Goal: Task Accomplishment & Management: Manage account settings

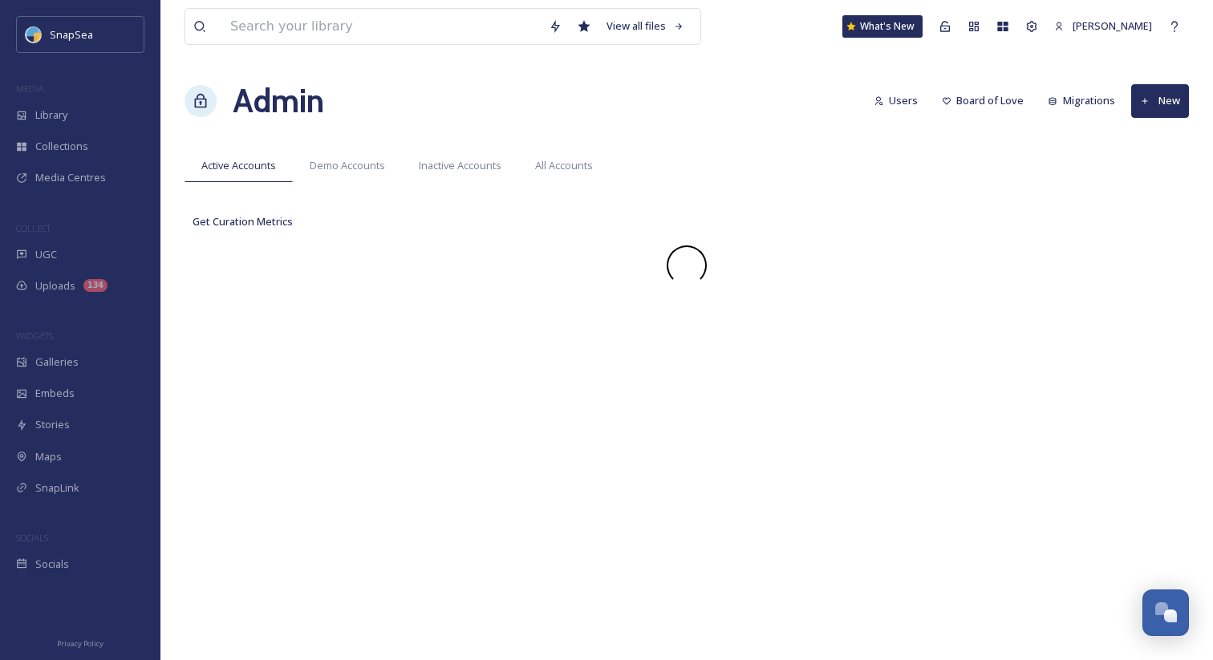
click at [574, 71] on div "View all files What's New Adham Elsawaf Admin Users Board of Love Migrations Ne…" at bounding box center [686, 330] width 1053 height 660
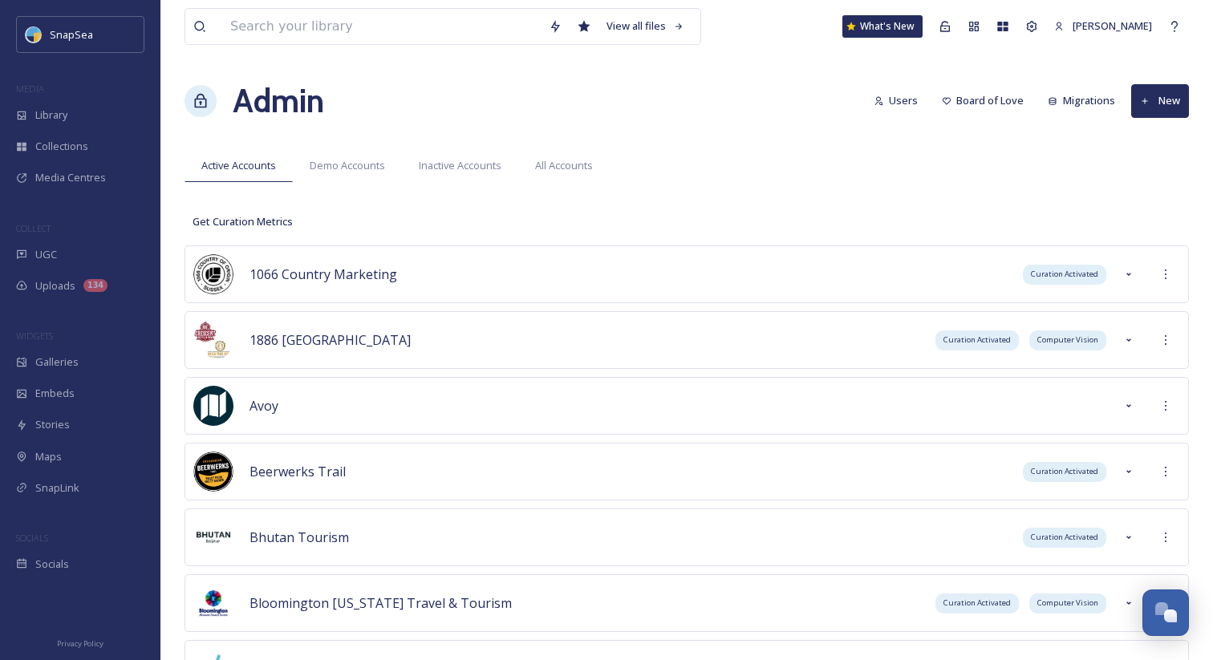
scroll to position [5206, 0]
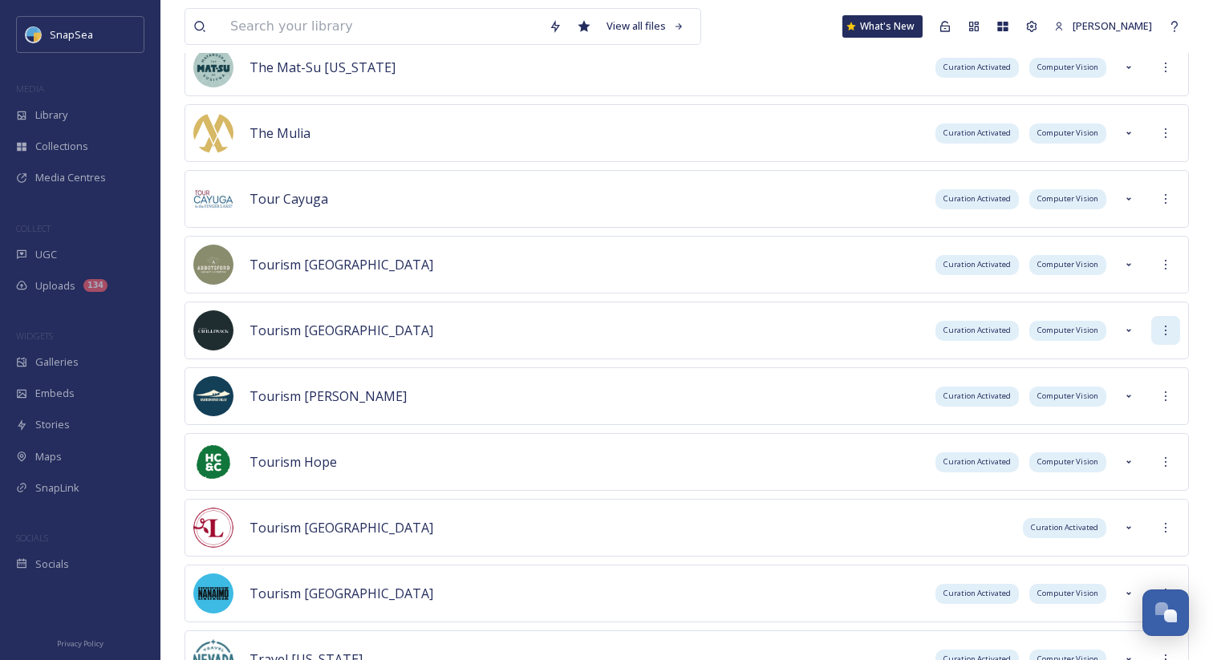
click at [1166, 335] on icon at bounding box center [1165, 330] width 13 height 13
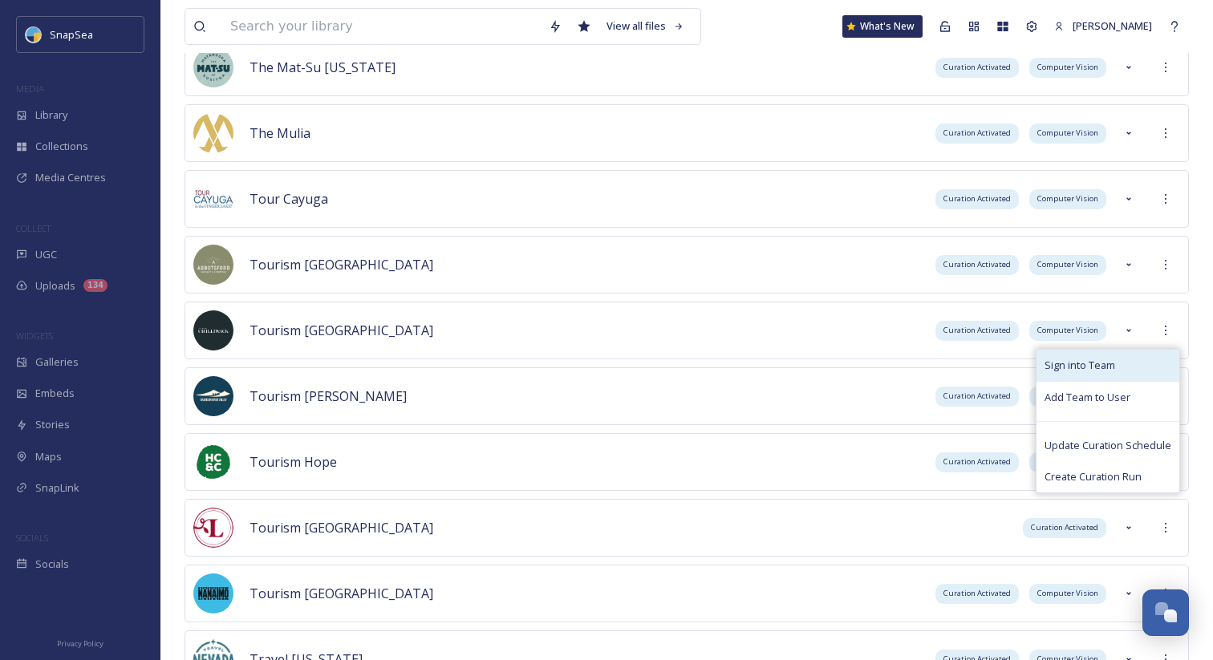
click at [1120, 362] on div "Sign into Team" at bounding box center [1107, 365] width 143 height 31
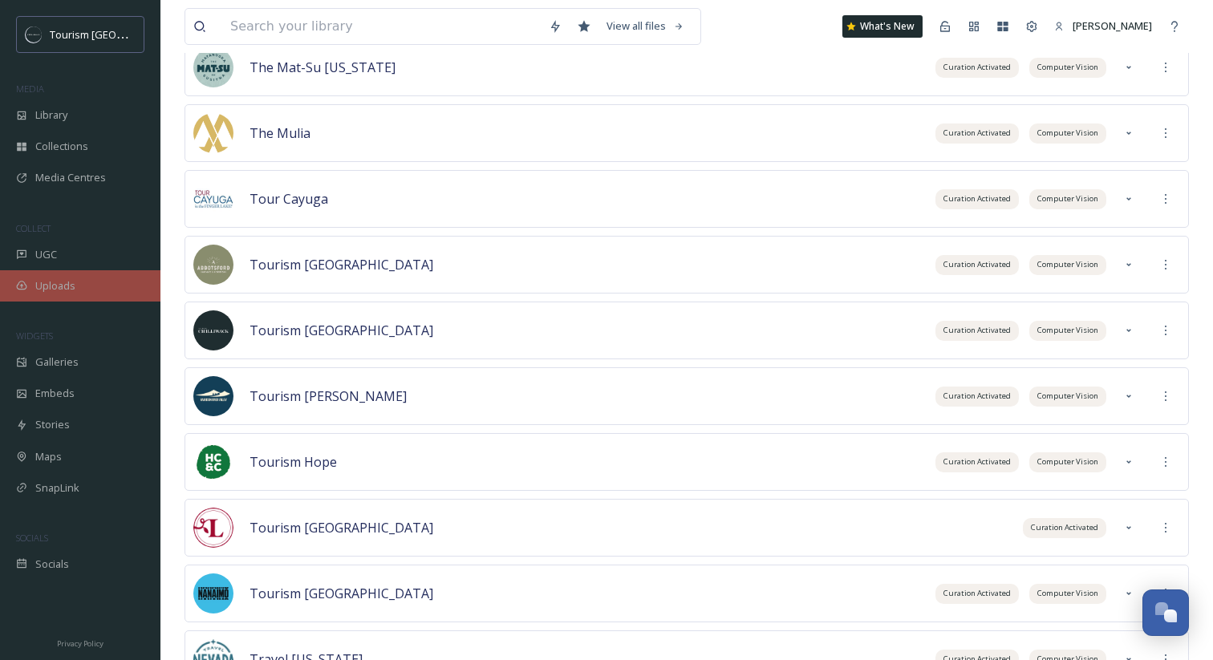
click at [64, 286] on span "Uploads" at bounding box center [55, 285] width 40 height 15
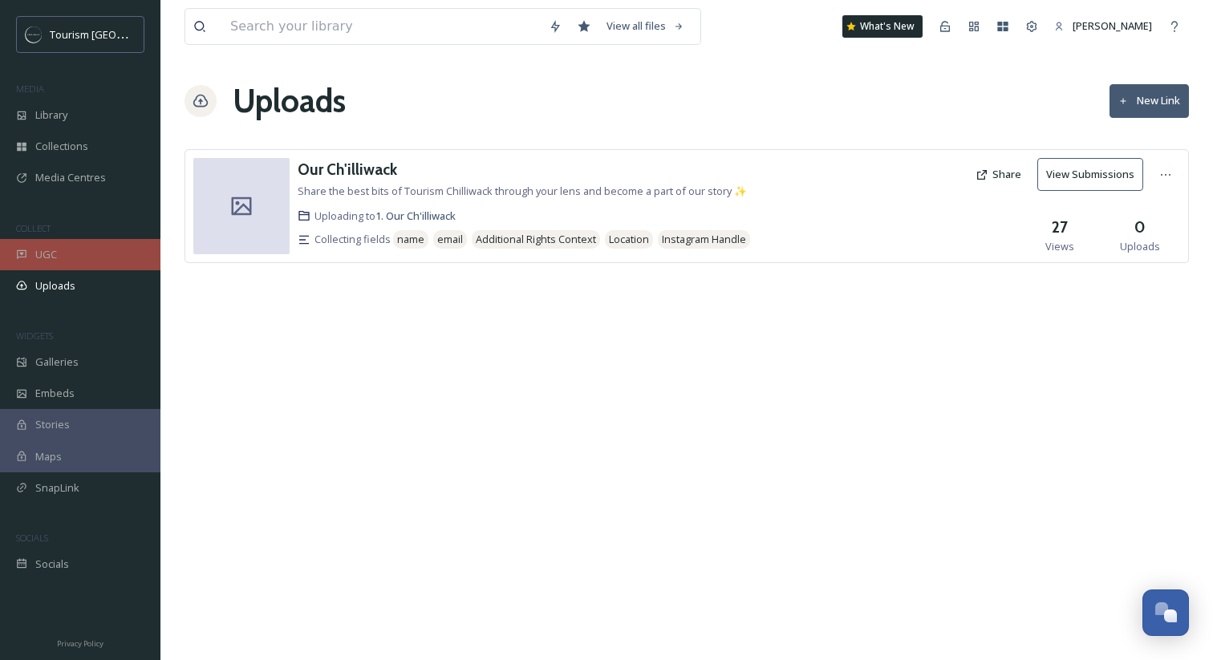
click at [112, 243] on div "UGC" at bounding box center [80, 254] width 160 height 31
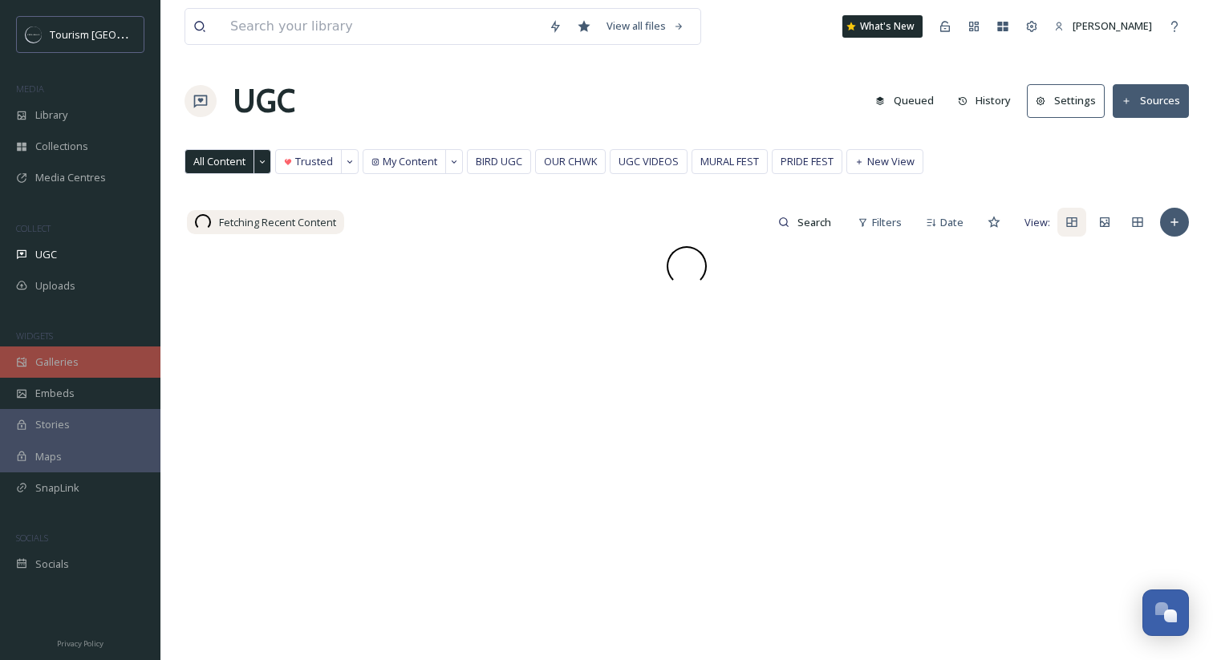
click at [100, 366] on div "Galleries" at bounding box center [80, 362] width 160 height 31
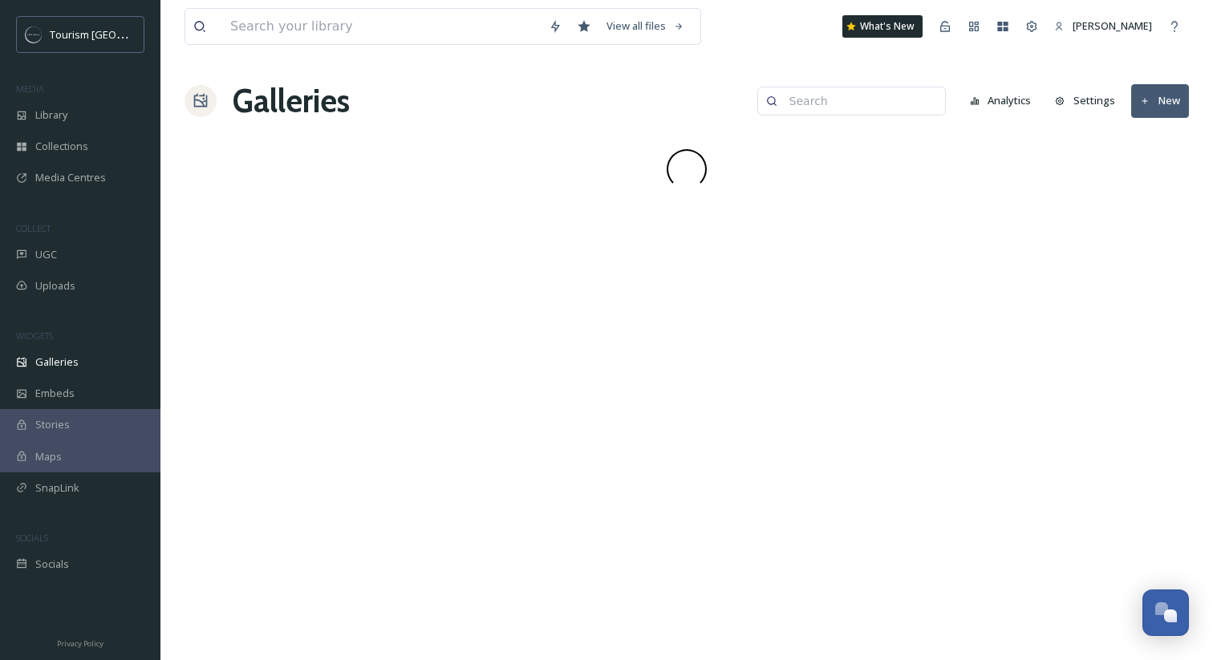
click at [846, 106] on input at bounding box center [859, 101] width 156 height 32
click at [811, 103] on input "VIT" at bounding box center [822, 101] width 156 height 32
type input "VIC"
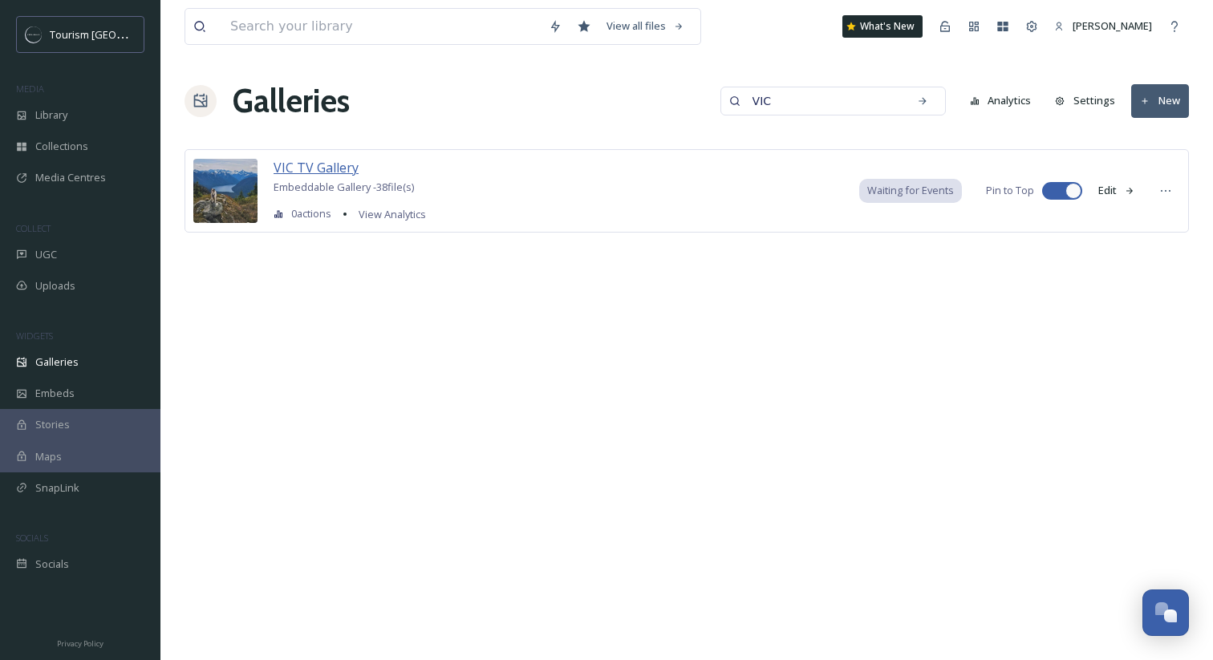
click at [339, 172] on span "VIC TV Gallery" at bounding box center [316, 168] width 85 height 18
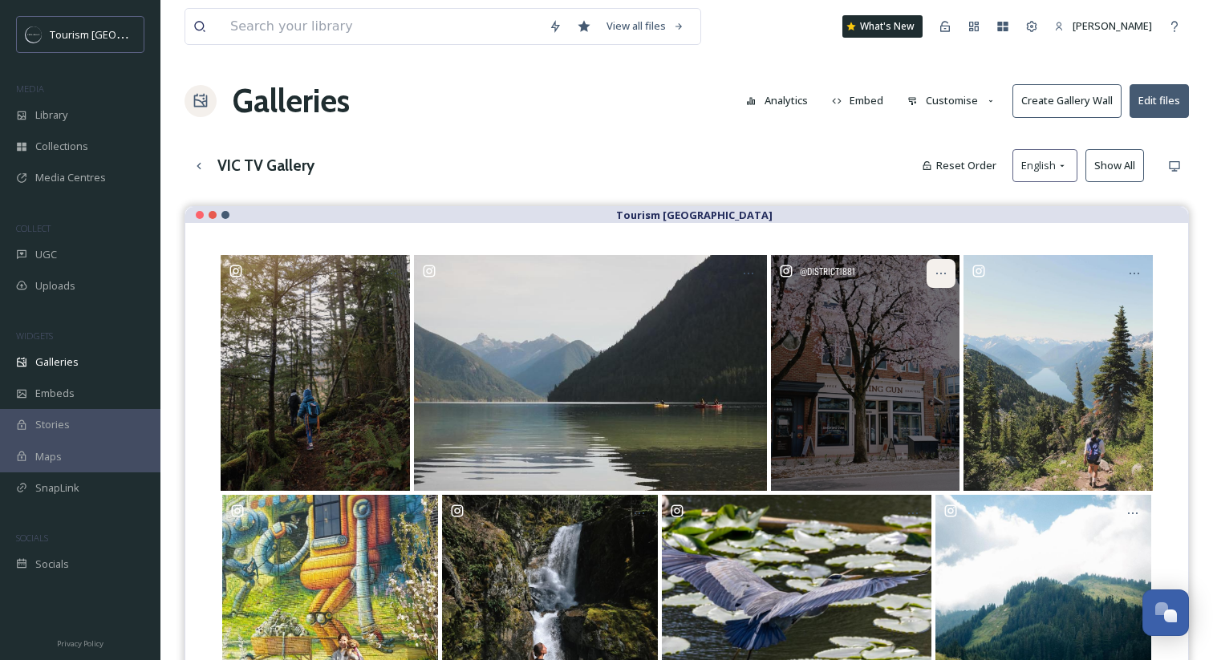
click at [944, 270] on icon at bounding box center [941, 273] width 13 height 13
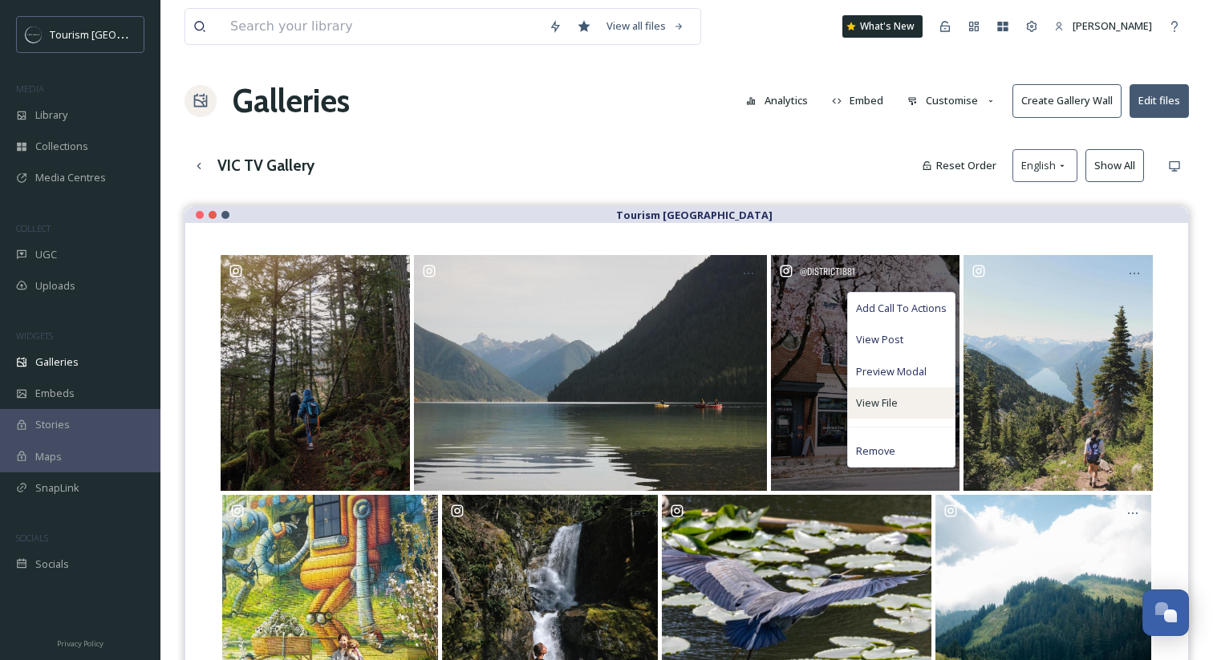
click at [901, 397] on div "View File" at bounding box center [901, 402] width 107 height 31
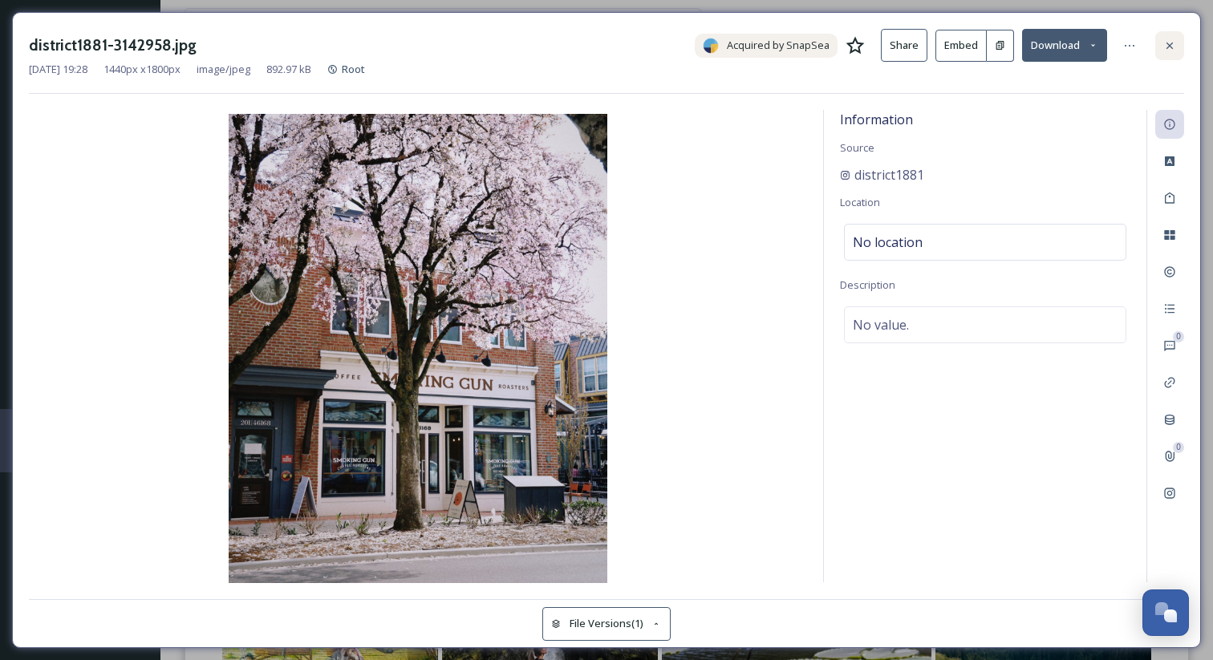
click at [1179, 47] on div at bounding box center [1169, 45] width 29 height 29
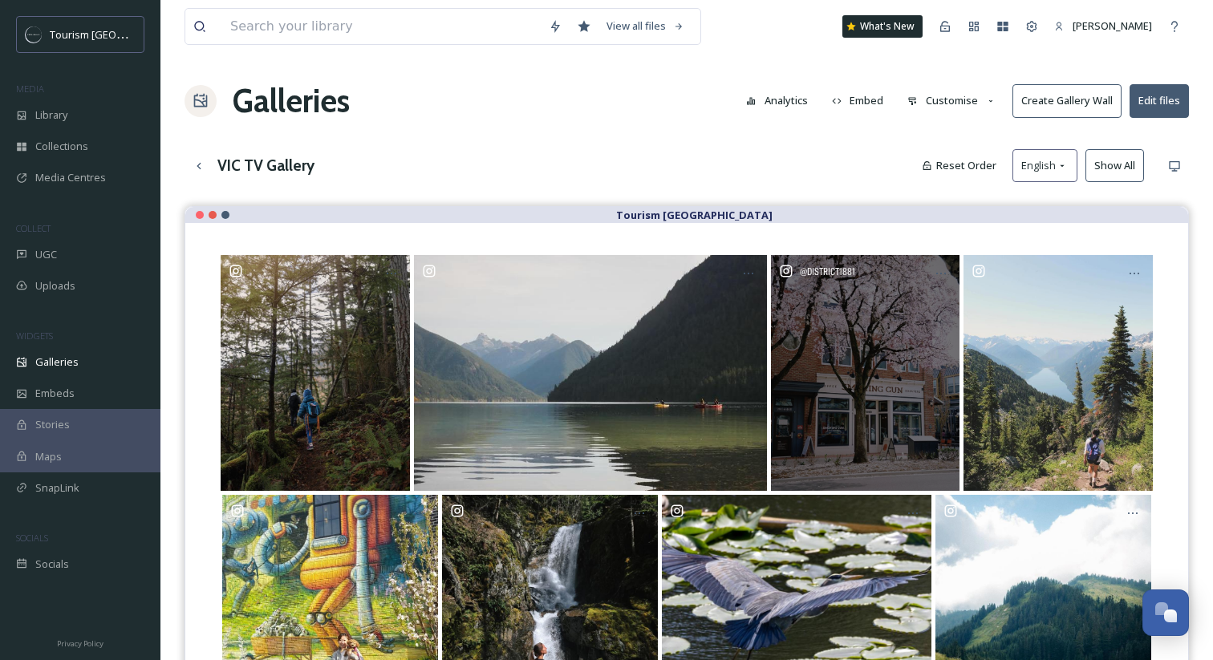
click at [694, 90] on div "Galleries Analytics Embed Customise Create Gallery Wall Edit files" at bounding box center [687, 101] width 1004 height 48
click at [517, 83] on div "Galleries Analytics Embed Customise Create Gallery Wall Edit files" at bounding box center [687, 101] width 1004 height 48
click at [678, 100] on div "Galleries Analytics Embed Customise Create Gallery Wall Edit files" at bounding box center [687, 101] width 1004 height 48
click at [312, 31] on input at bounding box center [381, 26] width 318 height 35
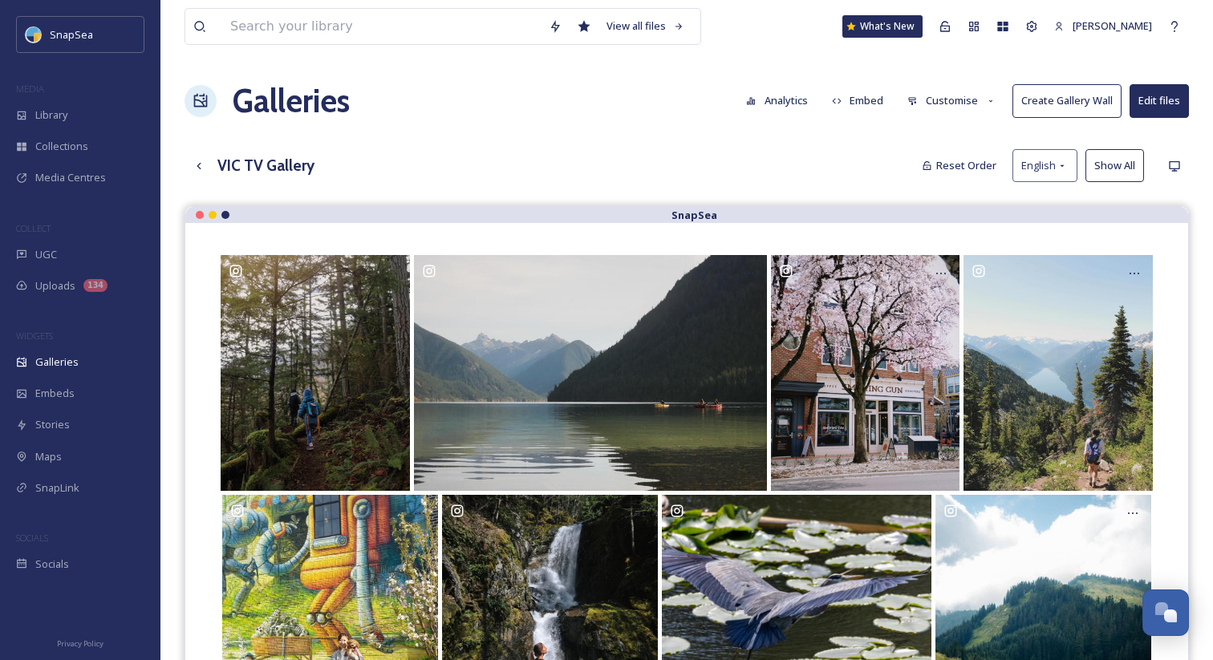
click at [1154, 108] on button "Edit files" at bounding box center [1159, 100] width 59 height 33
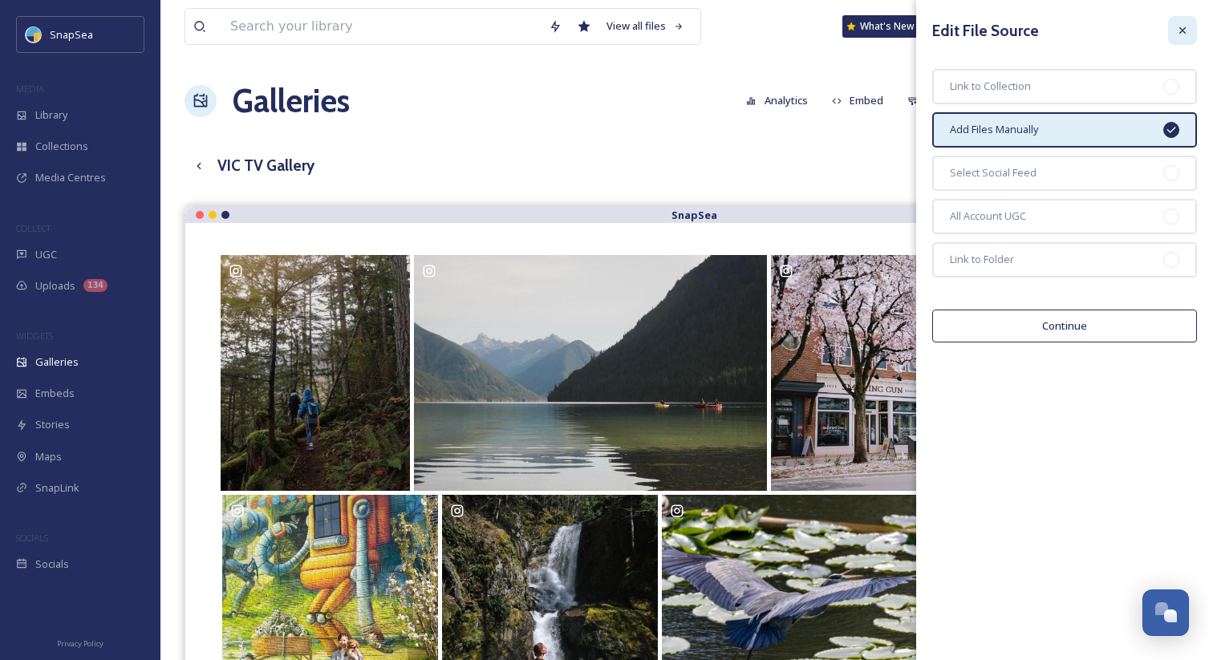
click at [1186, 37] on div at bounding box center [1182, 30] width 29 height 29
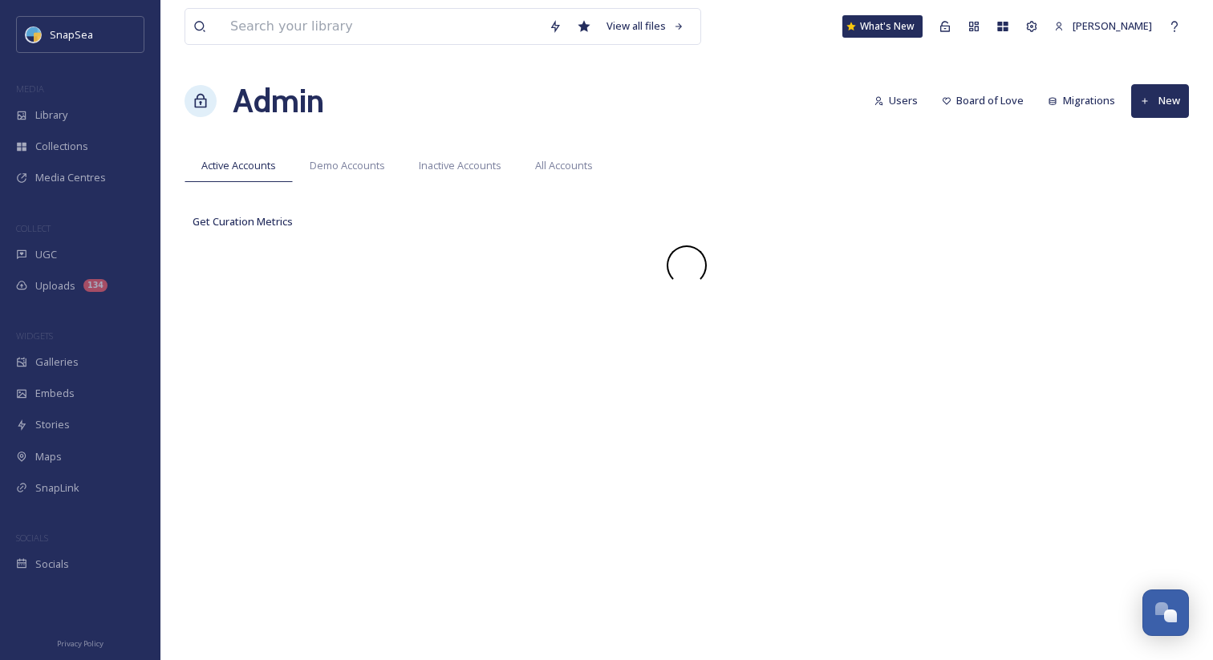
click at [731, 90] on div "Admin Users Board of Love Migrations New" at bounding box center [687, 101] width 1004 height 48
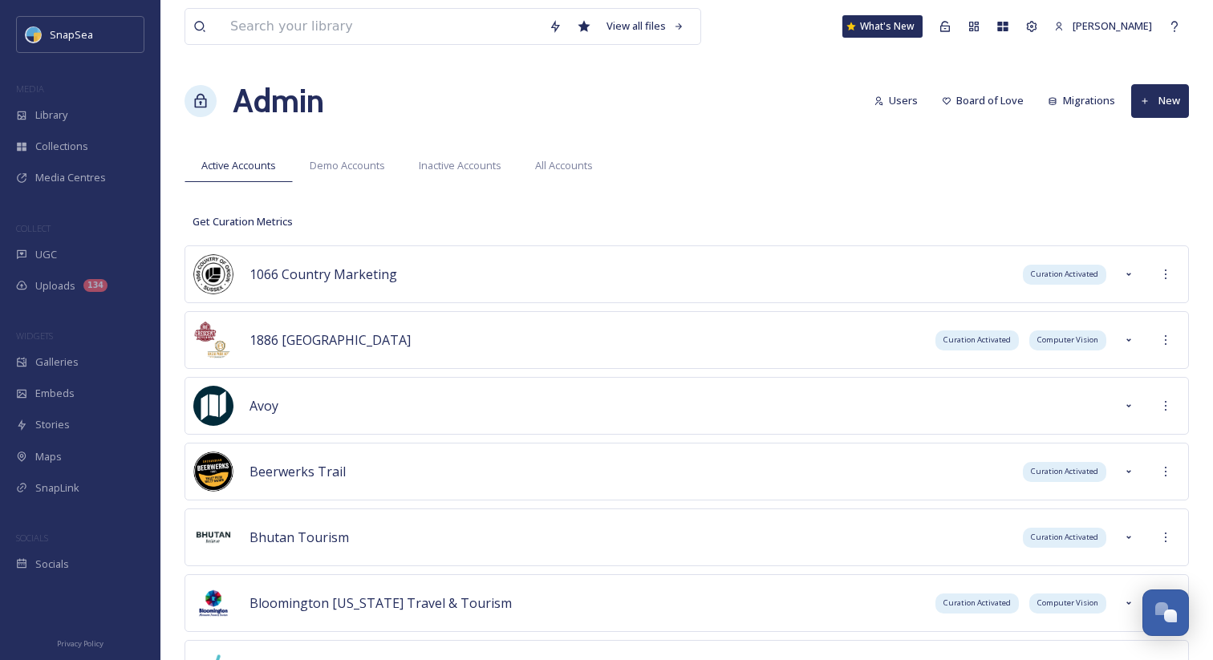
scroll to position [5206, 0]
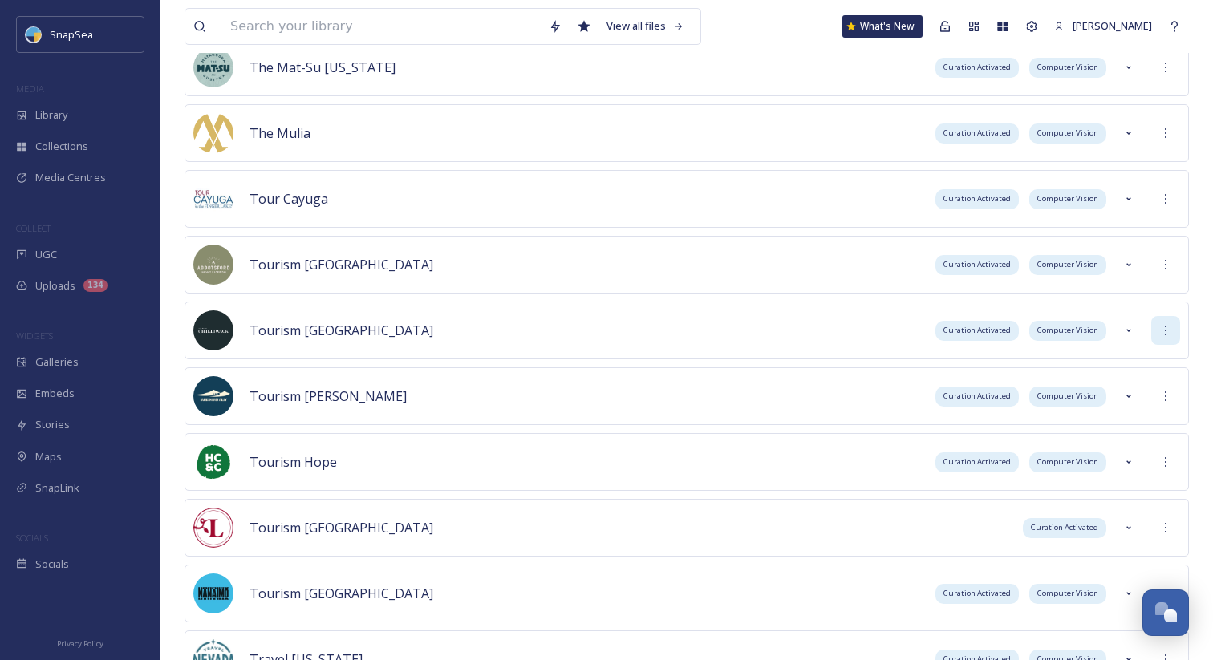
click at [1169, 327] on icon at bounding box center [1165, 330] width 13 height 13
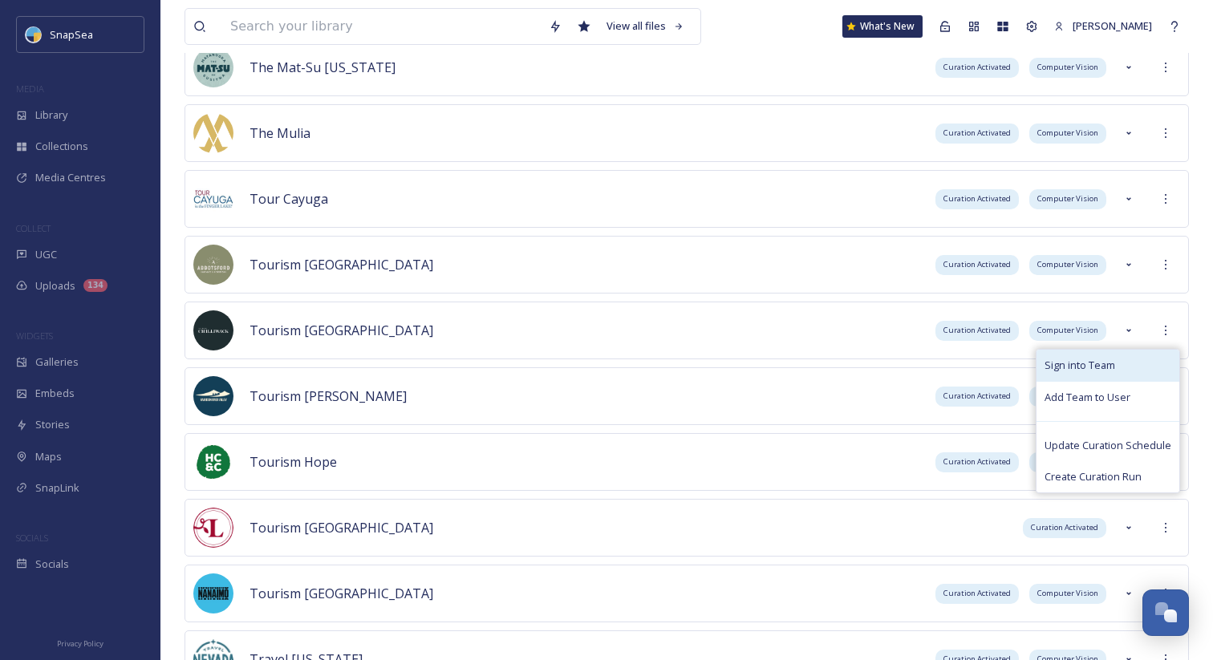
click at [1138, 357] on div "Sign into Team" at bounding box center [1107, 365] width 143 height 31
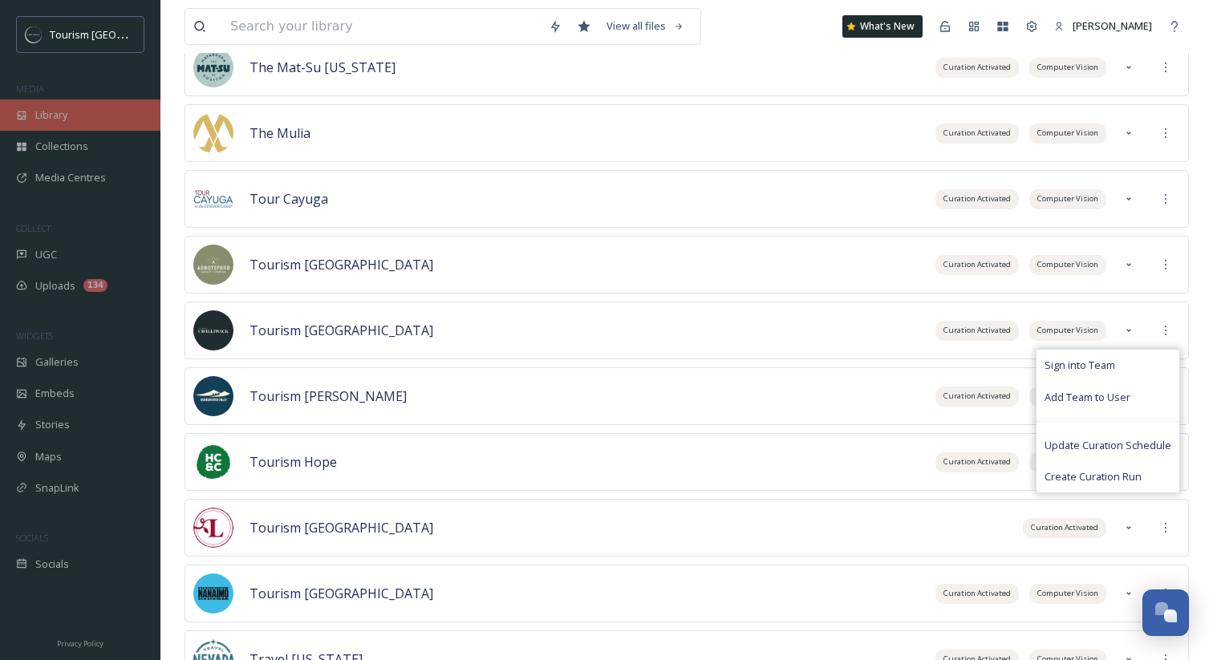
click at [118, 116] on div "Library" at bounding box center [80, 114] width 160 height 31
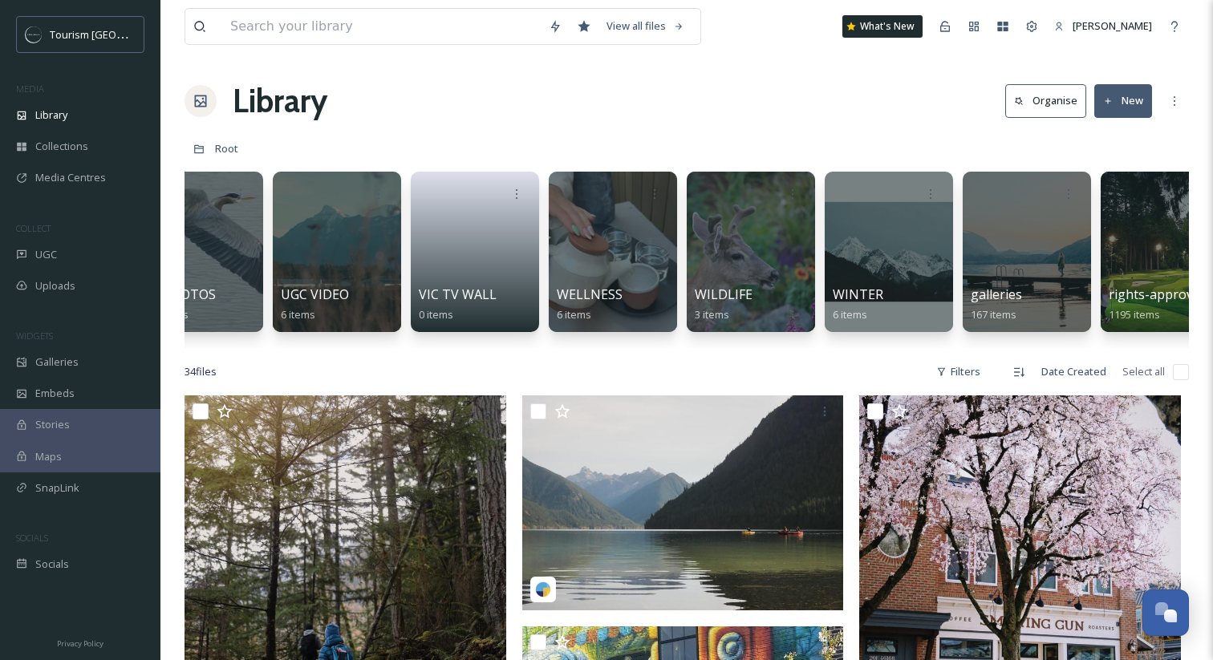
scroll to position [0, 3411]
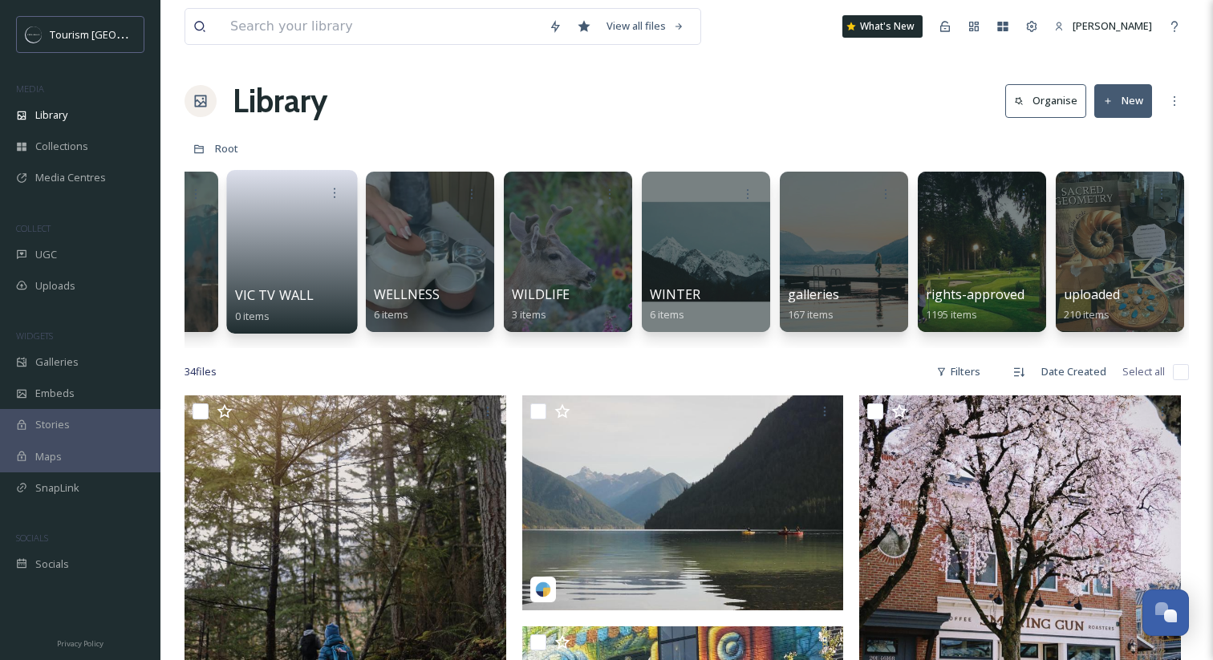
click at [271, 291] on span "VIC TV WALL" at bounding box center [274, 295] width 79 height 18
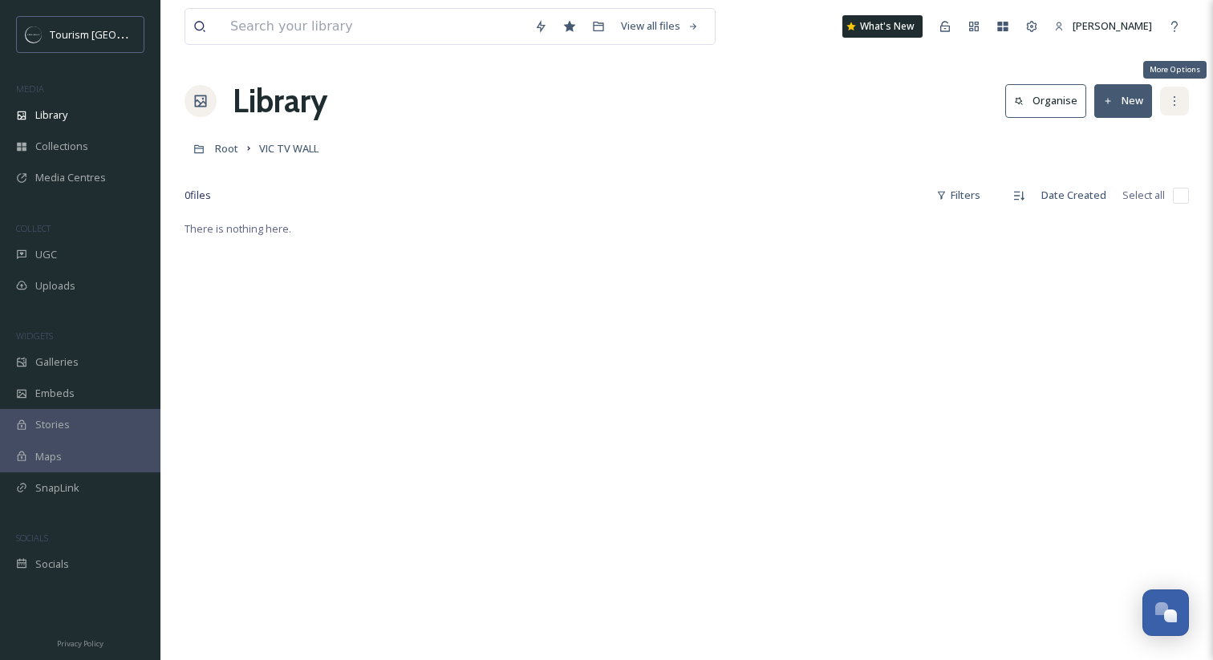
click at [1170, 110] on div "More Options" at bounding box center [1174, 101] width 29 height 29
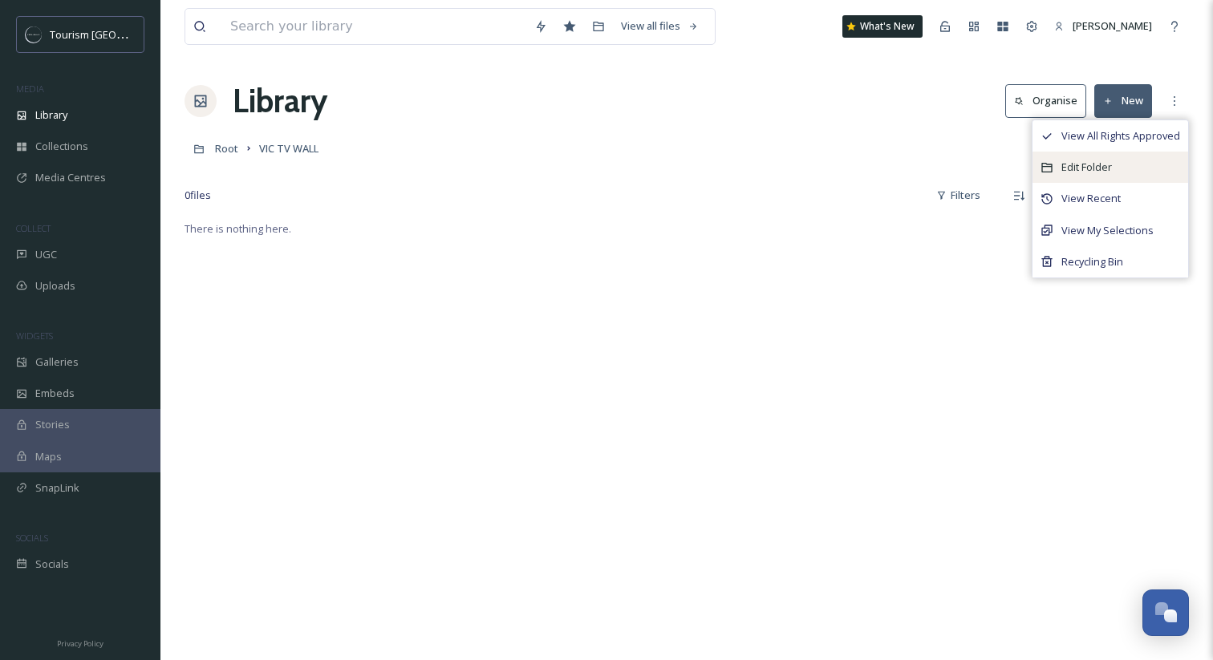
click at [1133, 167] on div "Edit Folder" at bounding box center [1110, 167] width 156 height 31
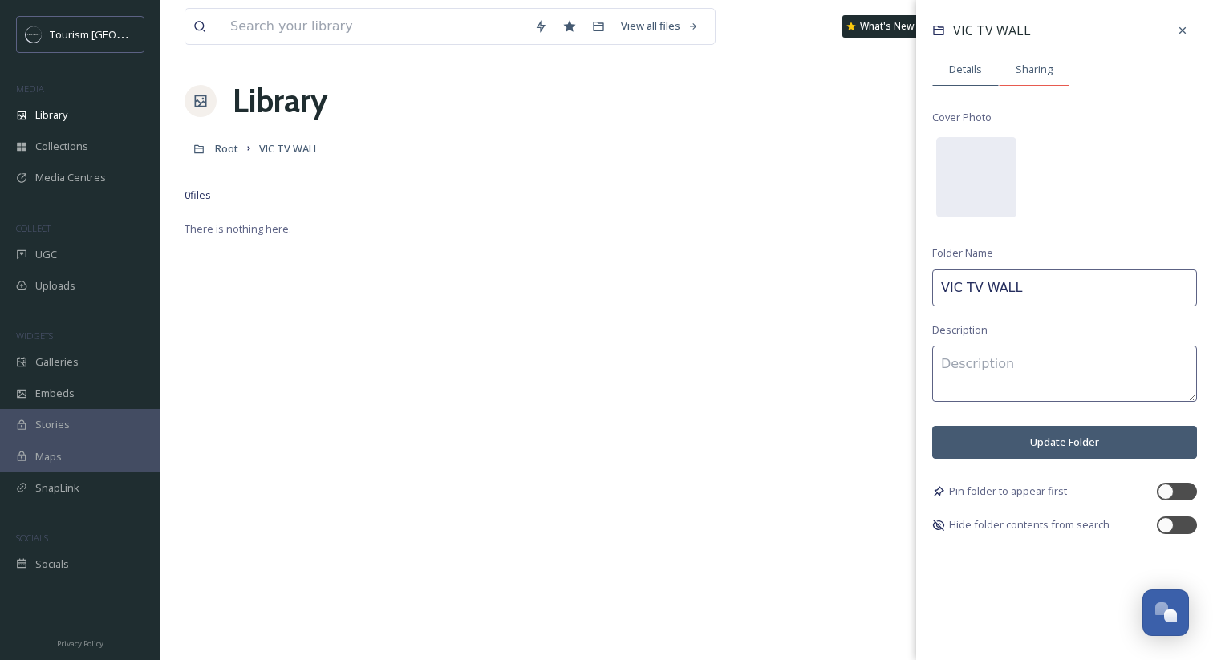
click at [1050, 79] on div "Sharing" at bounding box center [1034, 69] width 71 height 33
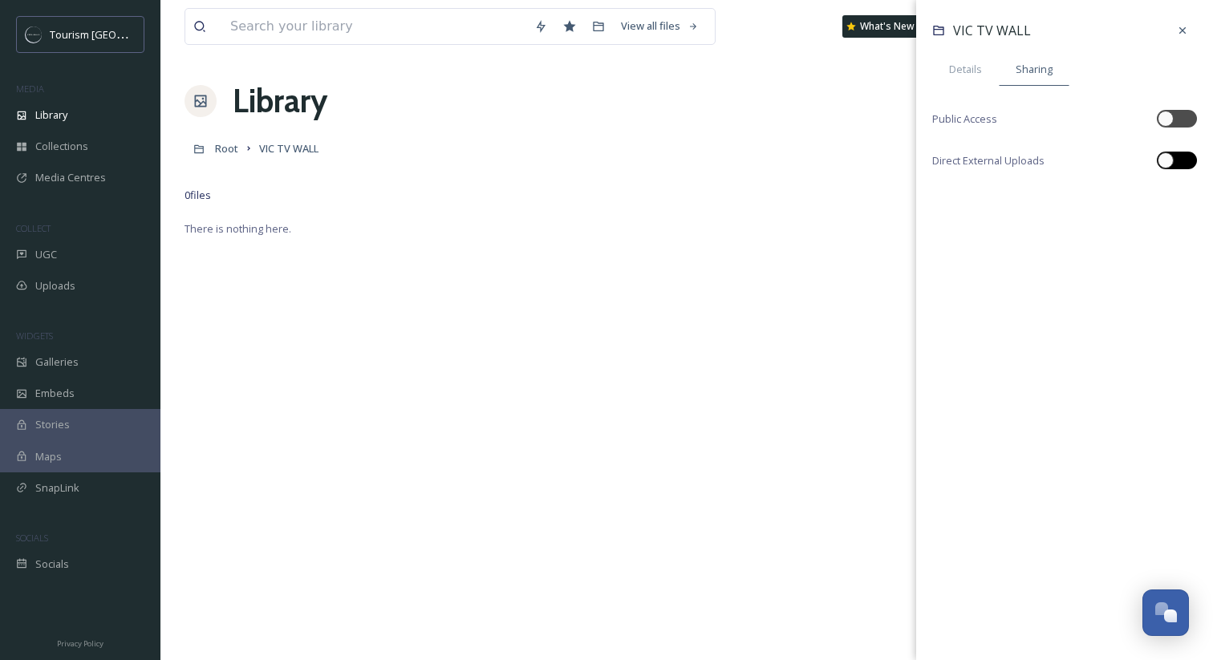
click at [1177, 161] on div at bounding box center [1177, 161] width 40 height 18
checkbox input "true"
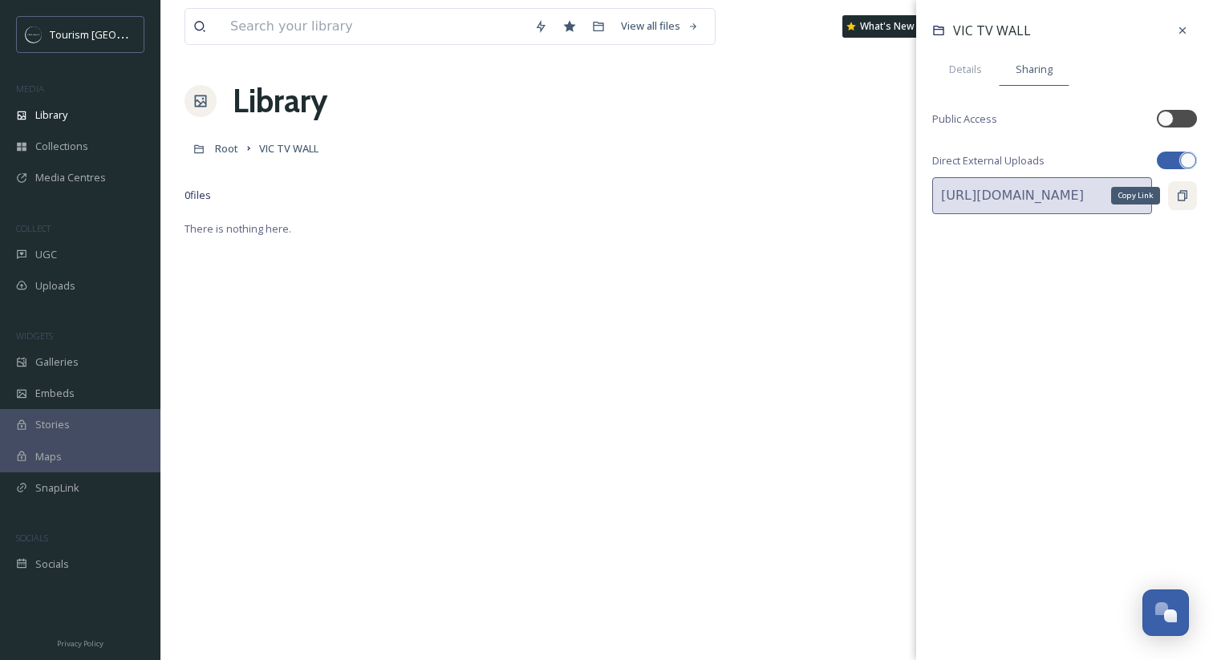
click at [1182, 193] on icon at bounding box center [1182, 195] width 13 height 13
click at [1178, 29] on icon at bounding box center [1182, 30] width 13 height 13
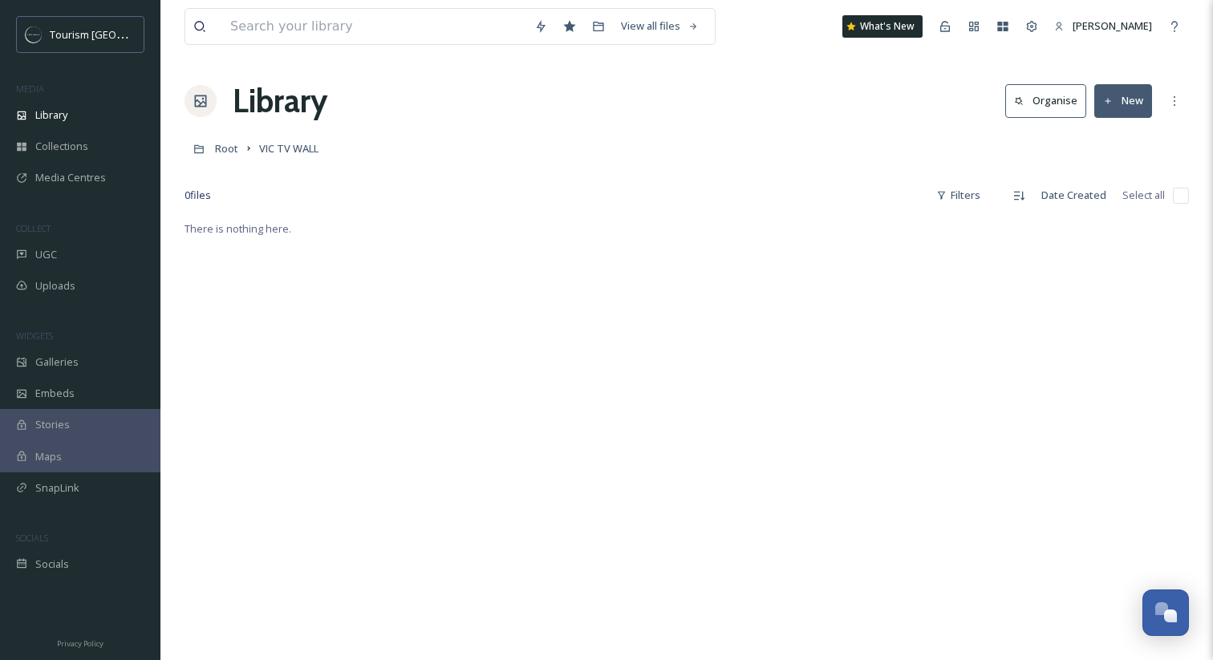
click at [675, 249] on div "There is nothing here." at bounding box center [687, 549] width 1004 height 660
click at [722, 181] on div "0 file s Filters Date Created Select all" at bounding box center [687, 195] width 1004 height 31
click at [87, 167] on div "Media Centres" at bounding box center [80, 177] width 160 height 31
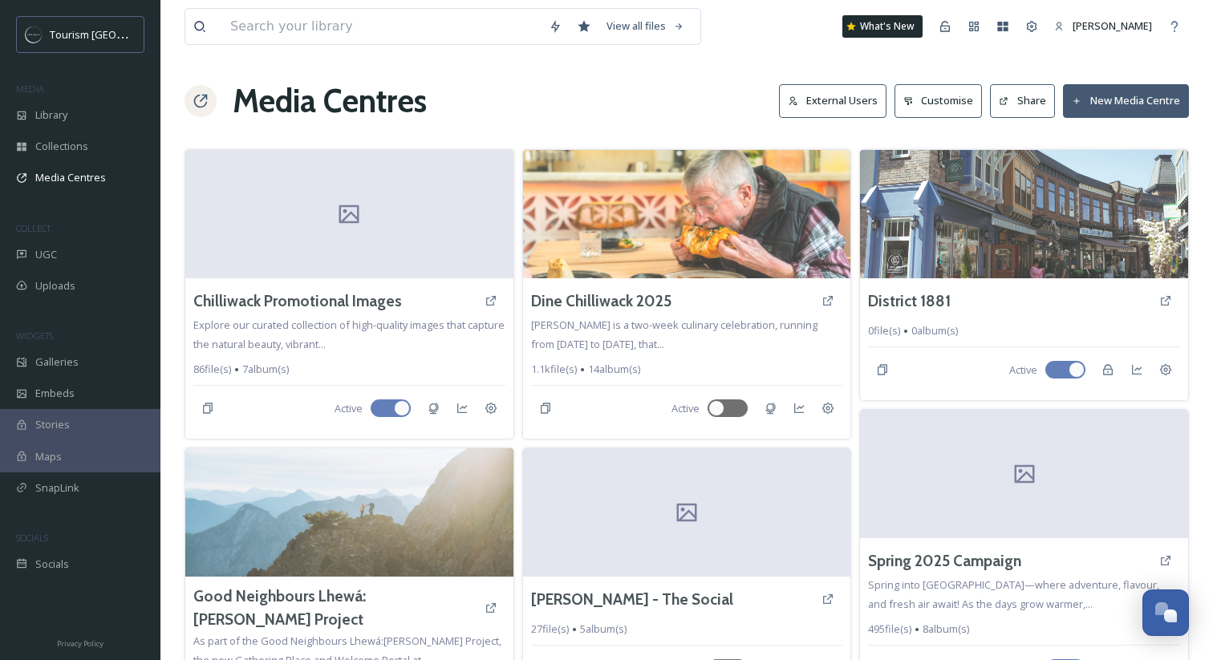
click at [1034, 95] on button "Share" at bounding box center [1022, 100] width 65 height 33
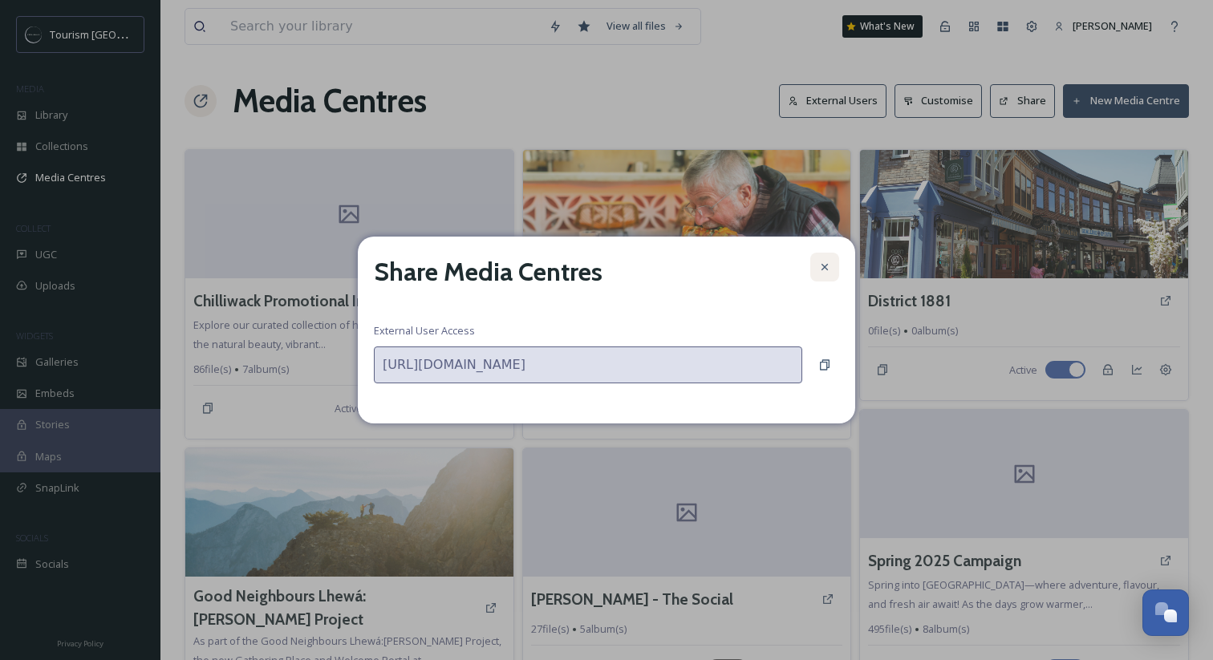
click at [830, 263] on icon at bounding box center [824, 267] width 13 height 13
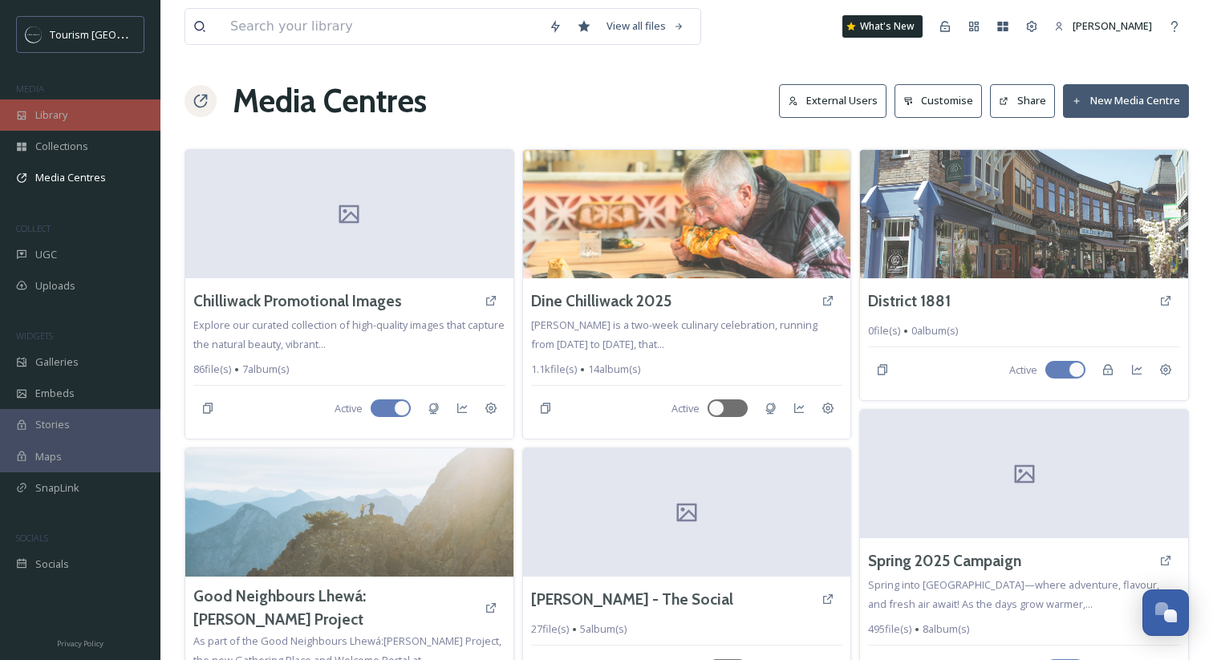
click at [117, 112] on div "Library" at bounding box center [80, 114] width 160 height 31
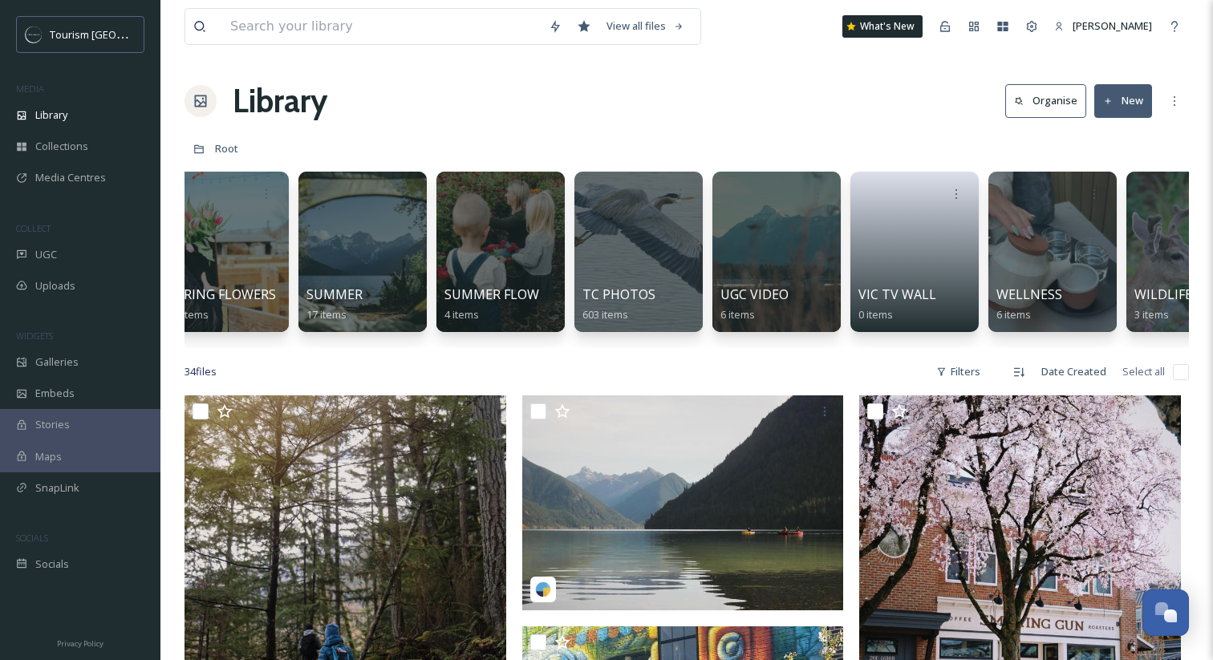
scroll to position [0, 2803]
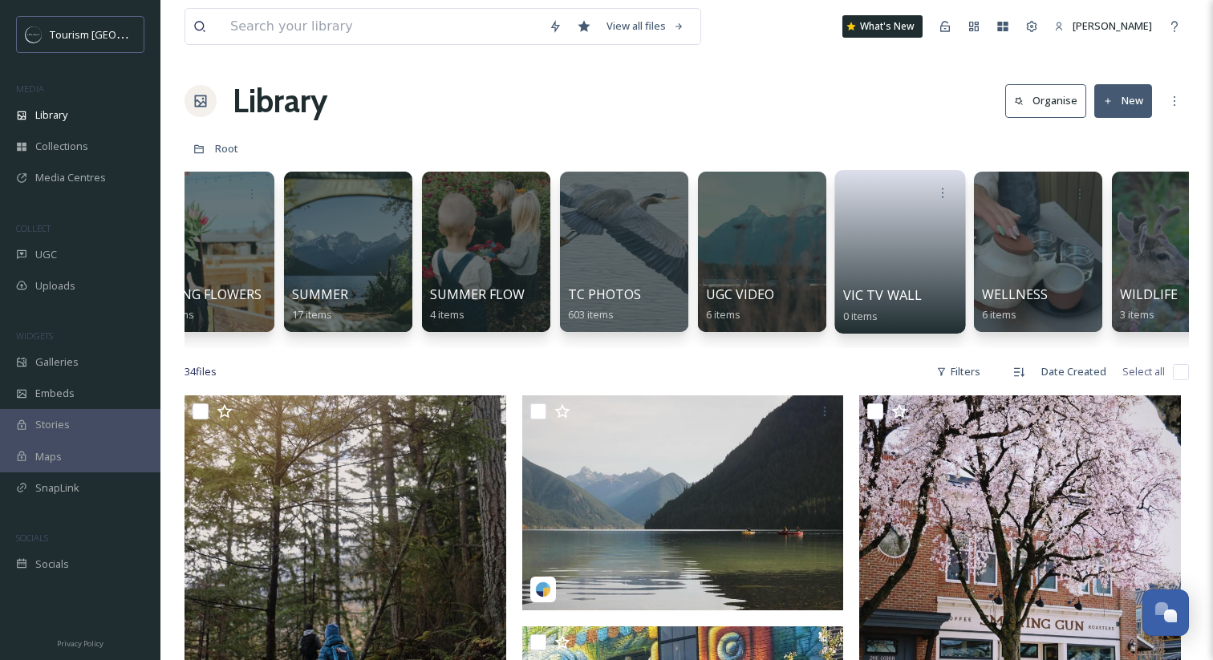
click at [850, 293] on span "VIC TV WALL" at bounding box center [882, 295] width 79 height 18
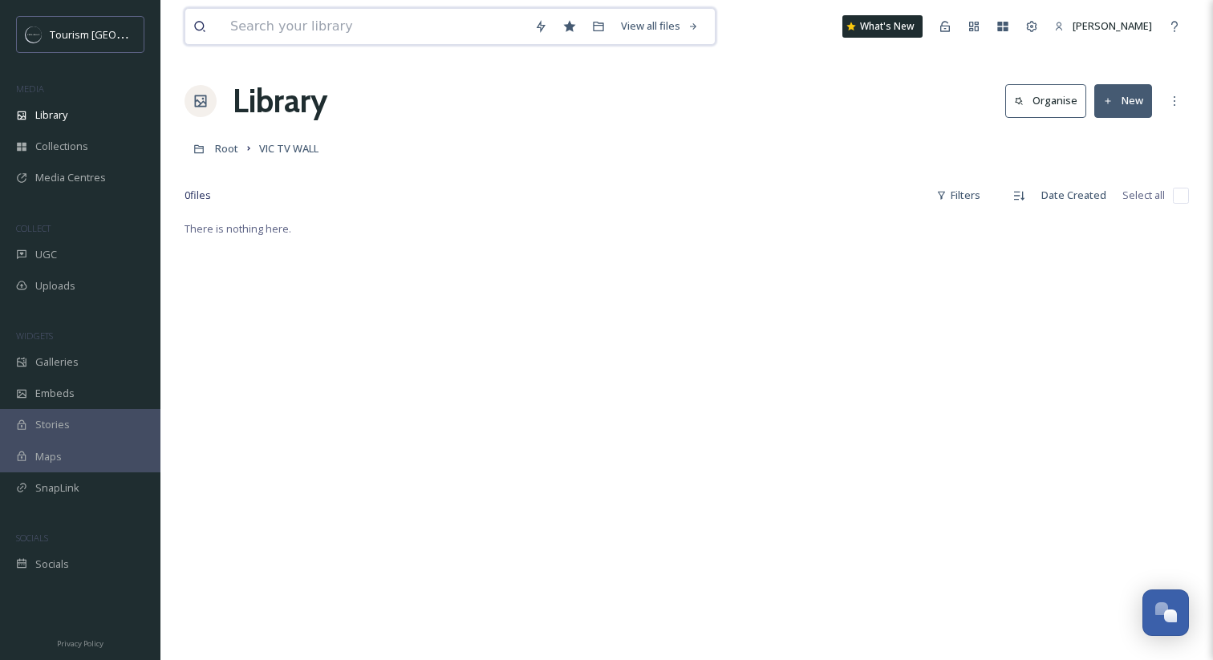
click at [369, 40] on input at bounding box center [374, 26] width 304 height 35
paste input "mjones.photography-5234754.jpg"
type input "mjones.photography-5234754.jpg"
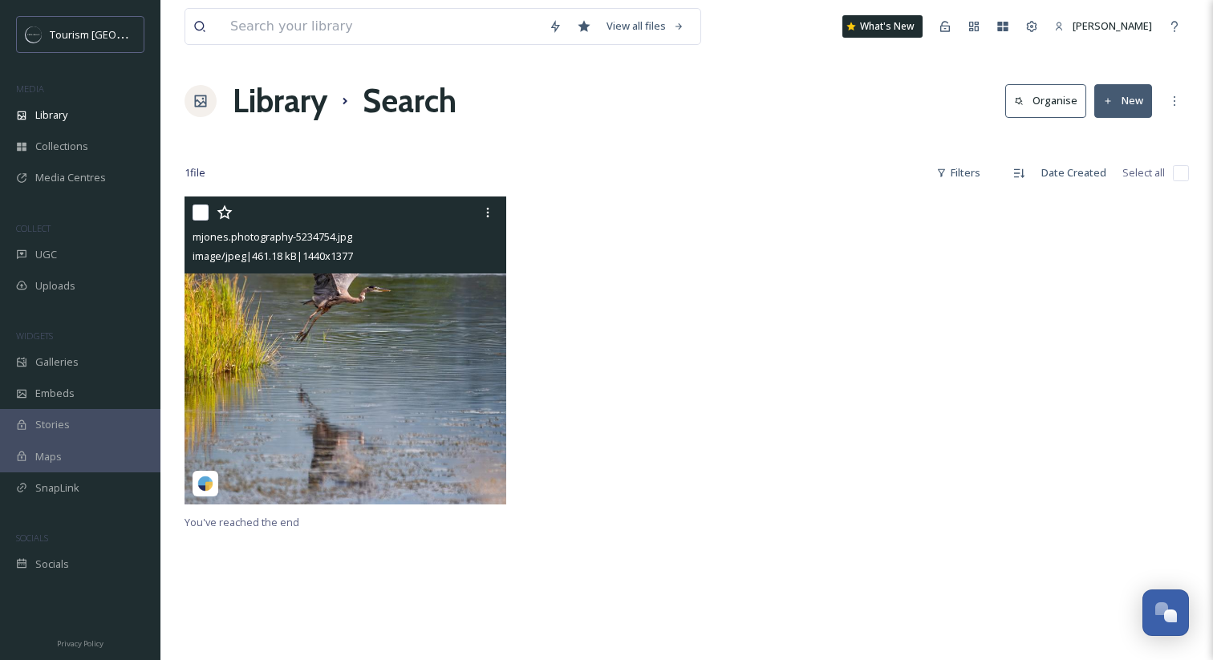
click at [255, 393] on img at bounding box center [346, 350] width 322 height 307
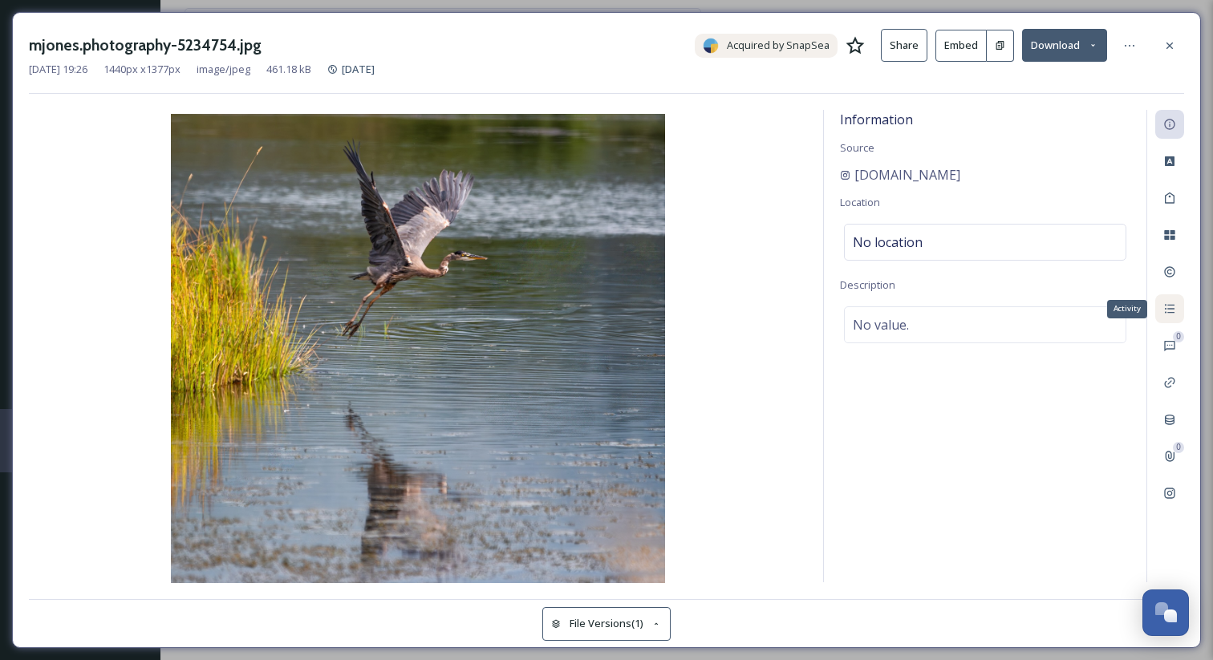
click at [1170, 317] on div "Activity" at bounding box center [1169, 308] width 29 height 29
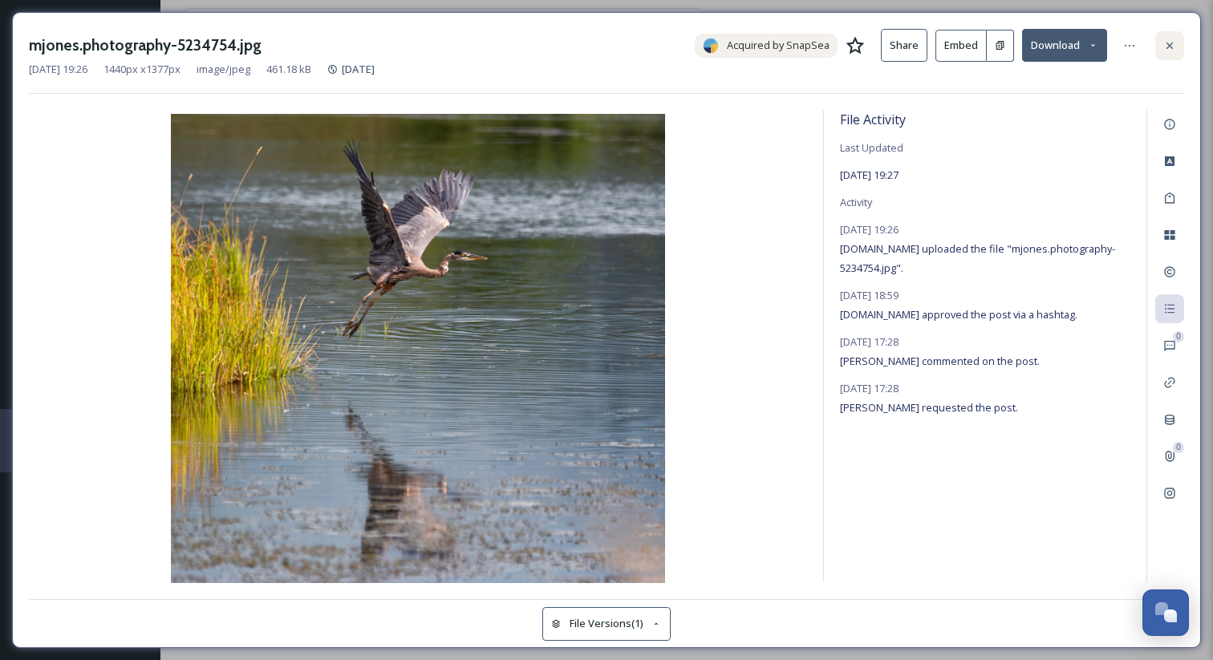
click at [1177, 52] on div at bounding box center [1169, 45] width 29 height 29
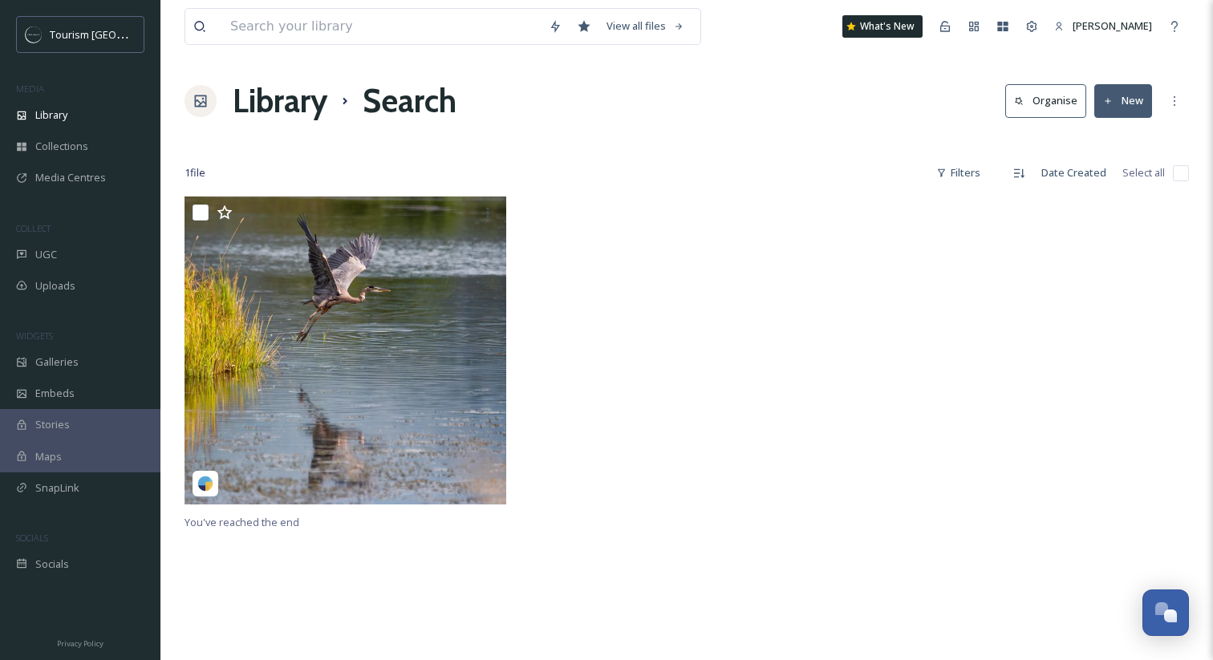
click at [671, 280] on div at bounding box center [687, 354] width 330 height 315
click at [792, 219] on div at bounding box center [687, 354] width 330 height 315
click at [481, 166] on div "1 file Filters Date Created Select all" at bounding box center [687, 172] width 1004 height 31
click at [290, 99] on h1 "Library" at bounding box center [280, 101] width 95 height 48
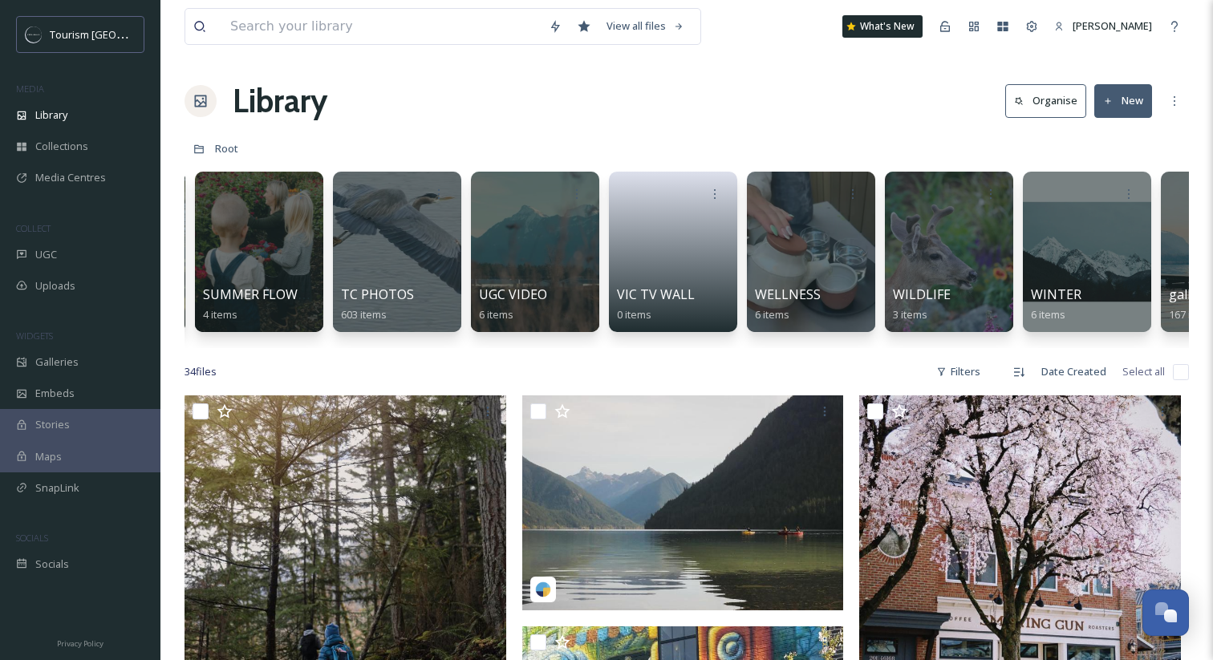
scroll to position [0, 3040]
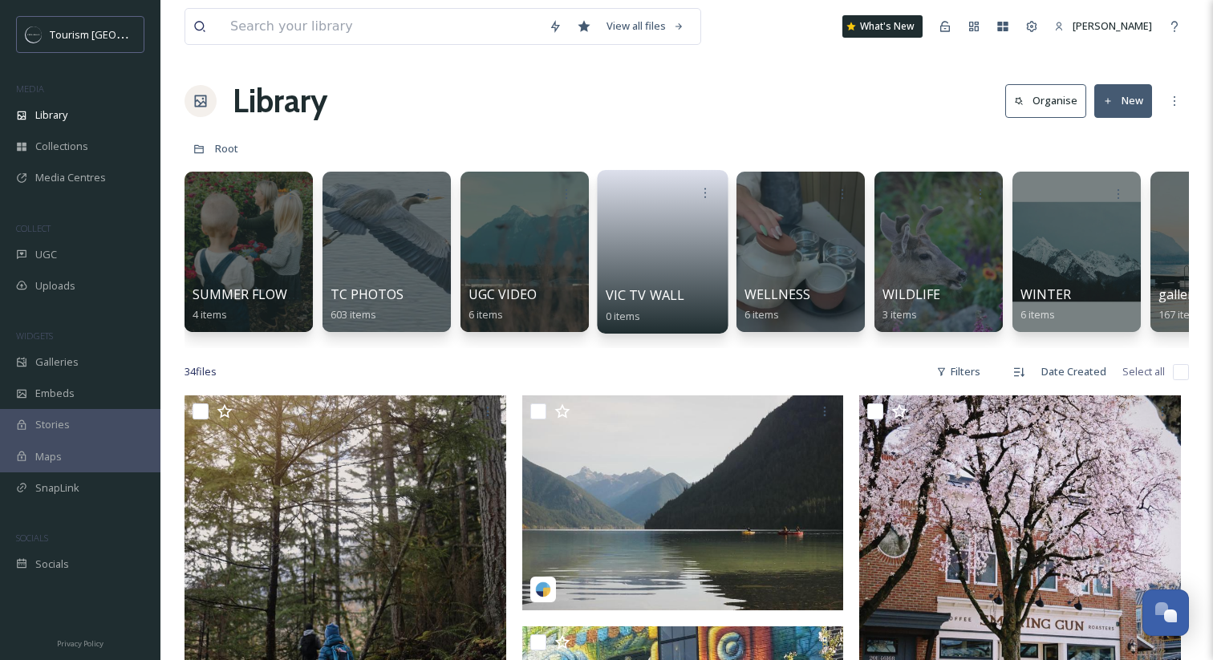
click at [651, 294] on span "VIC TV WALL" at bounding box center [645, 295] width 79 height 18
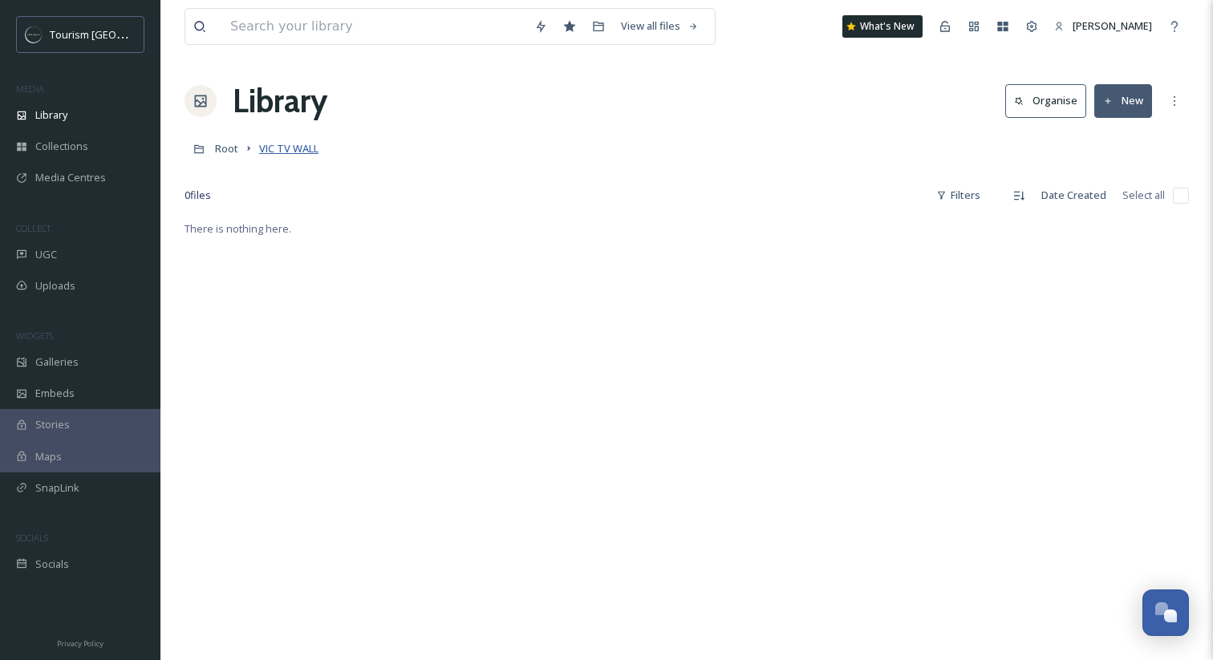
click at [295, 148] on span "VIC TV WALL" at bounding box center [288, 148] width 59 height 14
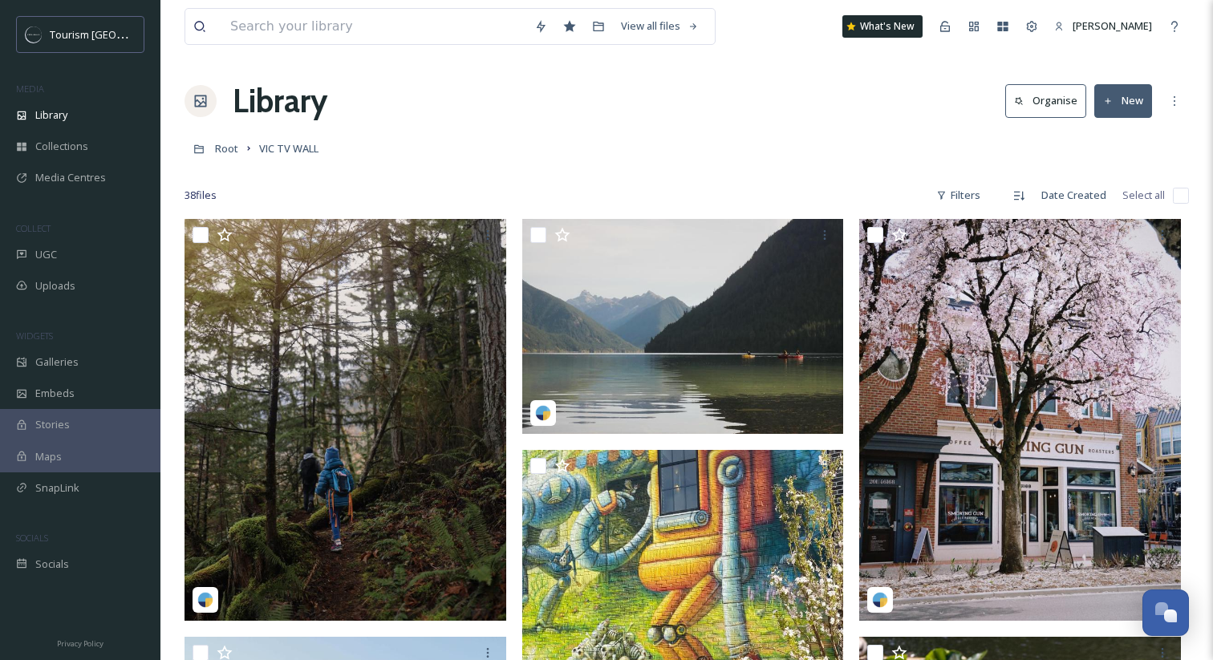
drag, startPoint x: 518, startPoint y: 99, endPoint x: 541, endPoint y: 99, distance: 23.3
click at [518, 99] on div "Library Organise New" at bounding box center [687, 101] width 1004 height 48
click at [69, 369] on span "Galleries" at bounding box center [56, 362] width 43 height 15
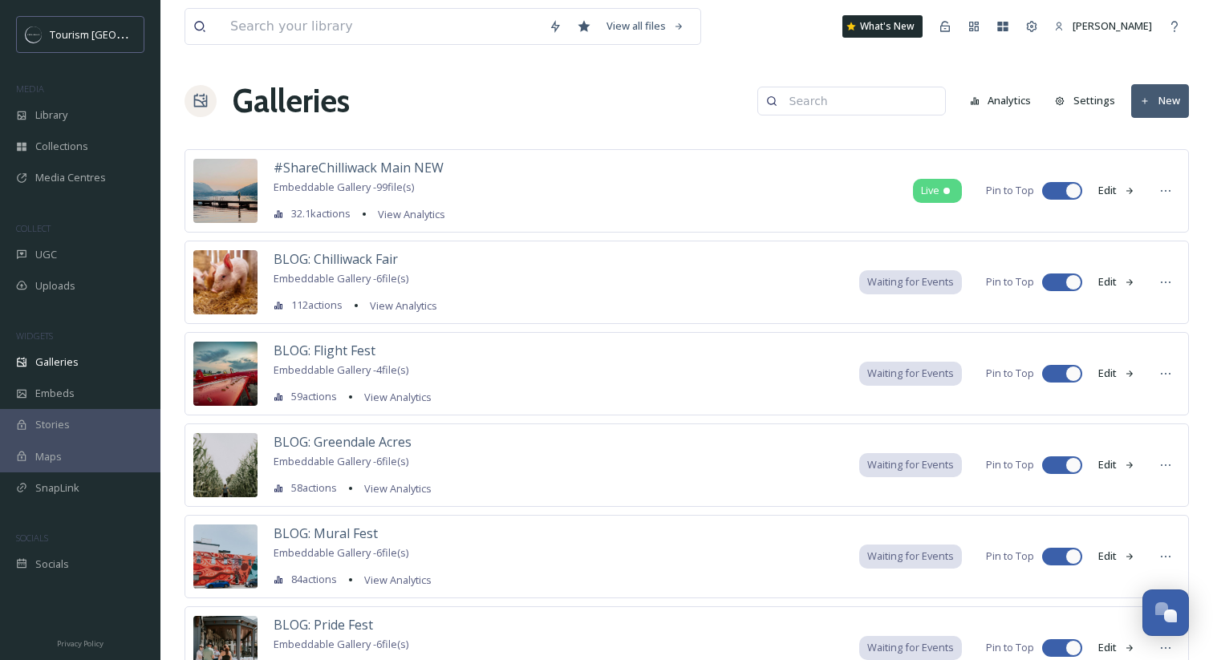
click at [1150, 109] on button "New" at bounding box center [1160, 100] width 58 height 33
click at [1152, 133] on span "Gallery" at bounding box center [1163, 138] width 34 height 15
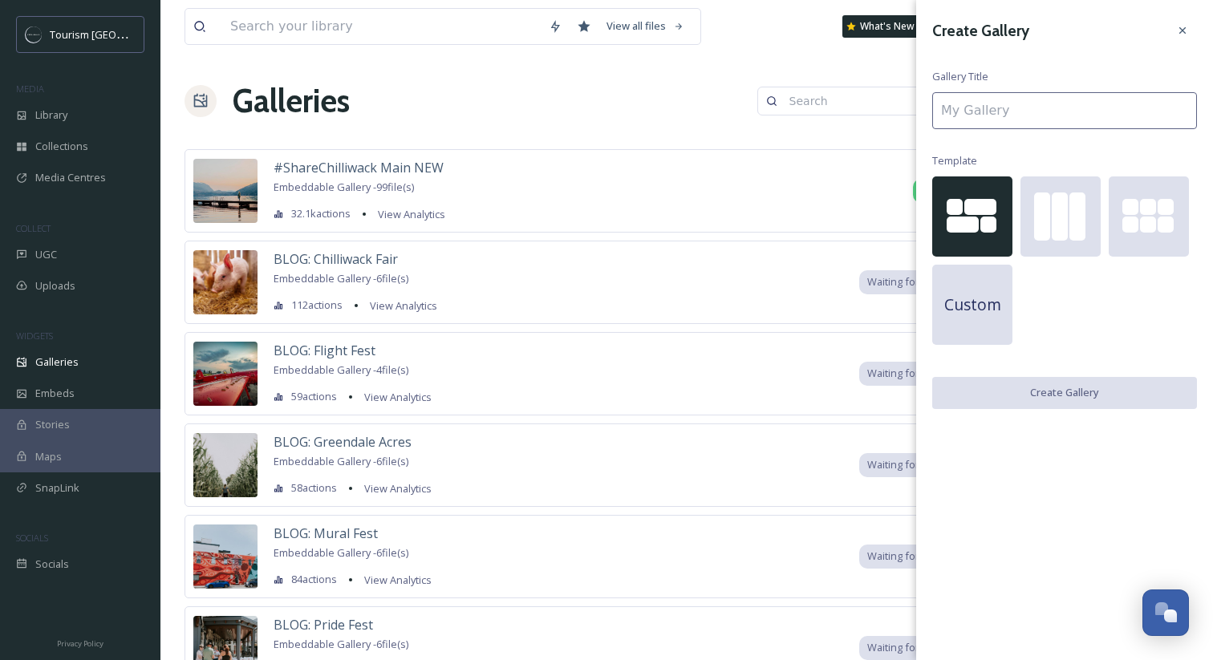
click at [1064, 114] on input at bounding box center [1064, 110] width 265 height 37
type input "C"
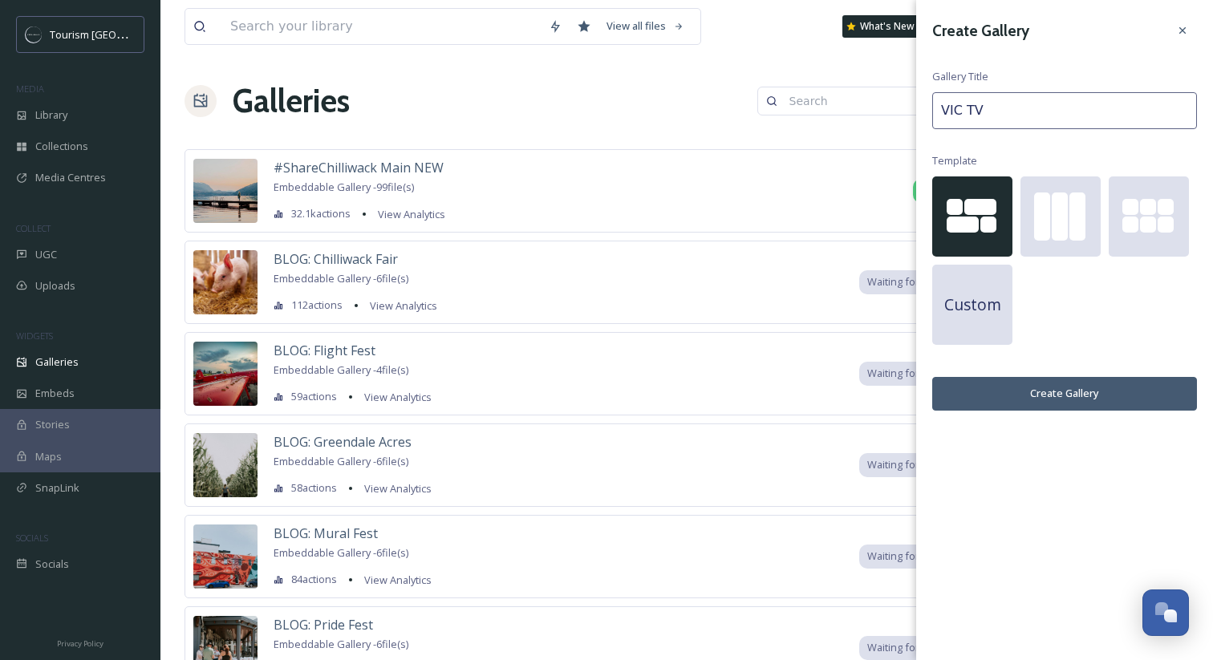
click at [943, 111] on input "VIC TV" at bounding box center [1064, 110] width 265 height 37
type input "z_VIC TV"
click at [1043, 391] on button "Create Gallery" at bounding box center [1064, 393] width 265 height 33
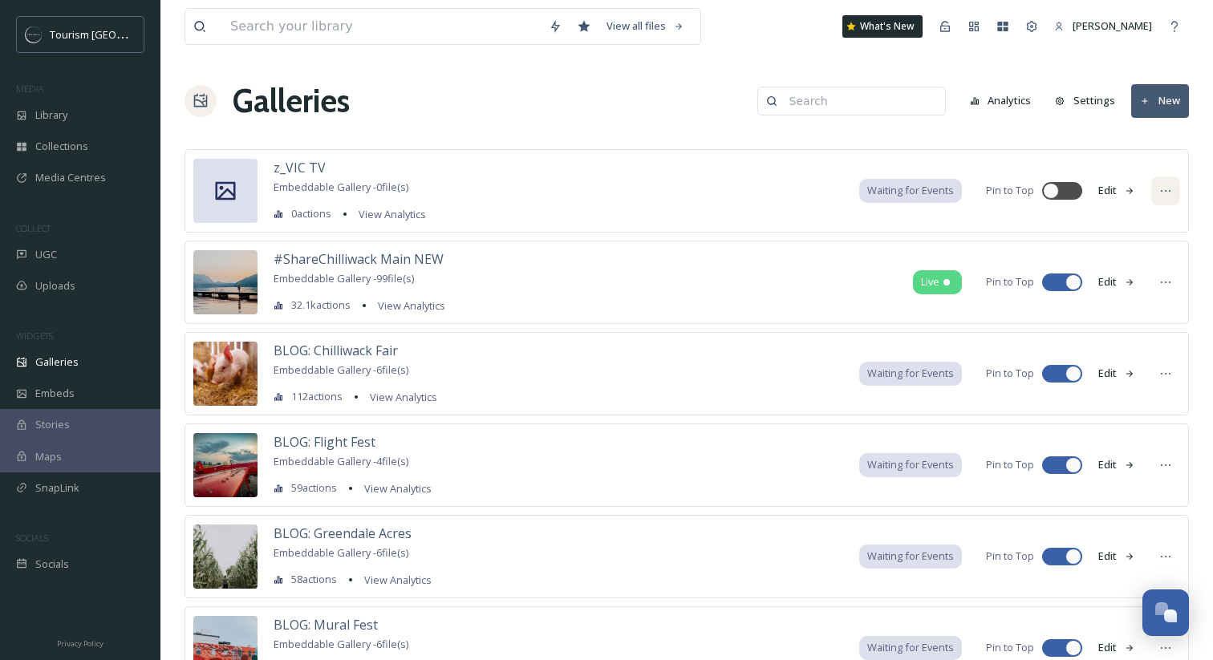
click at [1173, 194] on div at bounding box center [1165, 190] width 29 height 29
click at [1126, 225] on span "Edit Gallery" at bounding box center [1127, 225] width 54 height 15
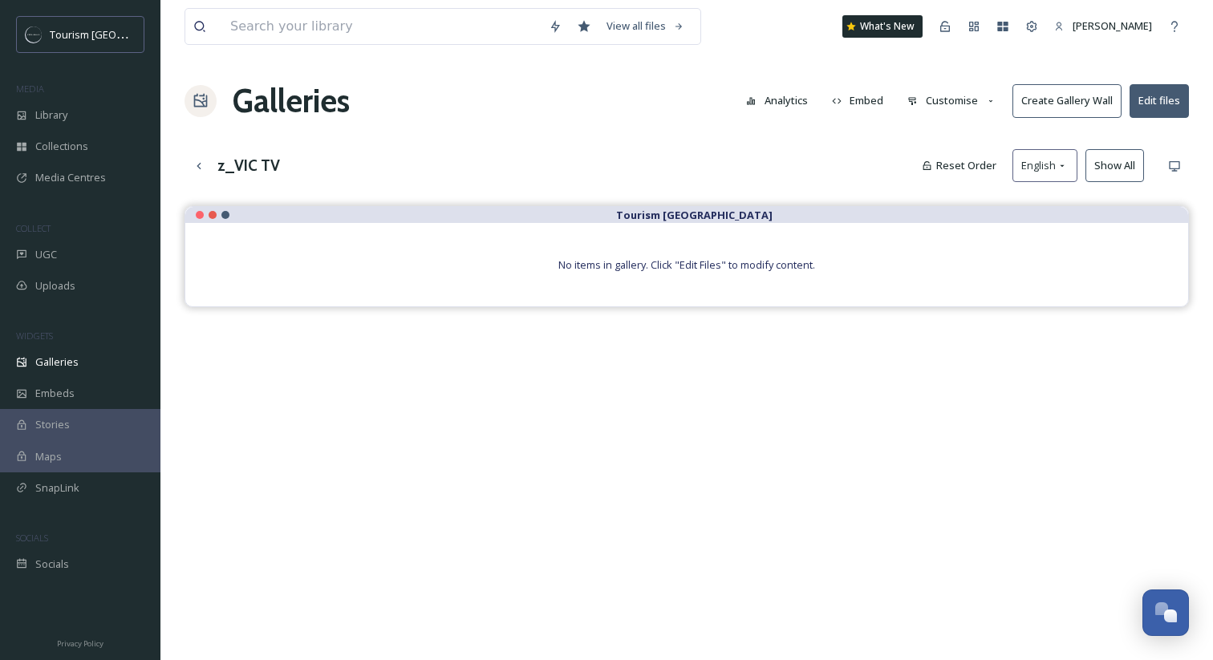
click at [1178, 94] on button "Edit files" at bounding box center [1159, 100] width 59 height 33
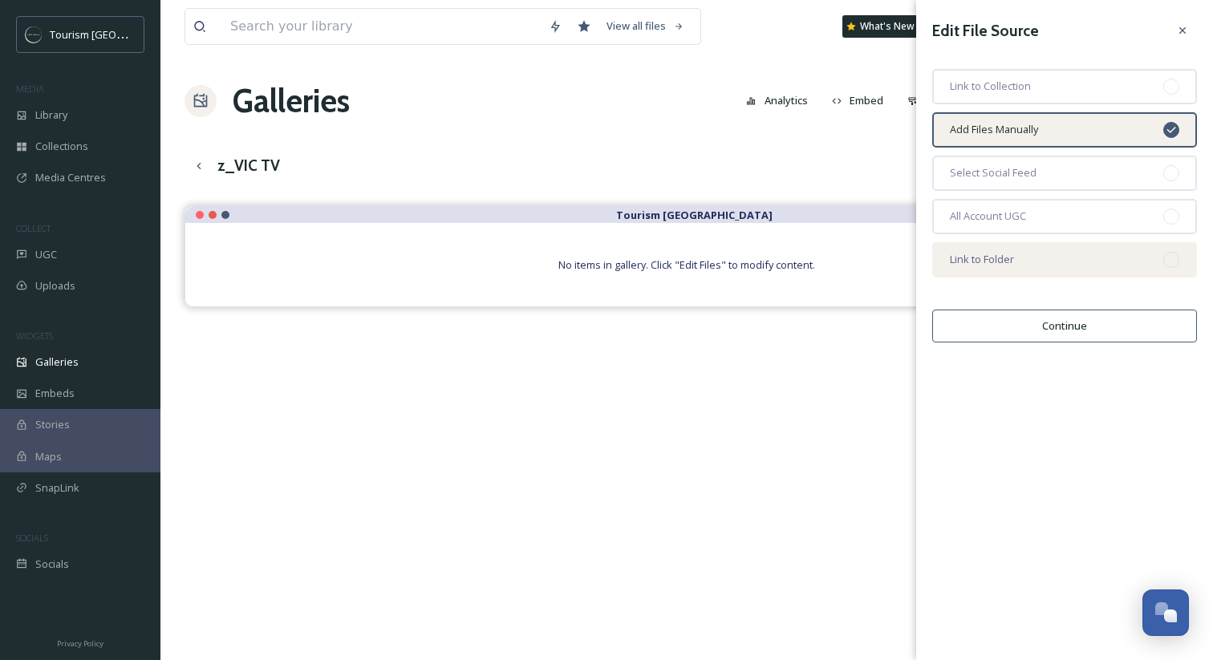
click at [1030, 262] on div "Link to Folder" at bounding box center [1064, 259] width 265 height 35
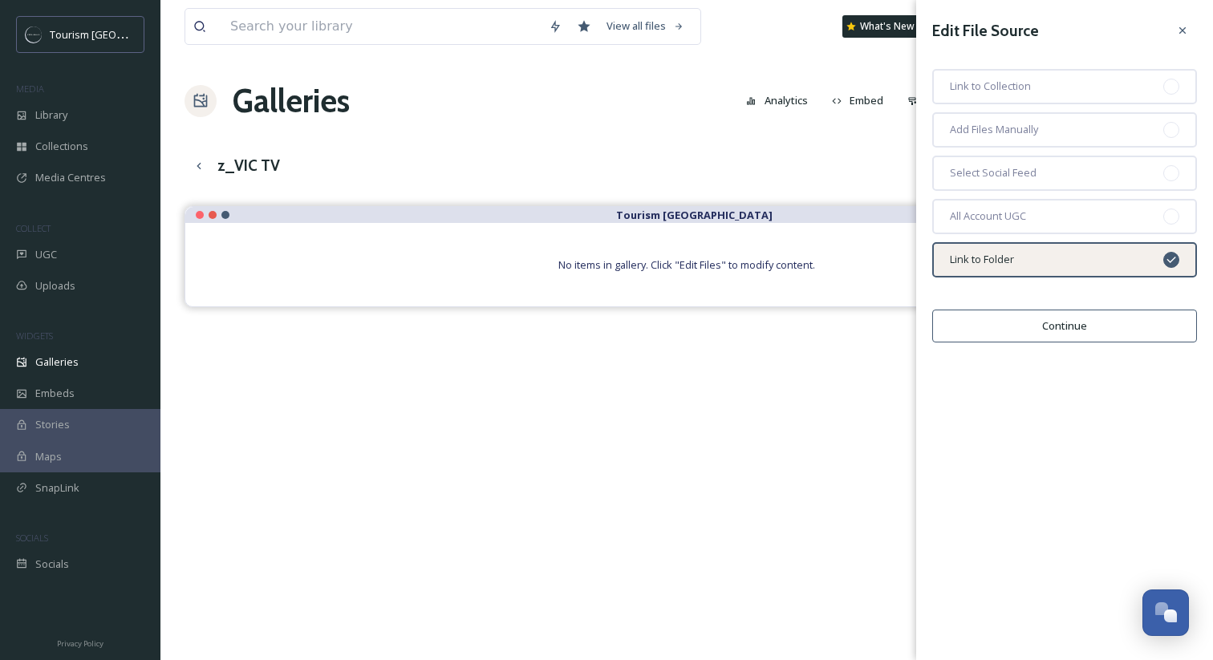
click at [1032, 320] on button "Continue" at bounding box center [1064, 326] width 265 height 33
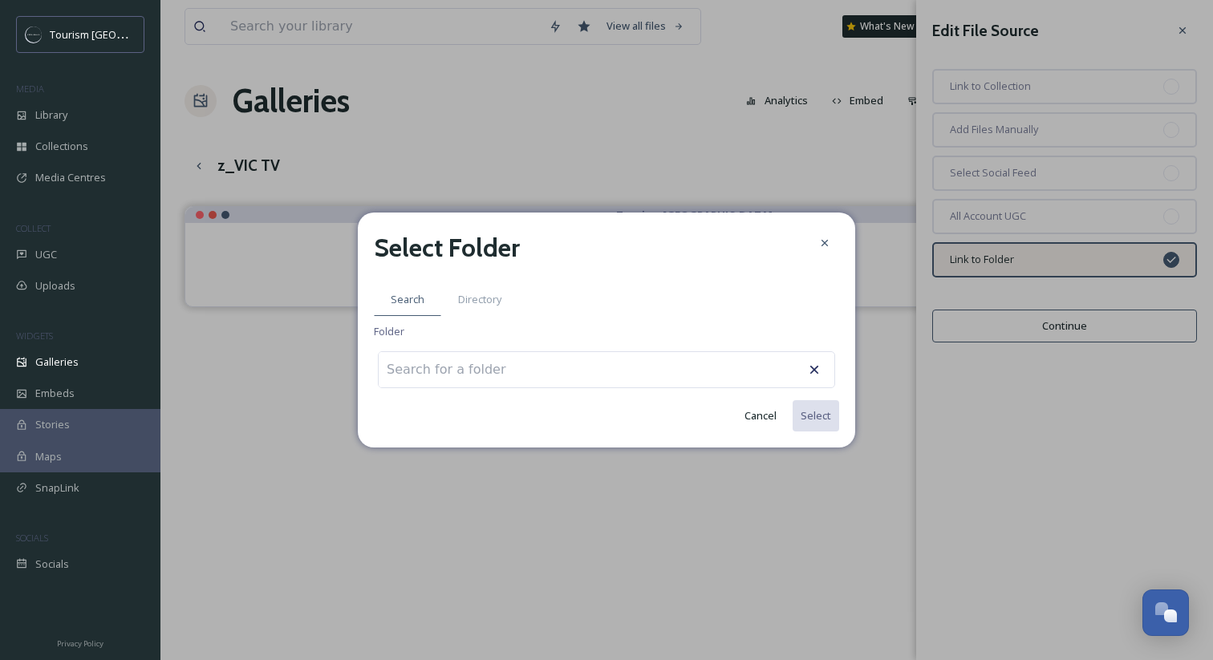
click at [489, 372] on input at bounding box center [467, 369] width 176 height 35
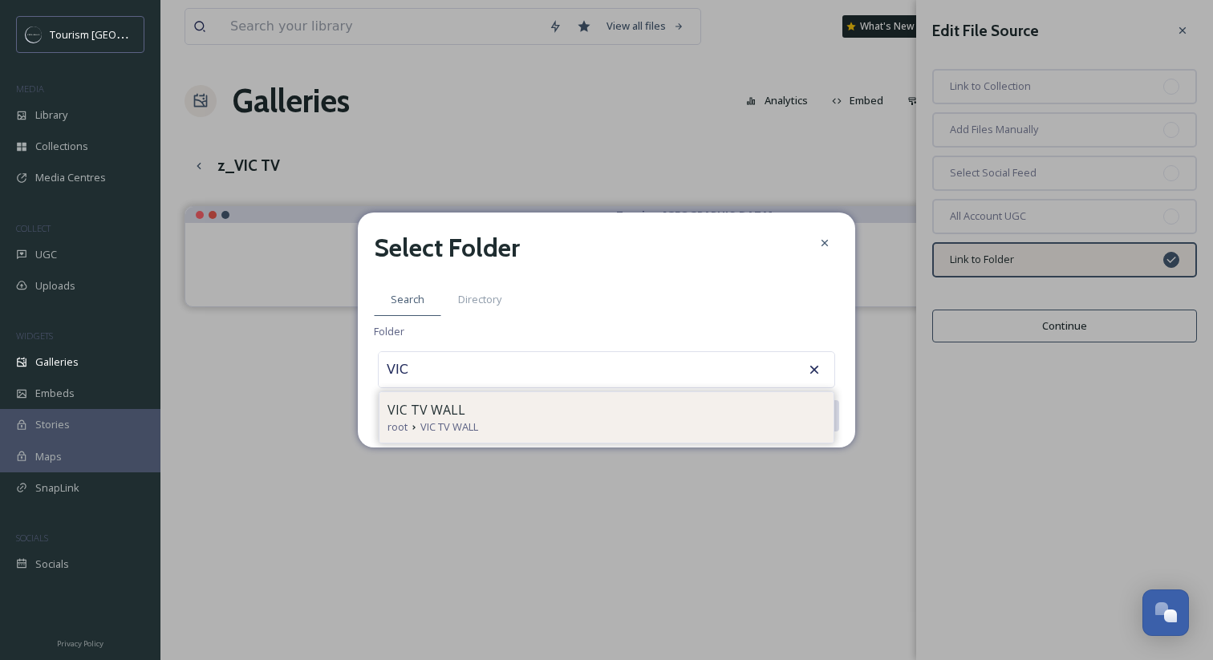
click at [489, 433] on div "root VIC TV WALL" at bounding box center [606, 427] width 438 height 15
type input "VIC TV WALL"
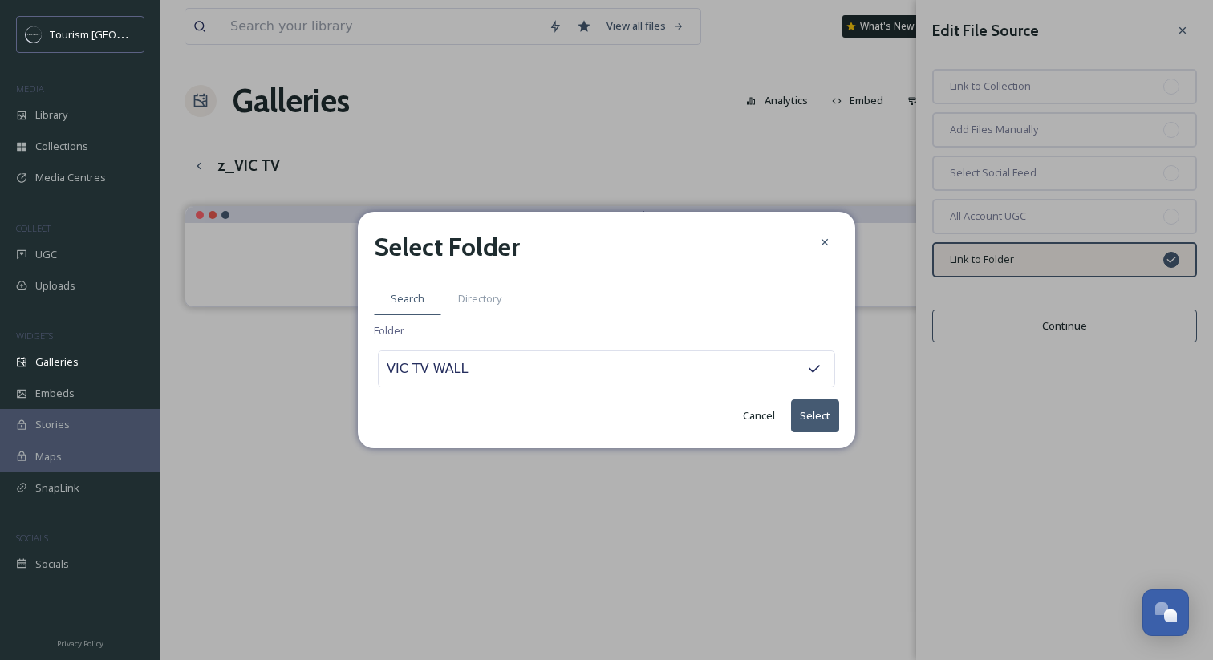
click at [806, 416] on button "Select" at bounding box center [815, 416] width 48 height 33
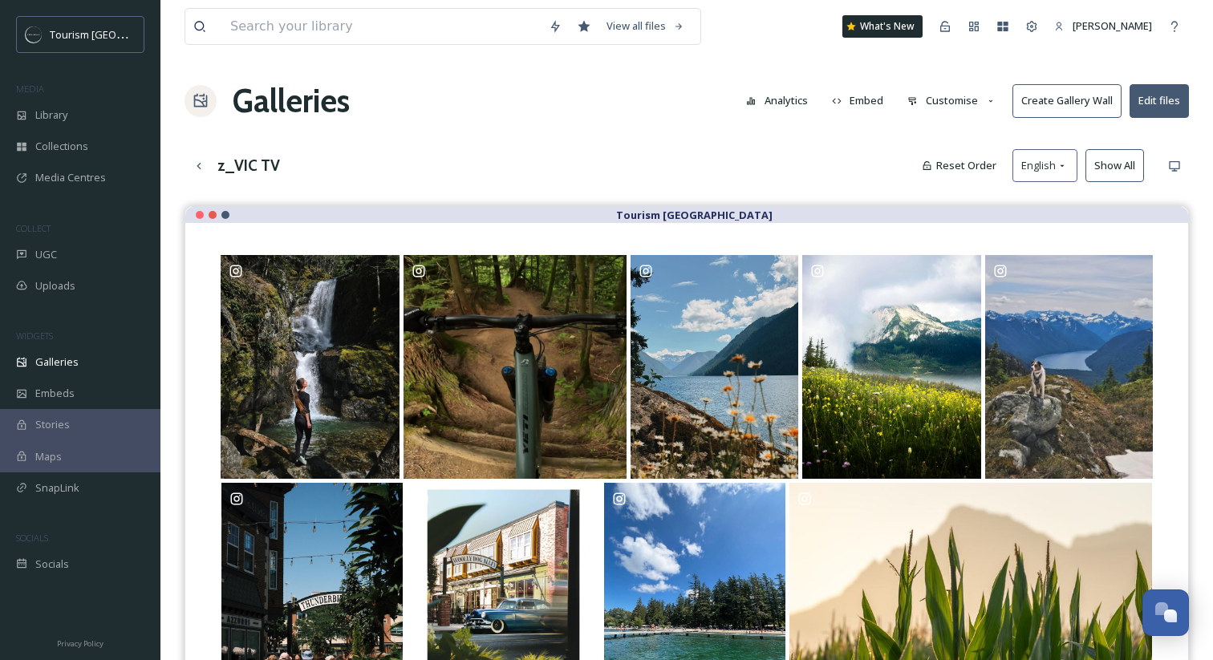
click at [1093, 103] on button "Create Gallery Wall" at bounding box center [1066, 100] width 109 height 33
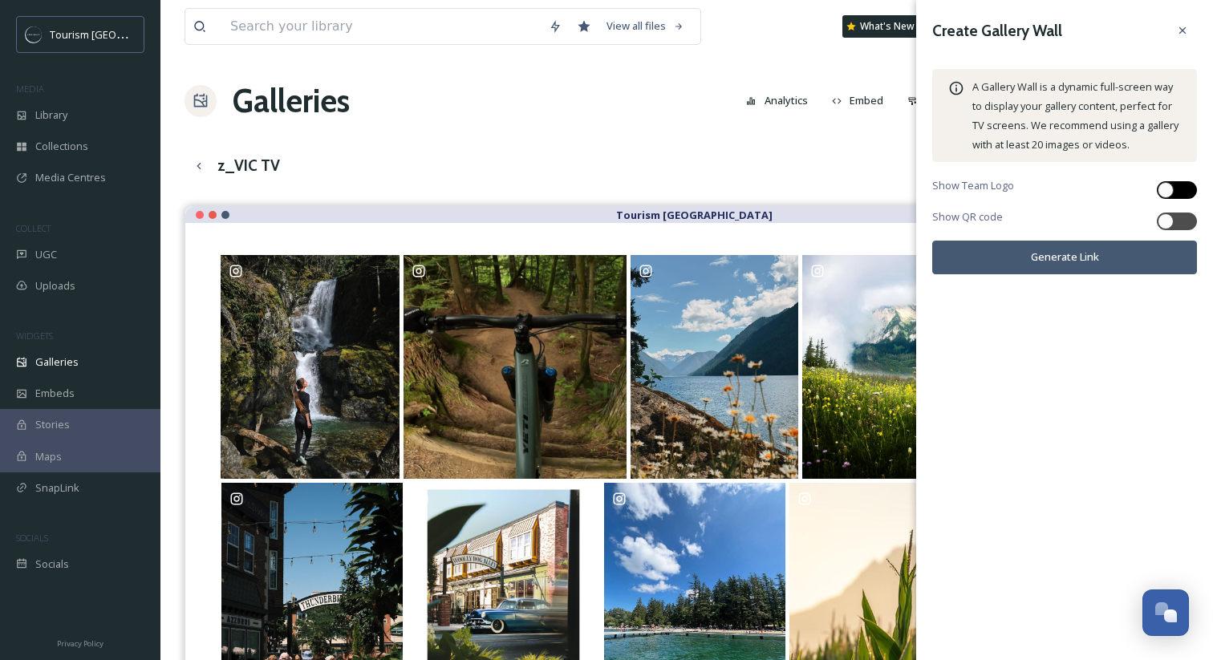
click at [1175, 192] on div at bounding box center [1177, 190] width 40 height 18
checkbox input "true"
click at [1175, 224] on div at bounding box center [1177, 222] width 40 height 18
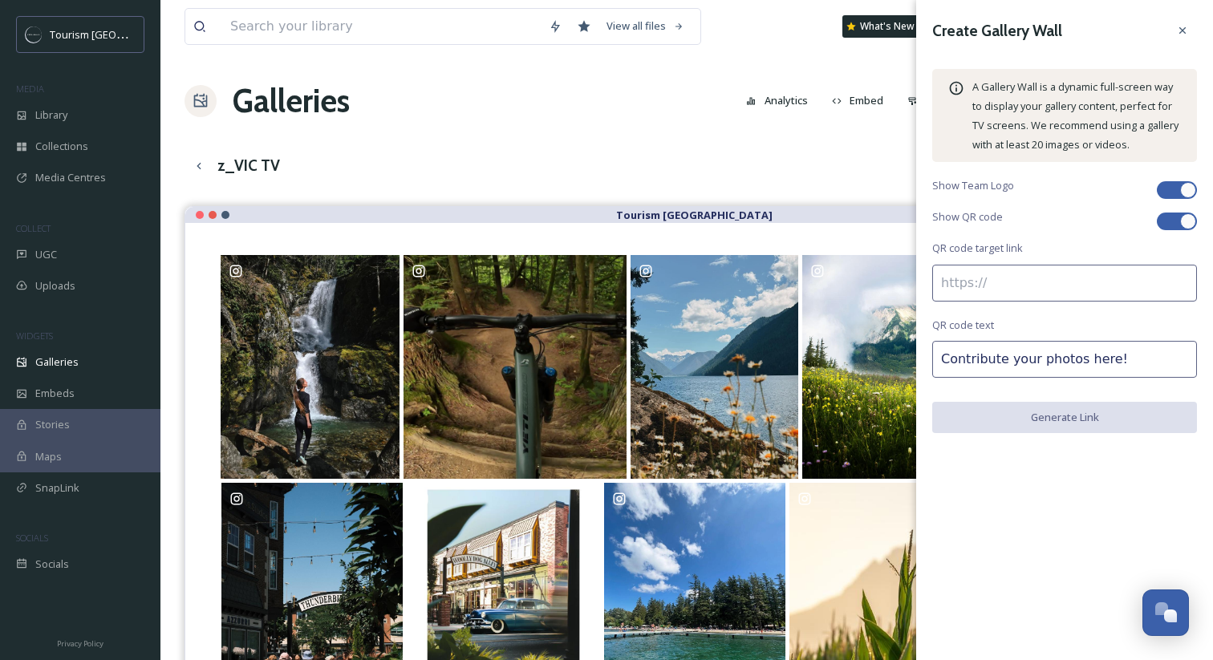
click at [1176, 224] on div at bounding box center [1177, 222] width 40 height 18
checkbox input "false"
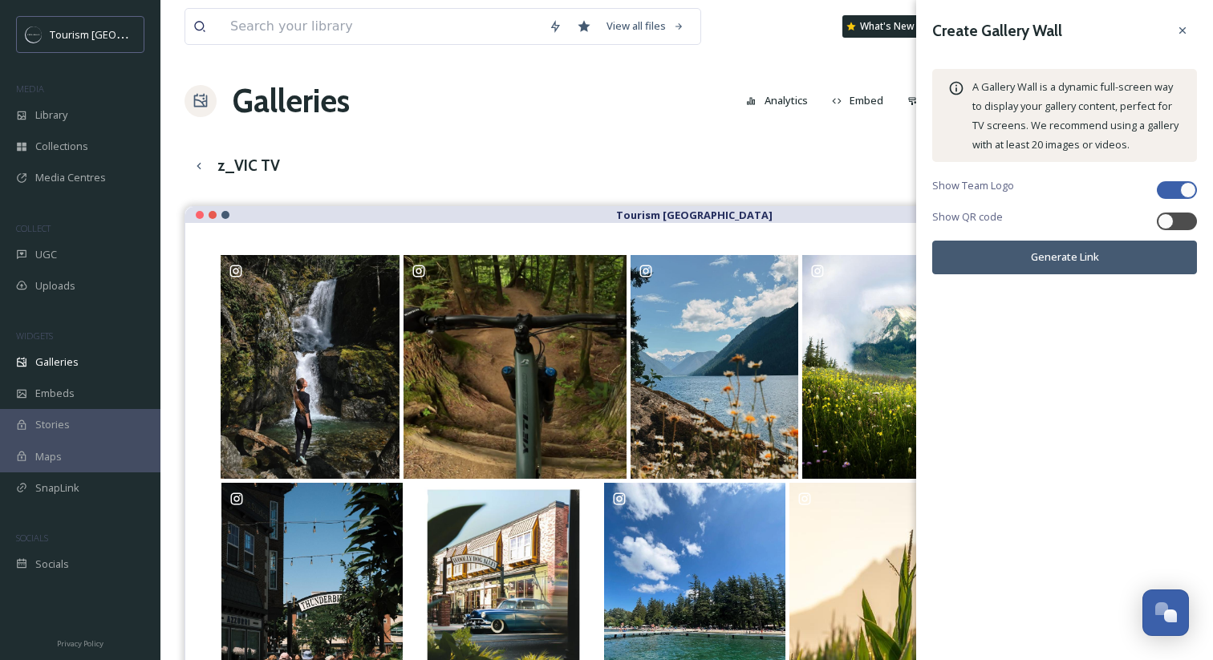
click at [1124, 262] on button "Generate Link" at bounding box center [1064, 257] width 265 height 33
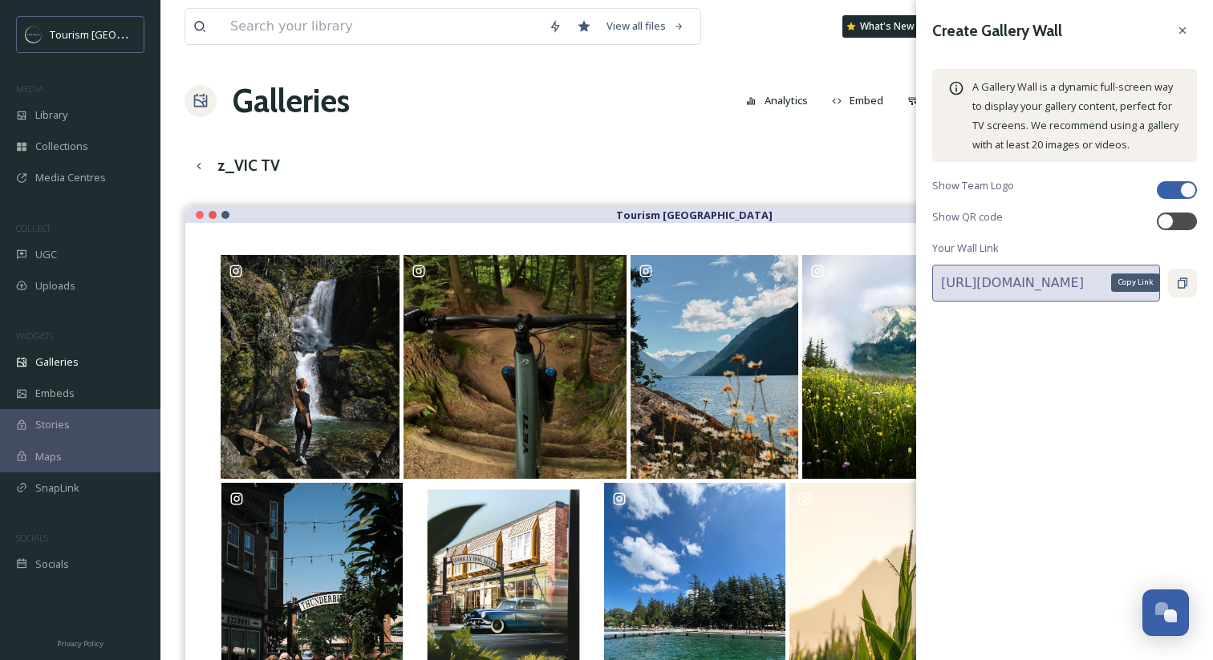
click at [1177, 281] on icon at bounding box center [1182, 283] width 13 height 13
click at [1177, 39] on div at bounding box center [1182, 30] width 29 height 29
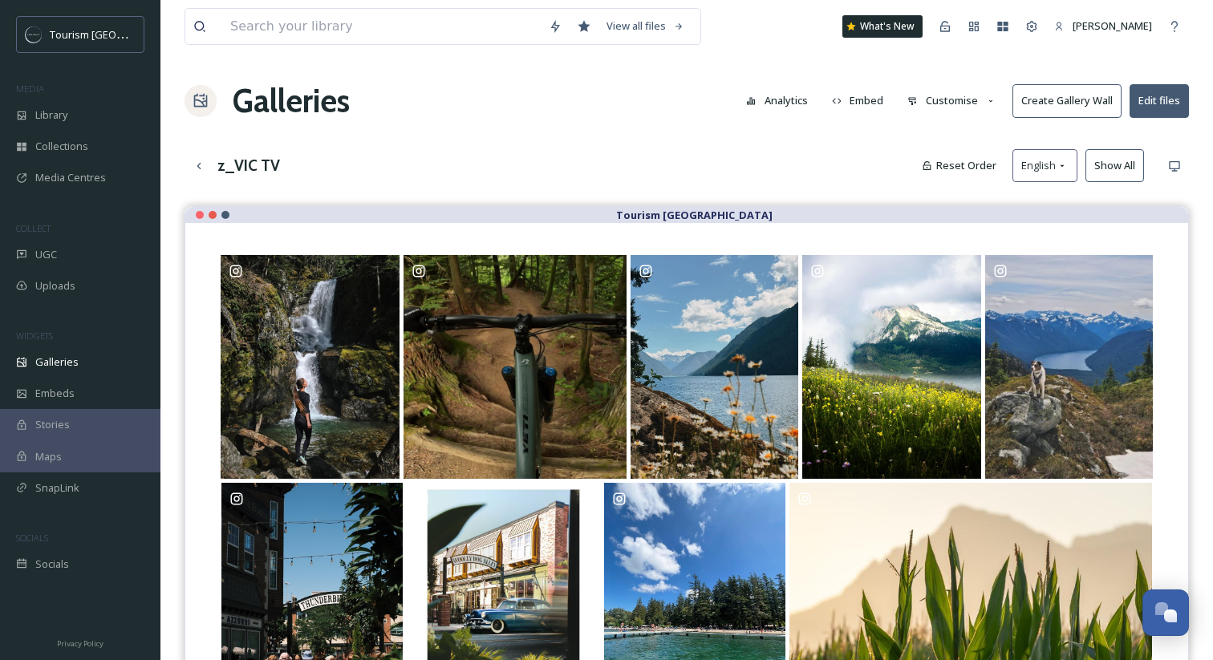
click at [306, 92] on h1 "Galleries" at bounding box center [291, 101] width 117 height 48
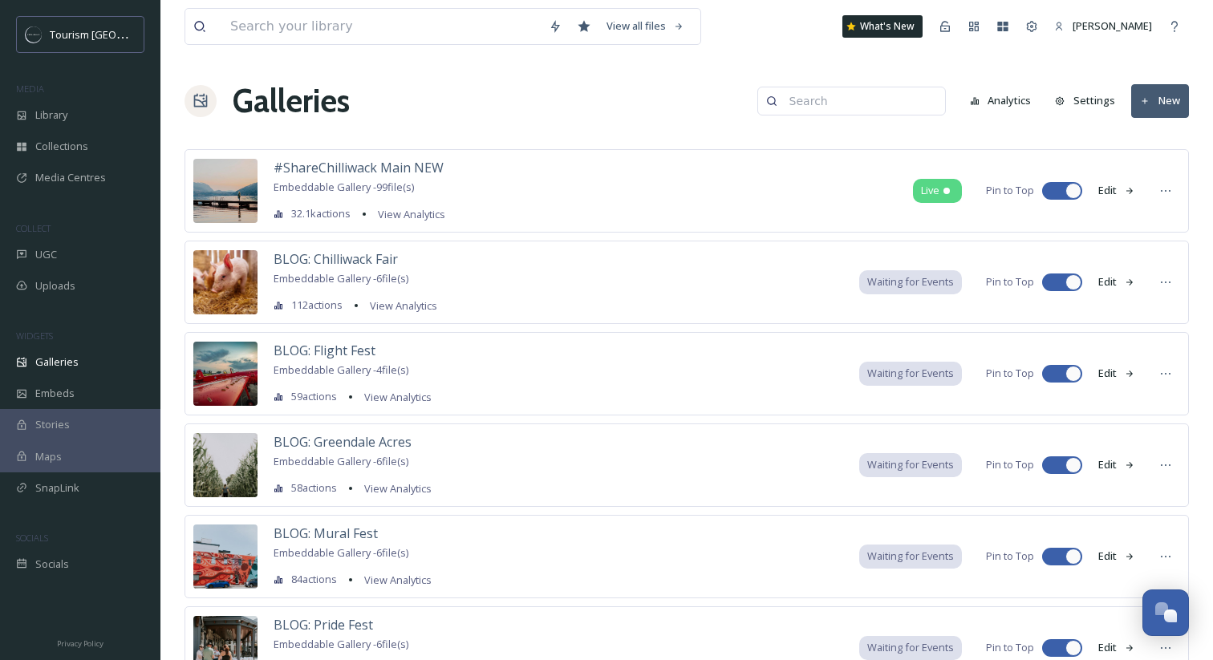
scroll to position [848, 0]
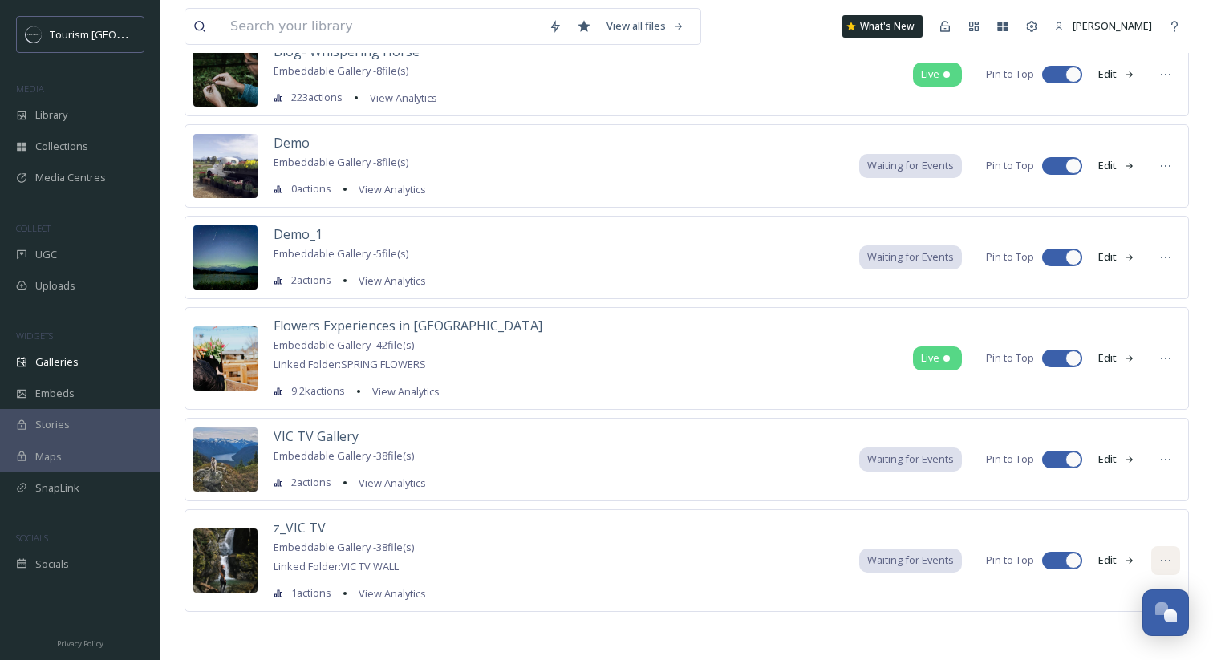
click at [1162, 562] on icon at bounding box center [1165, 560] width 13 height 13
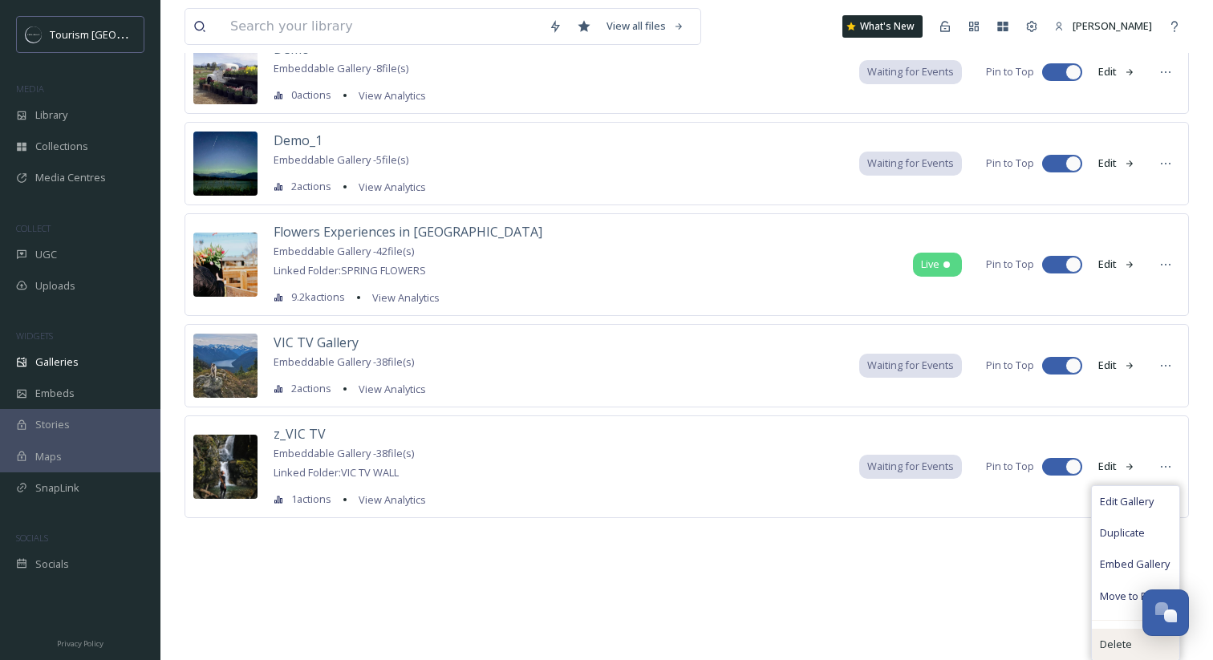
click at [1112, 640] on span "Delete" at bounding box center [1116, 644] width 32 height 15
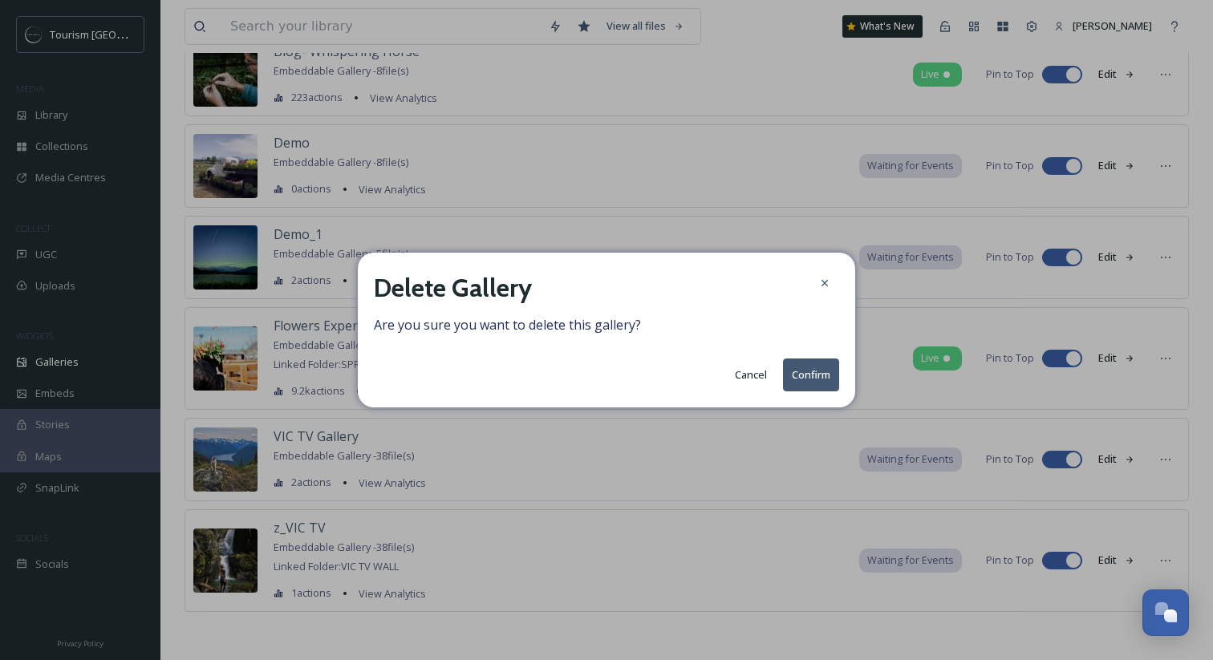
click at [825, 374] on button "Confirm" at bounding box center [811, 375] width 56 height 33
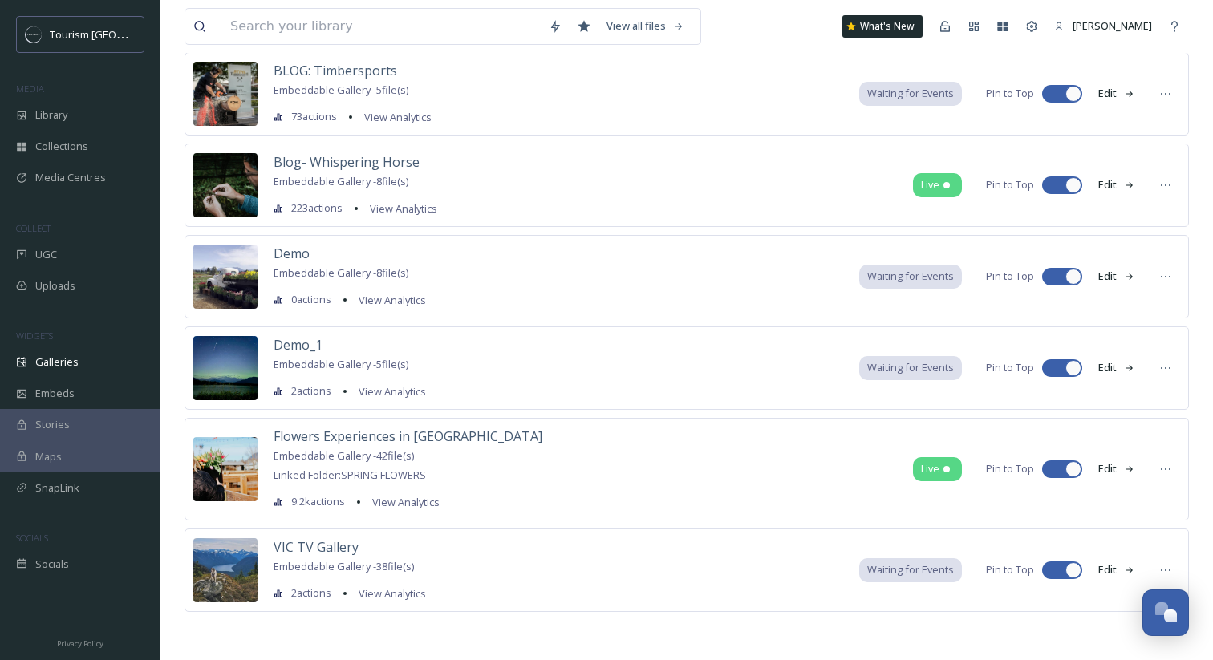
scroll to position [737, 0]
click at [1111, 570] on button "Edit" at bounding box center [1116, 569] width 53 height 31
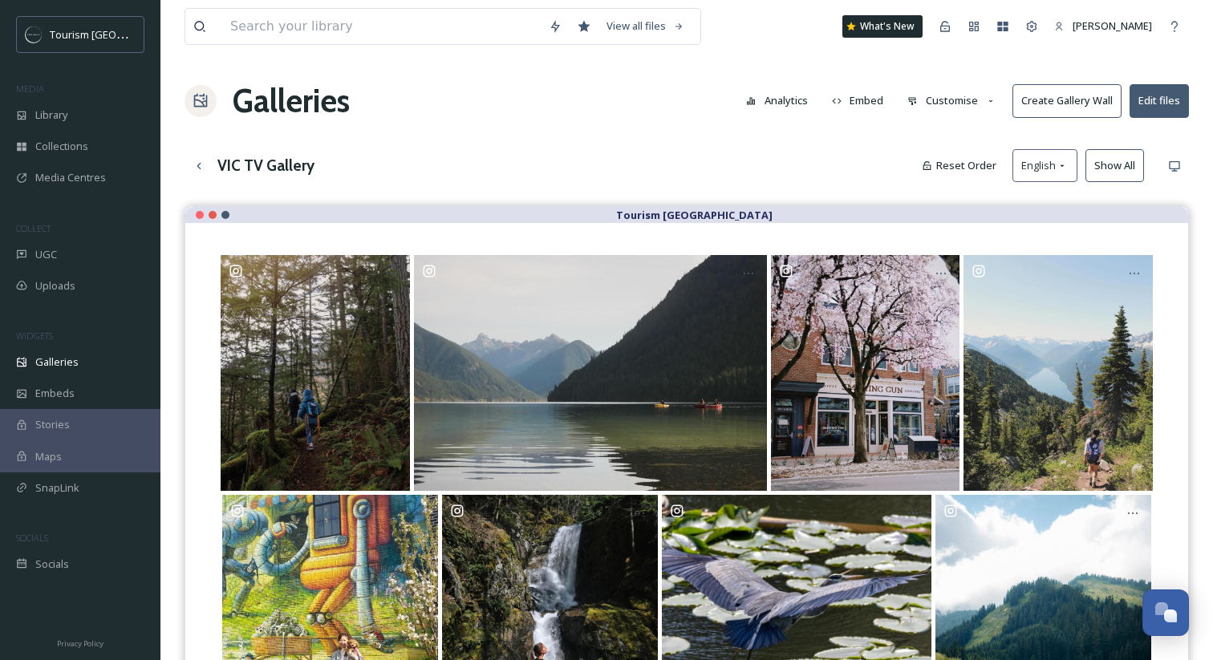
click at [1162, 105] on button "Edit files" at bounding box center [1159, 100] width 59 height 33
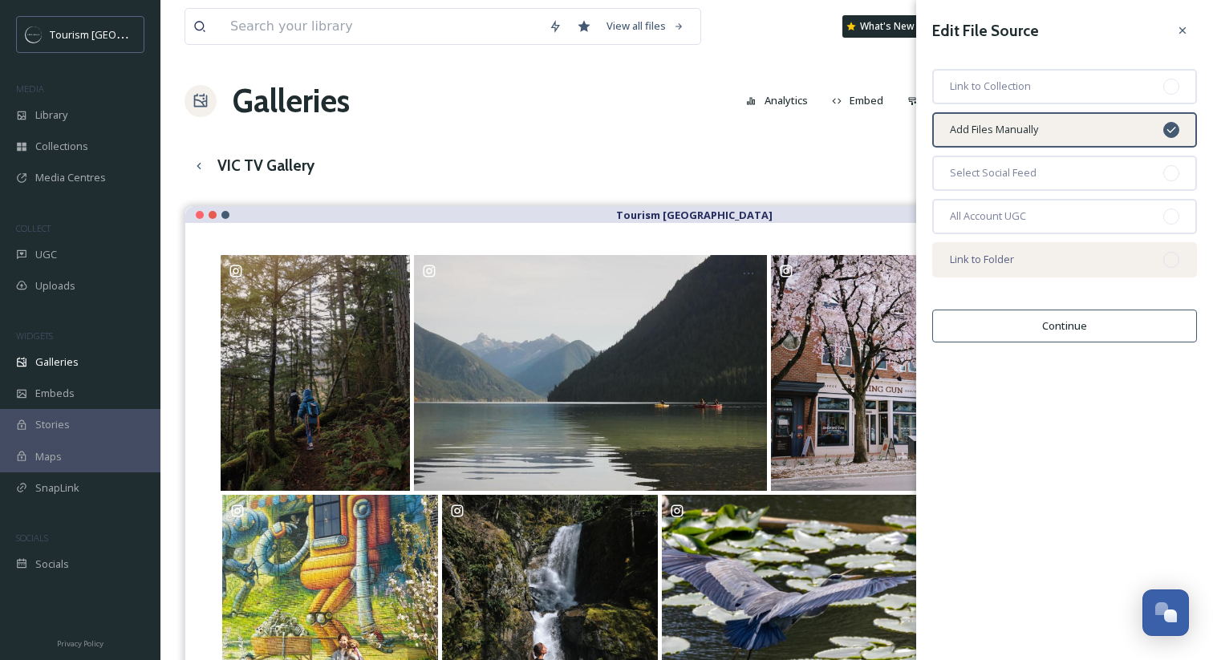
click at [1032, 260] on div "Link to Folder" at bounding box center [1064, 259] width 265 height 35
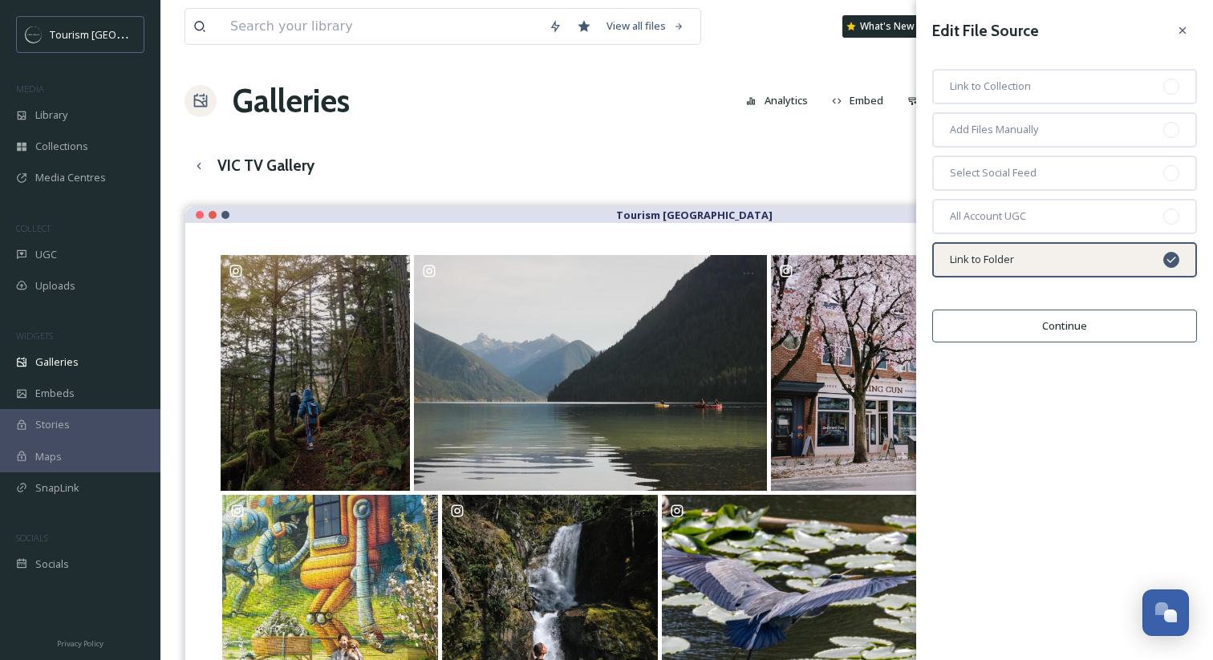
click at [997, 332] on button "Continue" at bounding box center [1064, 326] width 265 height 33
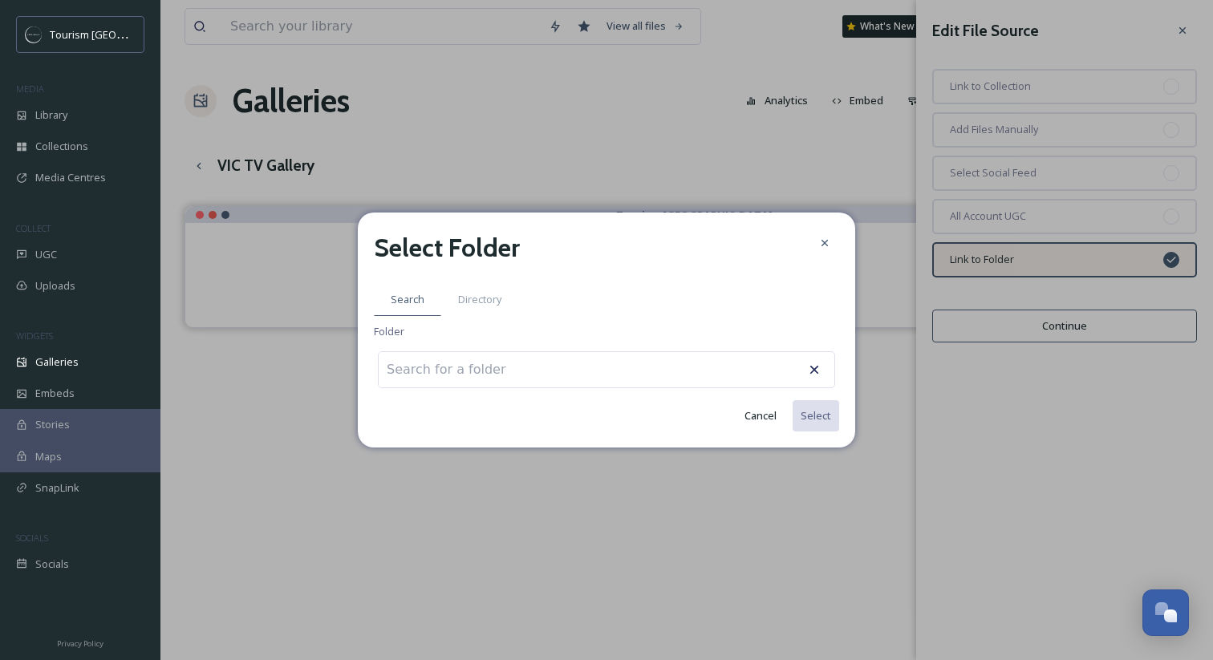
click at [590, 359] on div at bounding box center [606, 369] width 457 height 37
click at [582, 363] on div at bounding box center [606, 369] width 457 height 37
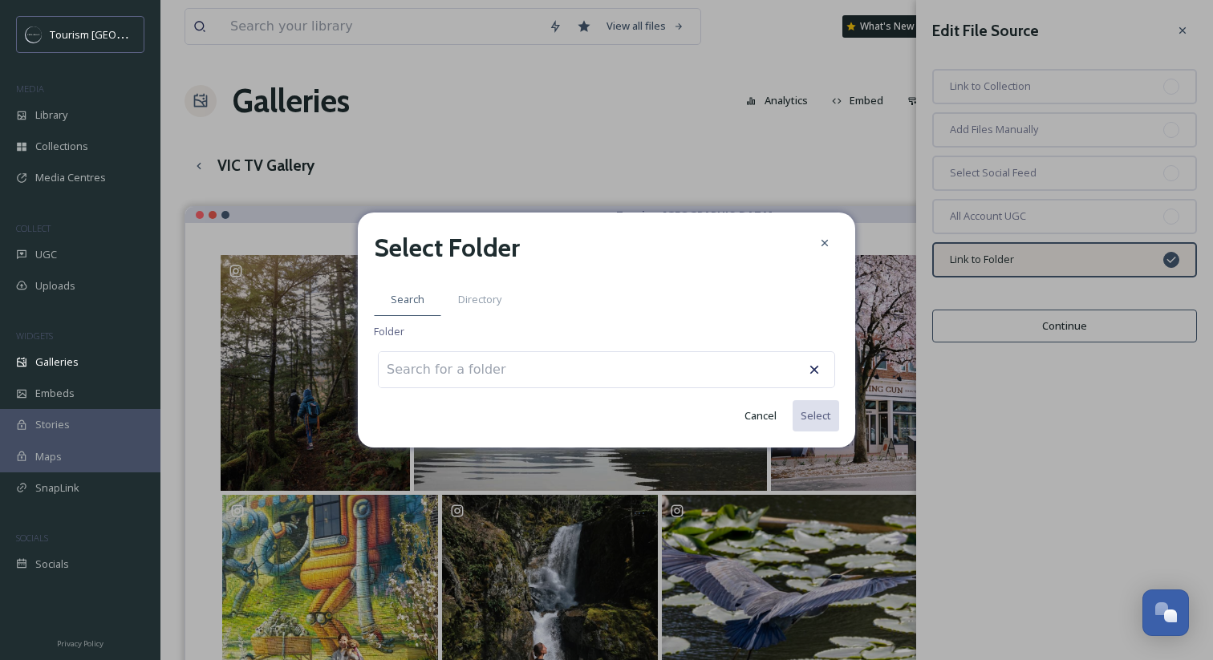
click at [496, 365] on input at bounding box center [467, 369] width 176 height 35
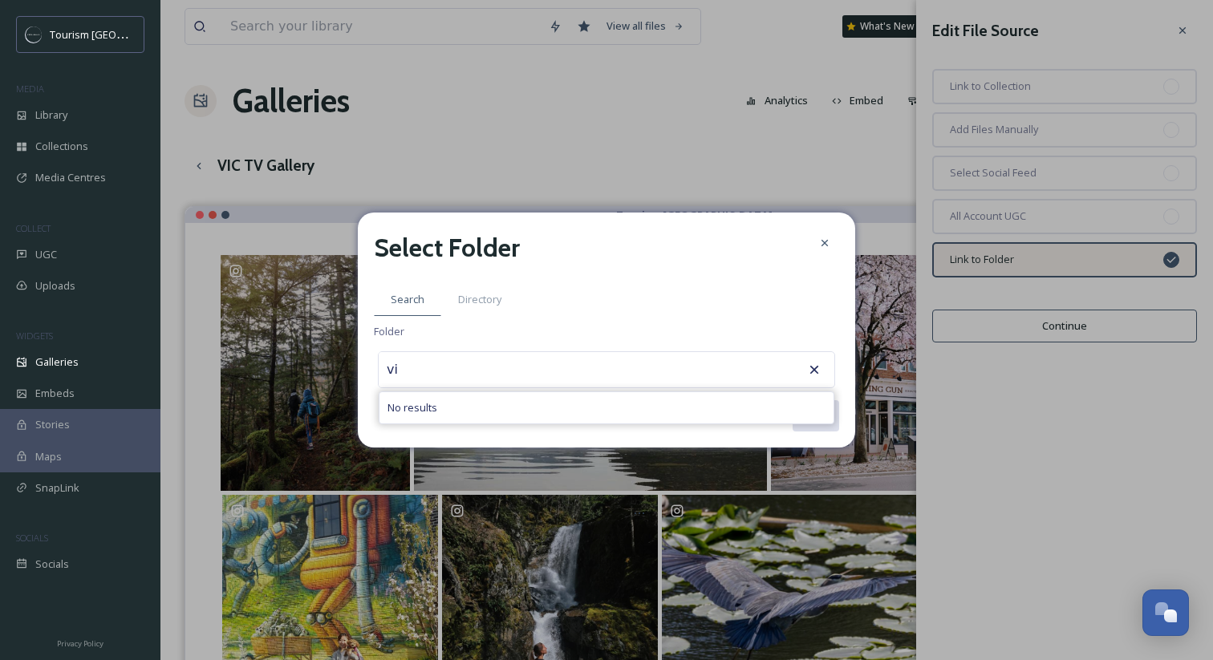
type input "v"
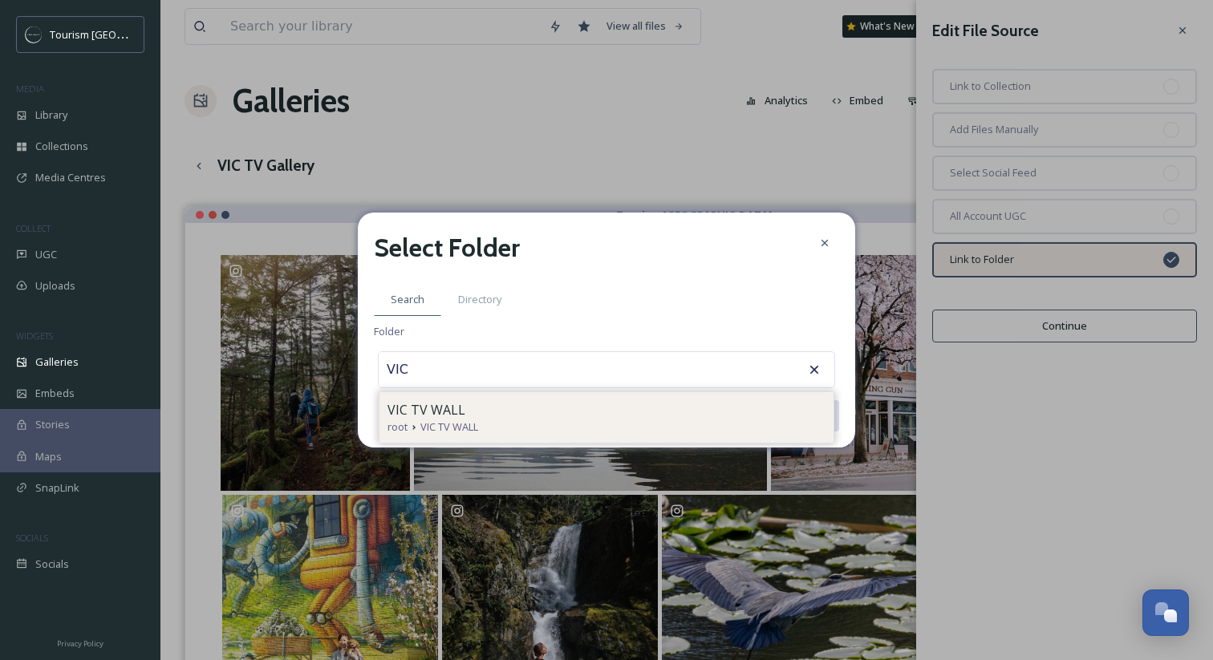
click at [516, 418] on div "VIC TV WALL" at bounding box center [606, 409] width 438 height 19
type input "VIC TV WALL"
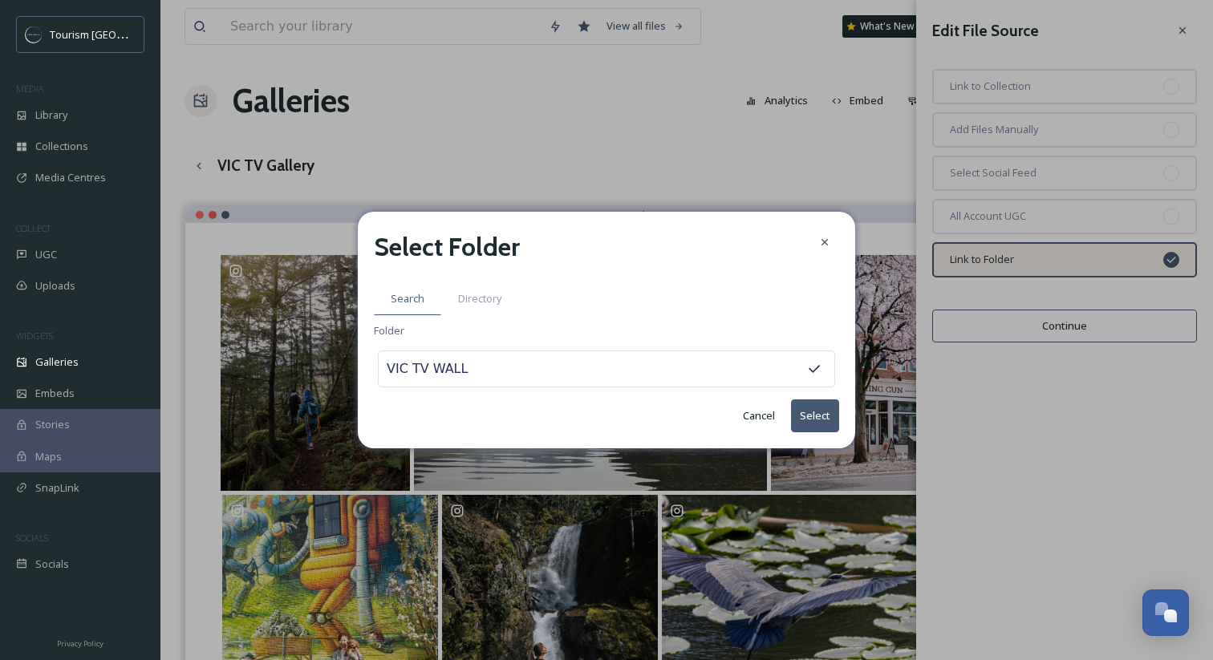
click at [817, 416] on button "Select" at bounding box center [815, 416] width 48 height 33
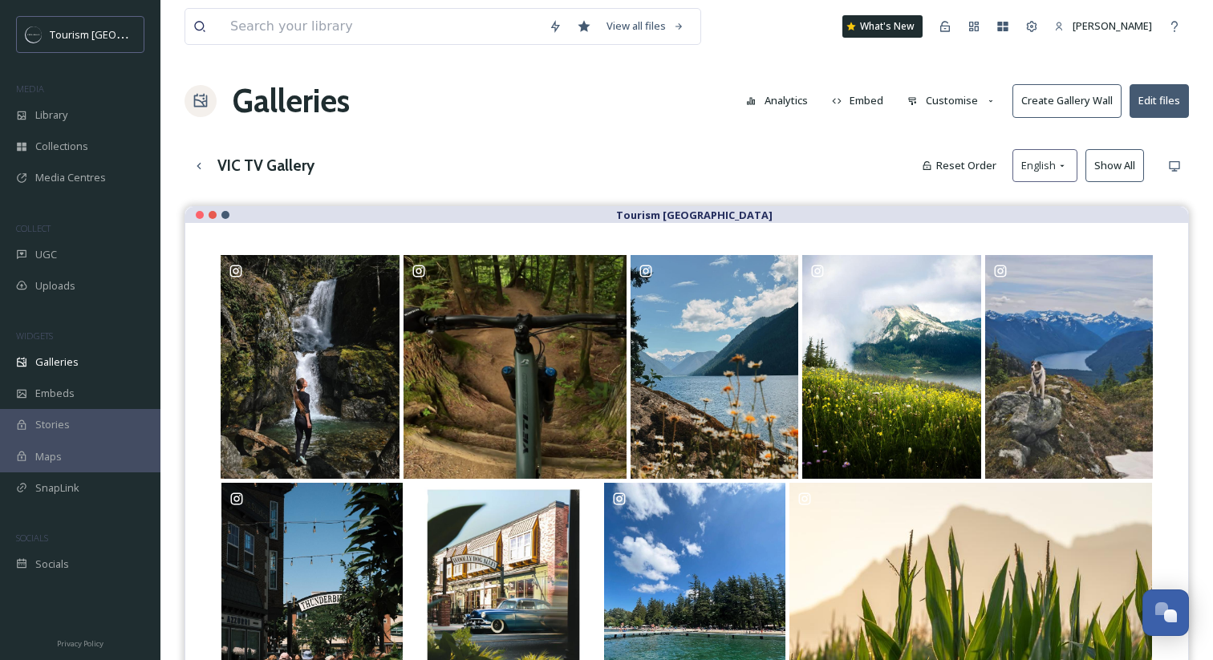
click at [308, 115] on h1 "Galleries" at bounding box center [291, 101] width 117 height 48
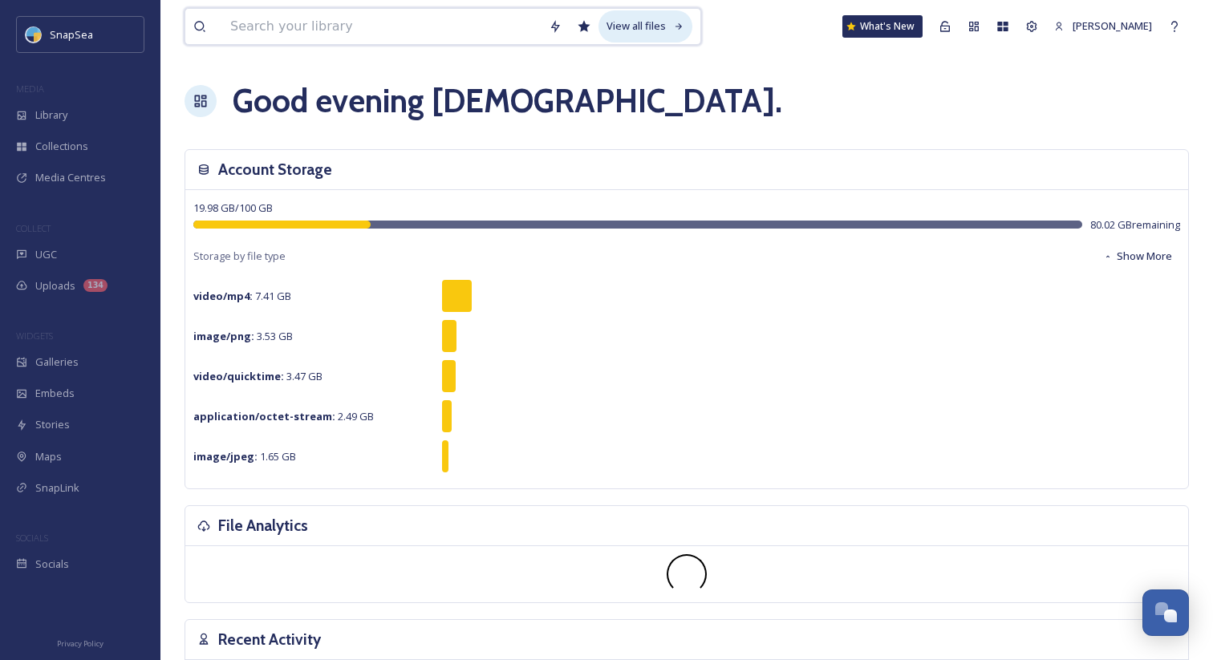
click at [654, 22] on div "View all files" at bounding box center [645, 25] width 94 height 31
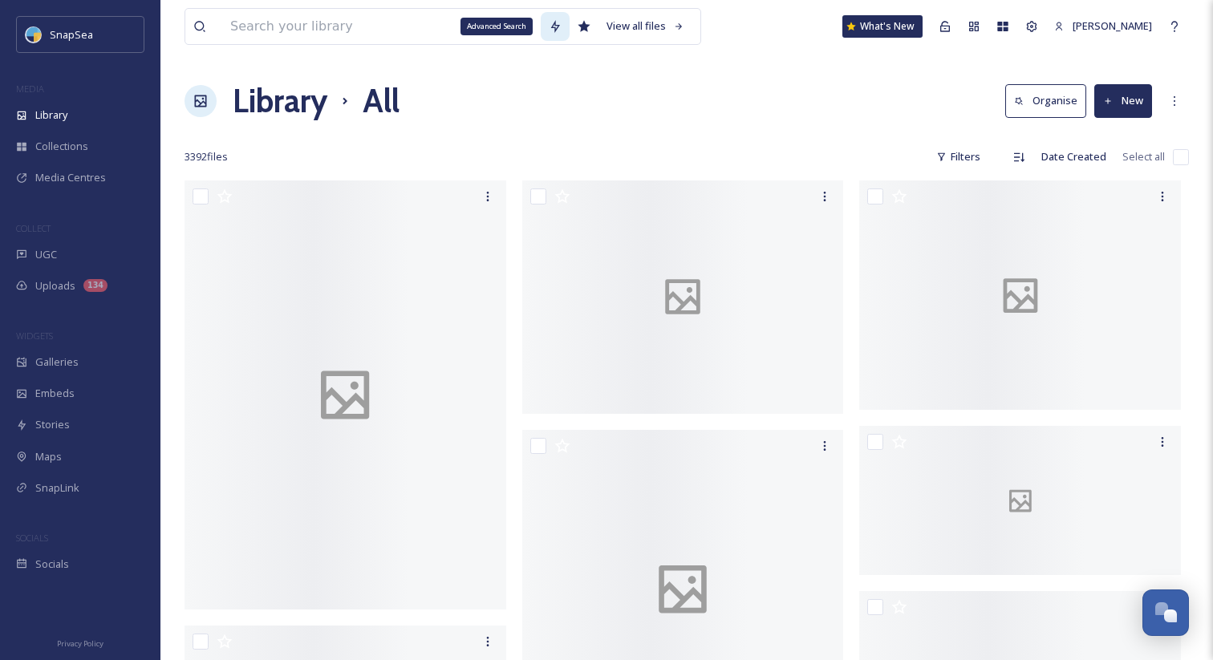
click at [549, 30] on icon at bounding box center [555, 26] width 13 height 13
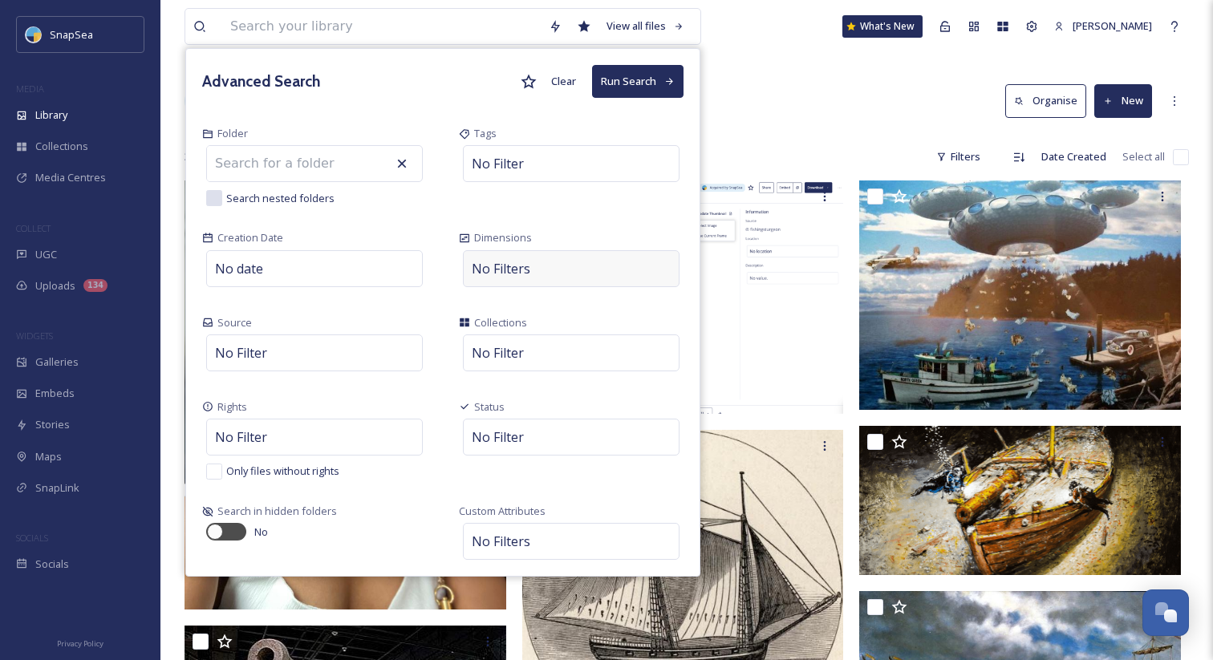
click at [489, 273] on span "No Filters" at bounding box center [501, 268] width 59 height 19
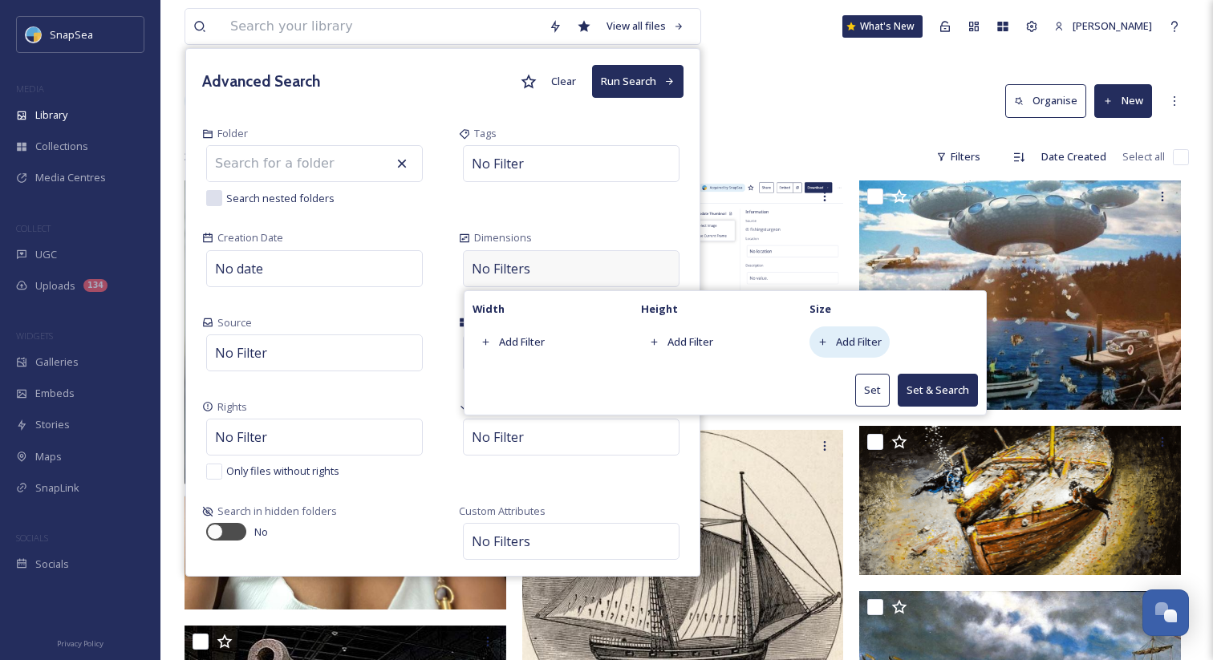
click at [845, 351] on div "Add Filter" at bounding box center [849, 342] width 80 height 31
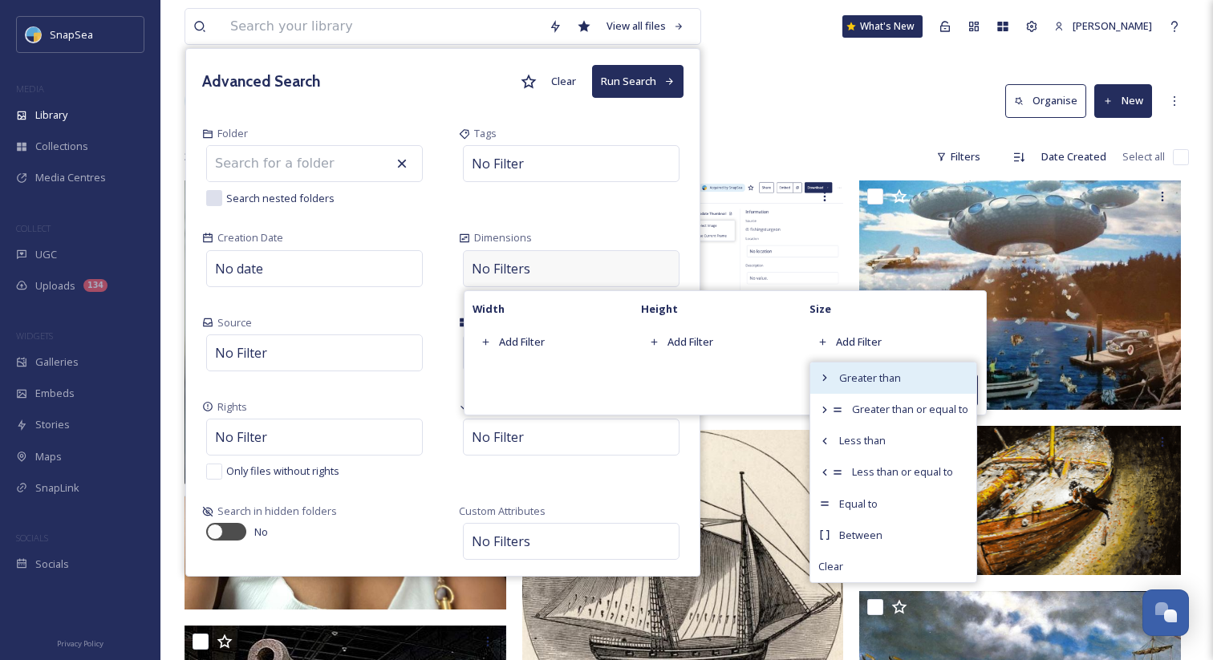
click at [848, 385] on div "Greater than" at bounding box center [893, 378] width 166 height 31
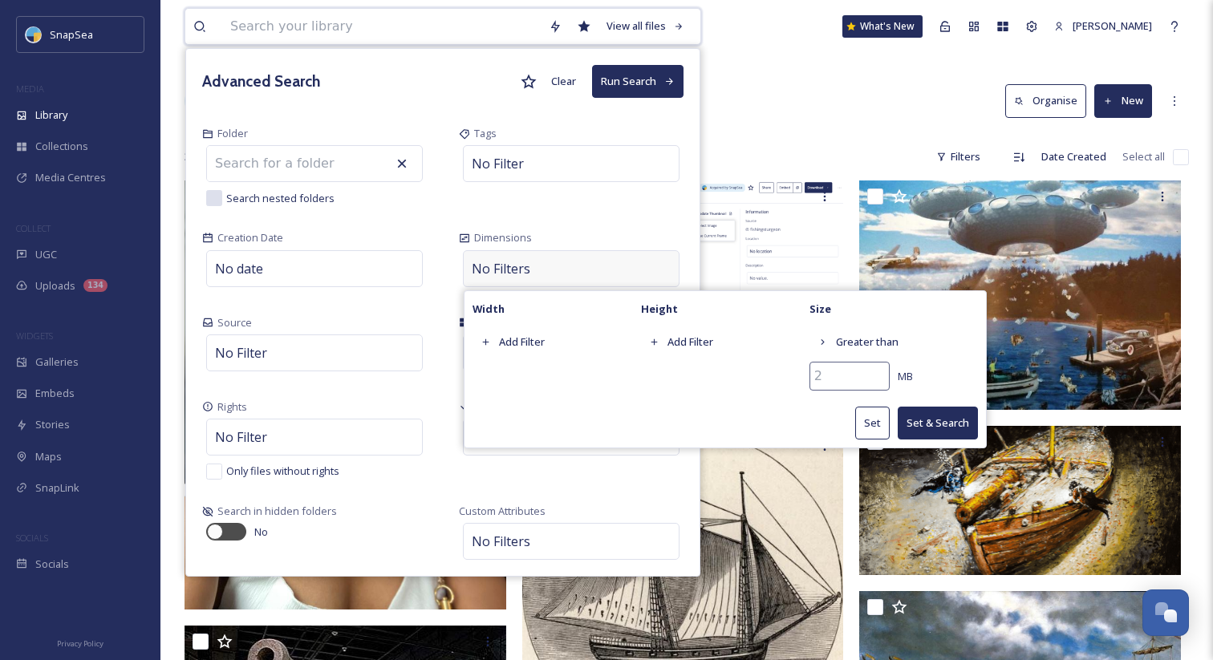
click at [831, 375] on input "number" at bounding box center [849, 376] width 80 height 29
type input "250"
click at [938, 422] on button "Set & Search" at bounding box center [938, 423] width 80 height 33
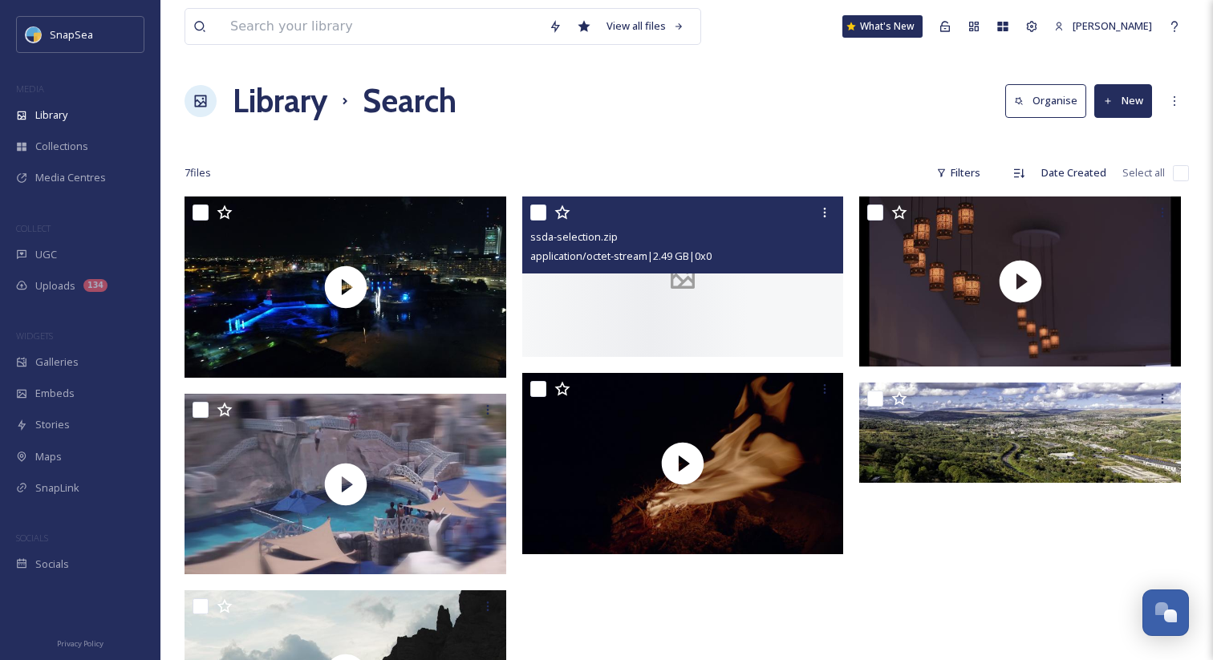
scroll to position [197, 0]
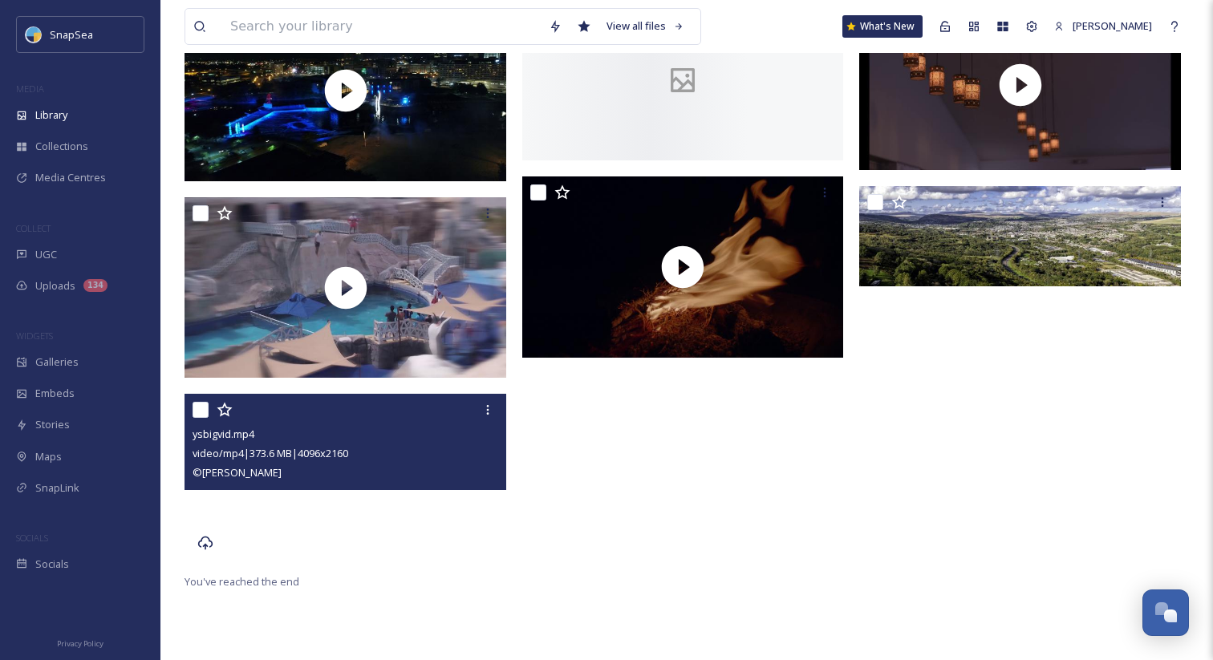
click at [401, 529] on video "ysbigvid.mp4" at bounding box center [346, 478] width 322 height 169
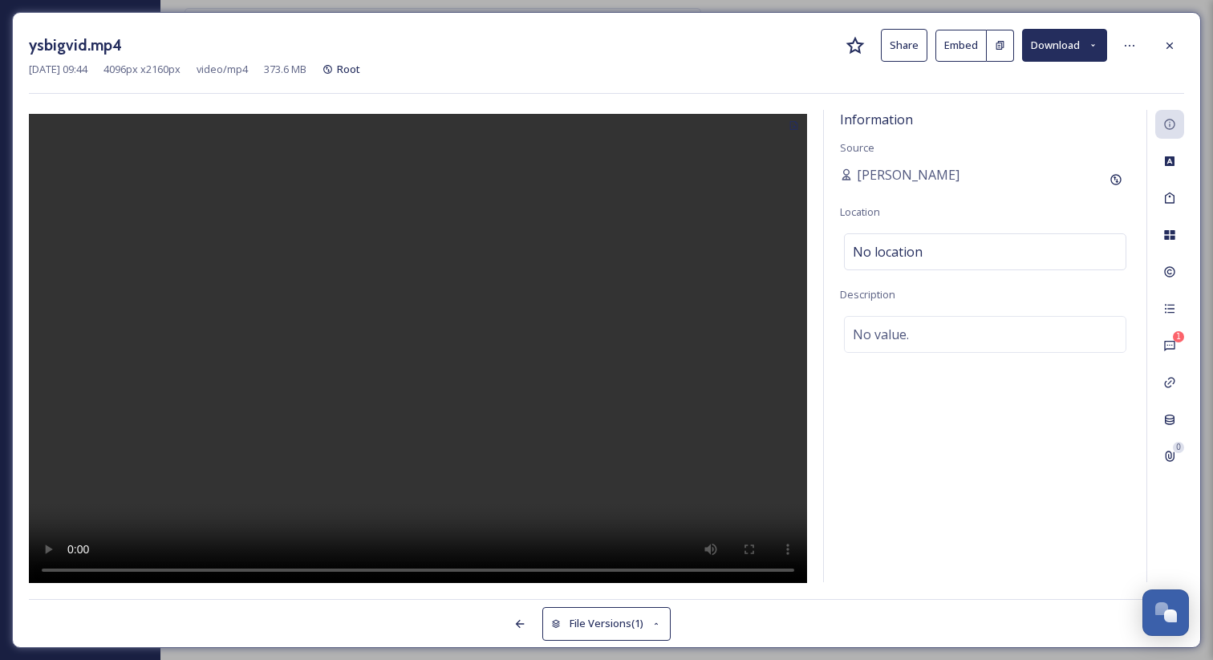
click at [913, 49] on button "Share" at bounding box center [904, 45] width 47 height 33
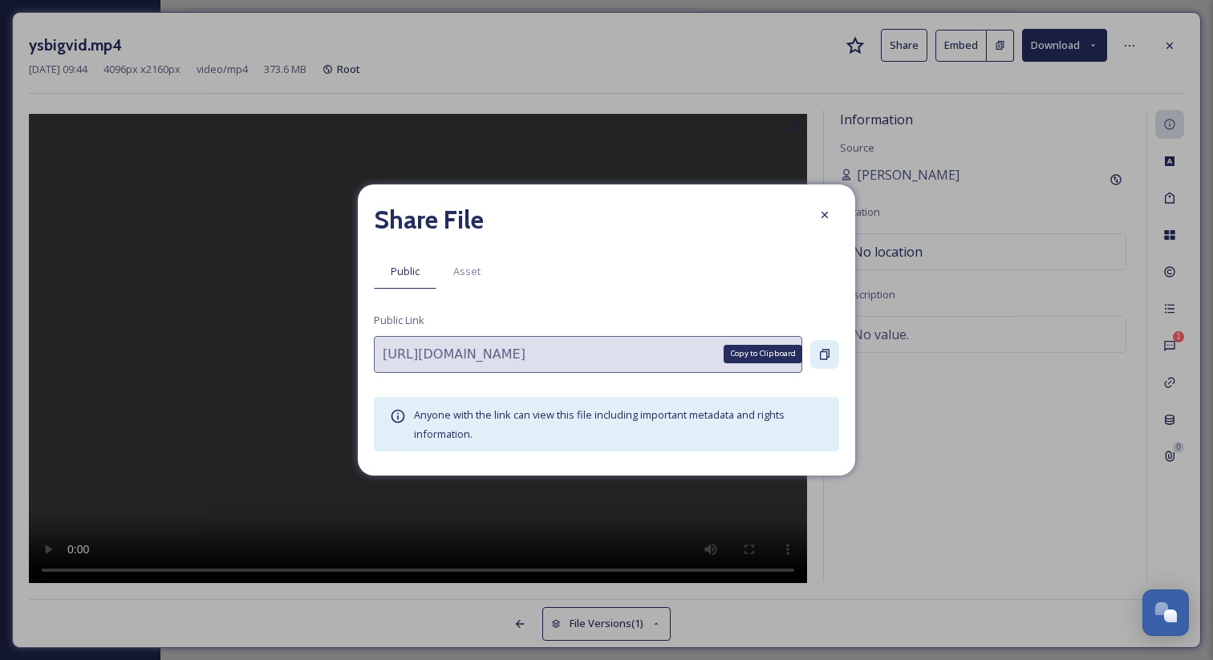
click at [825, 354] on icon at bounding box center [824, 354] width 13 height 13
click at [456, 269] on span "Asset" at bounding box center [466, 271] width 27 height 15
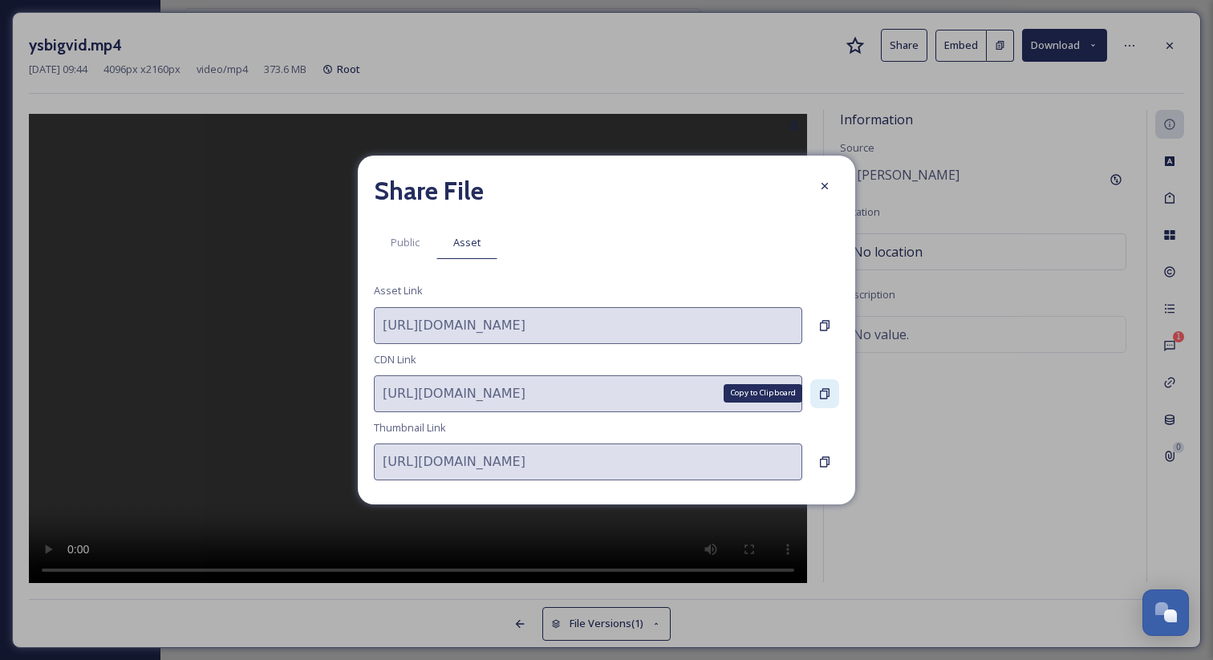
click at [821, 382] on div "Copy to Clipboard" at bounding box center [824, 393] width 29 height 29
click at [825, 181] on icon at bounding box center [824, 186] width 13 height 13
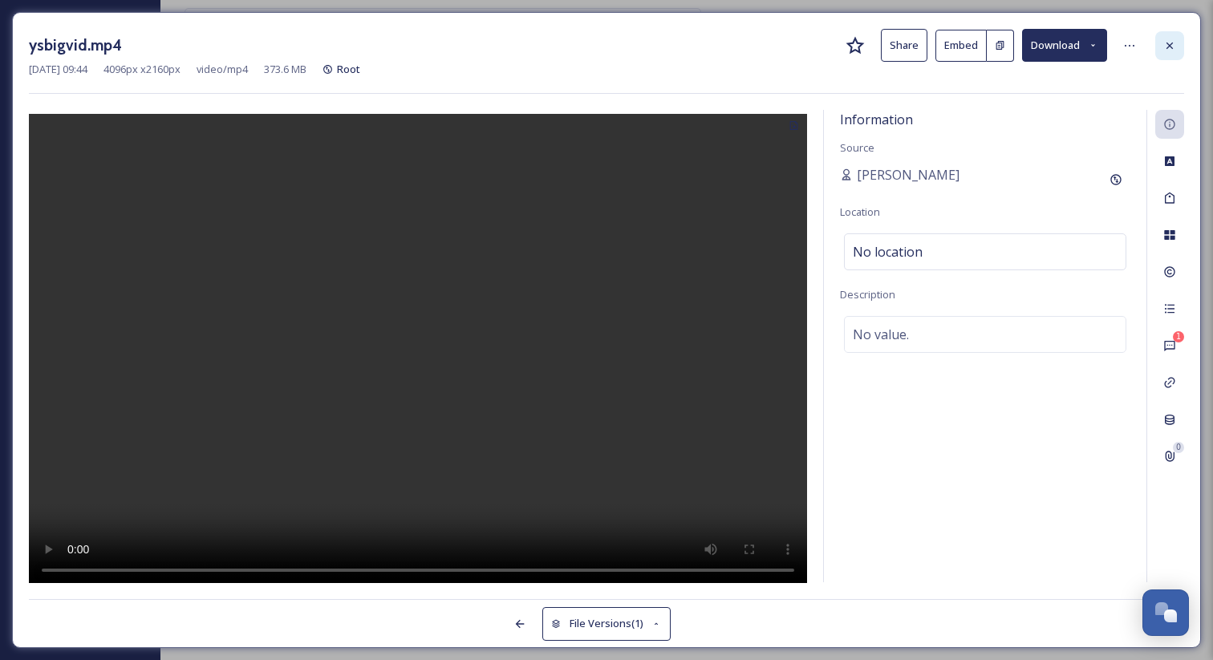
click at [1161, 57] on div at bounding box center [1169, 45] width 29 height 29
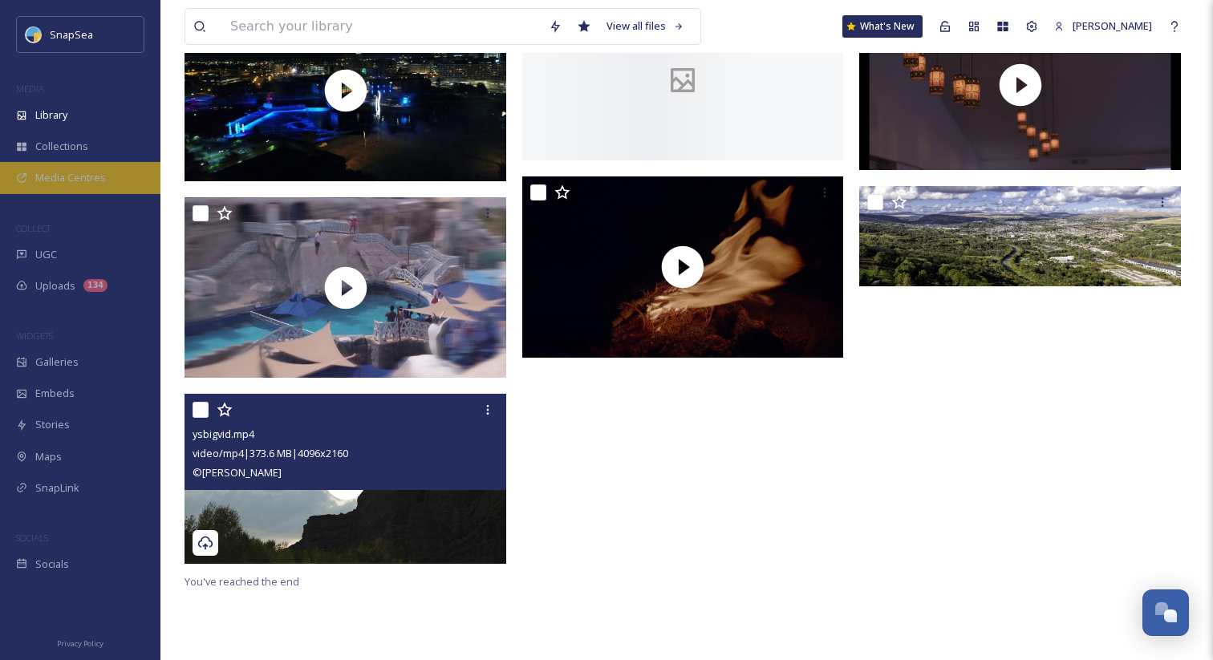
click at [49, 186] on div "Media Centres" at bounding box center [80, 177] width 160 height 31
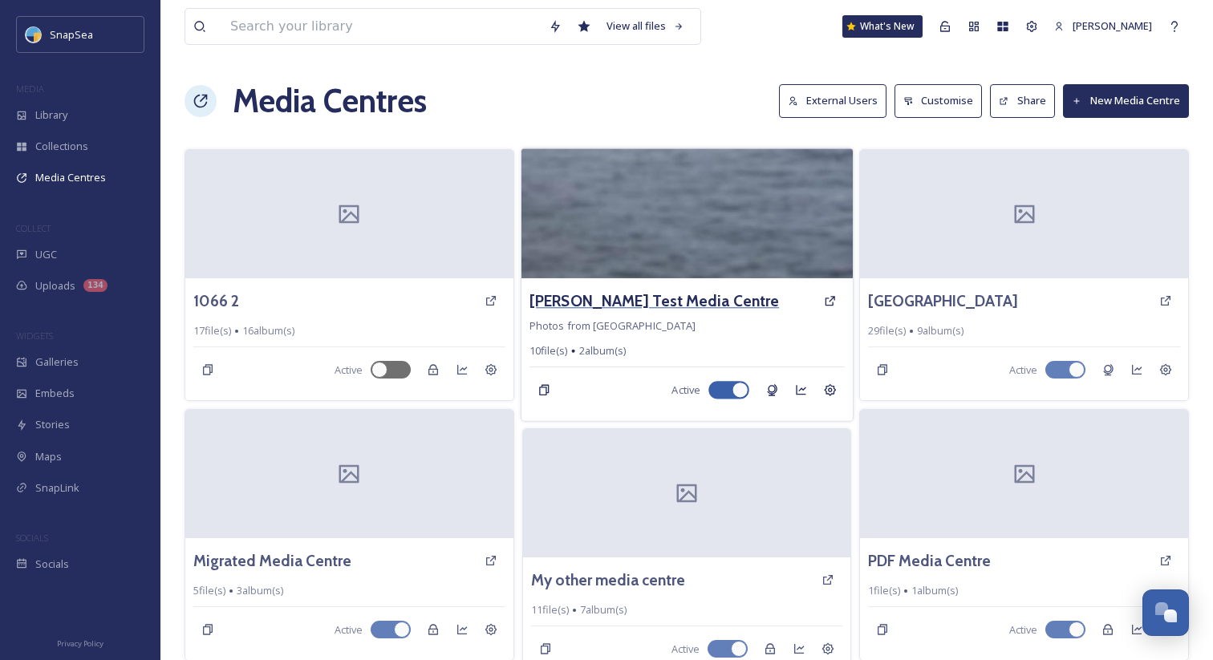
click at [635, 298] on h3 "Adam Test Media Centre" at bounding box center [653, 301] width 249 height 23
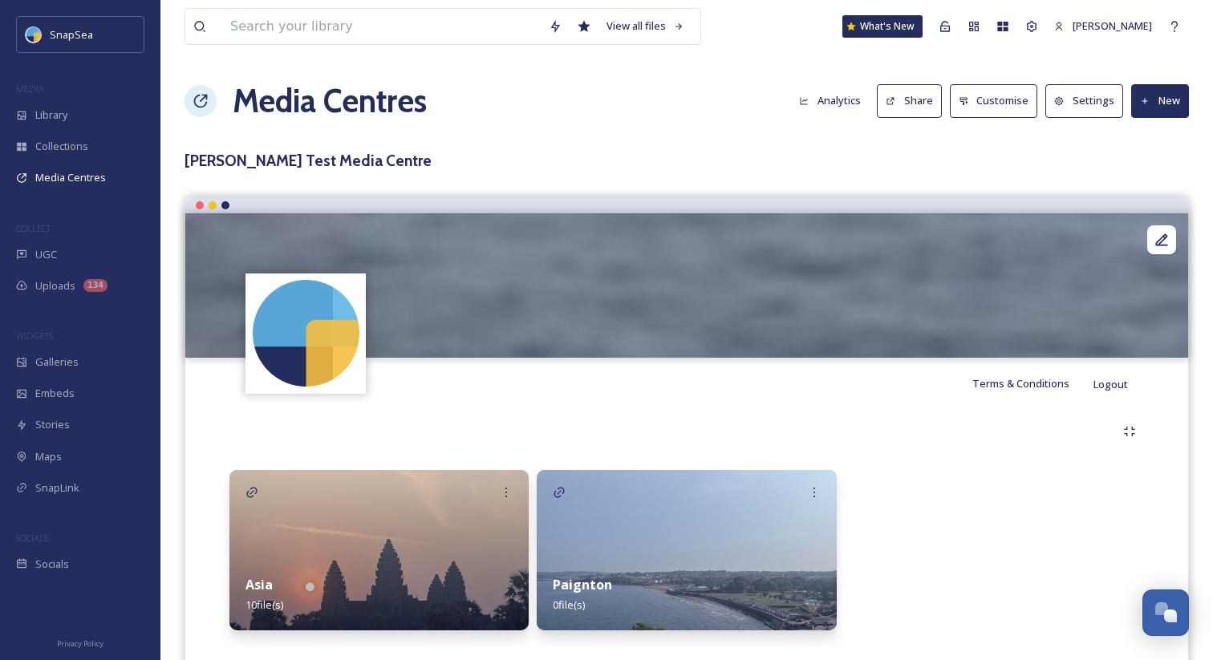
scroll to position [35, 0]
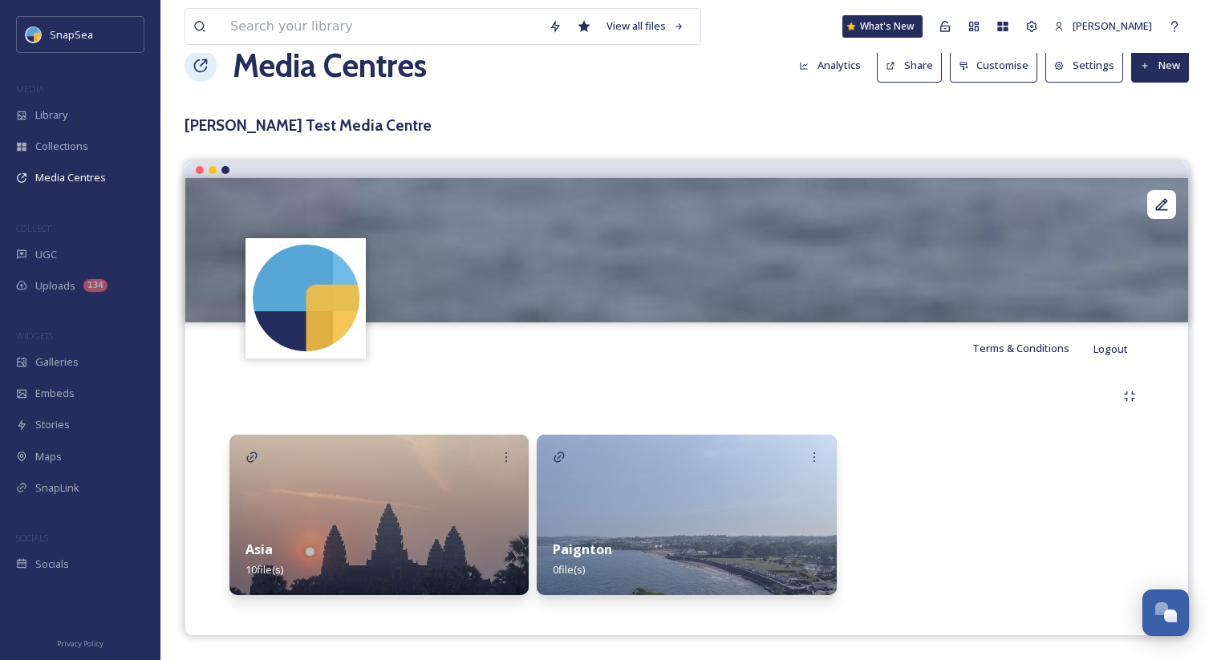
click at [256, 59] on h1 "Media Centres" at bounding box center [330, 66] width 194 height 48
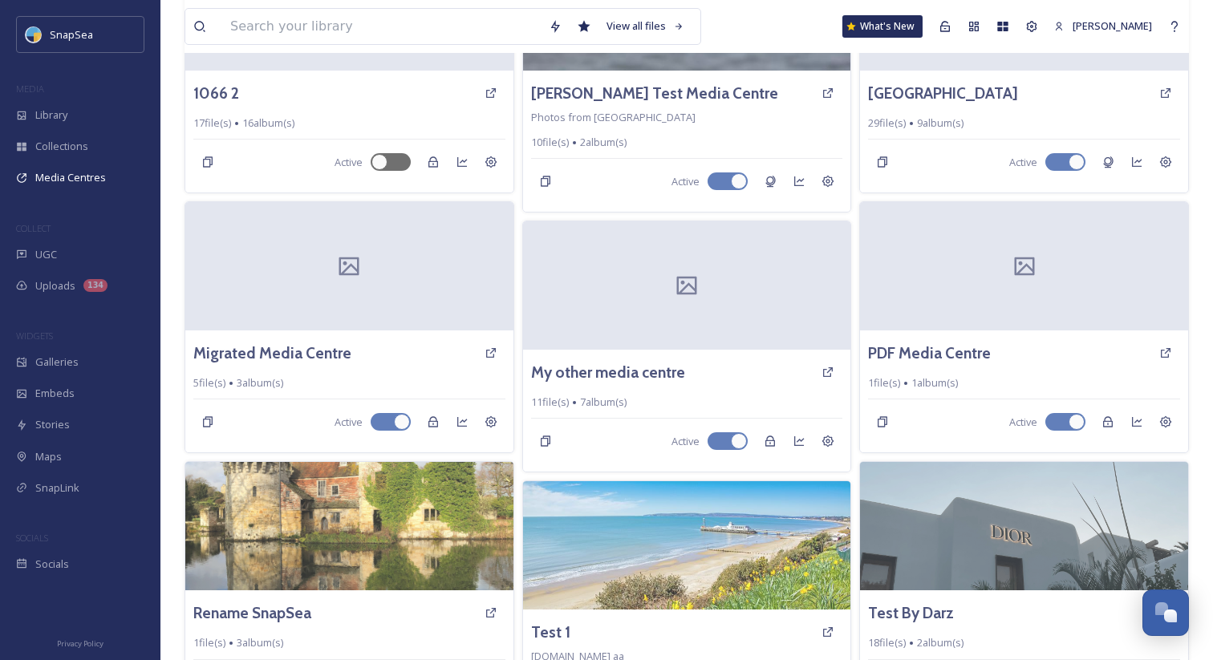
scroll to position [233, 0]
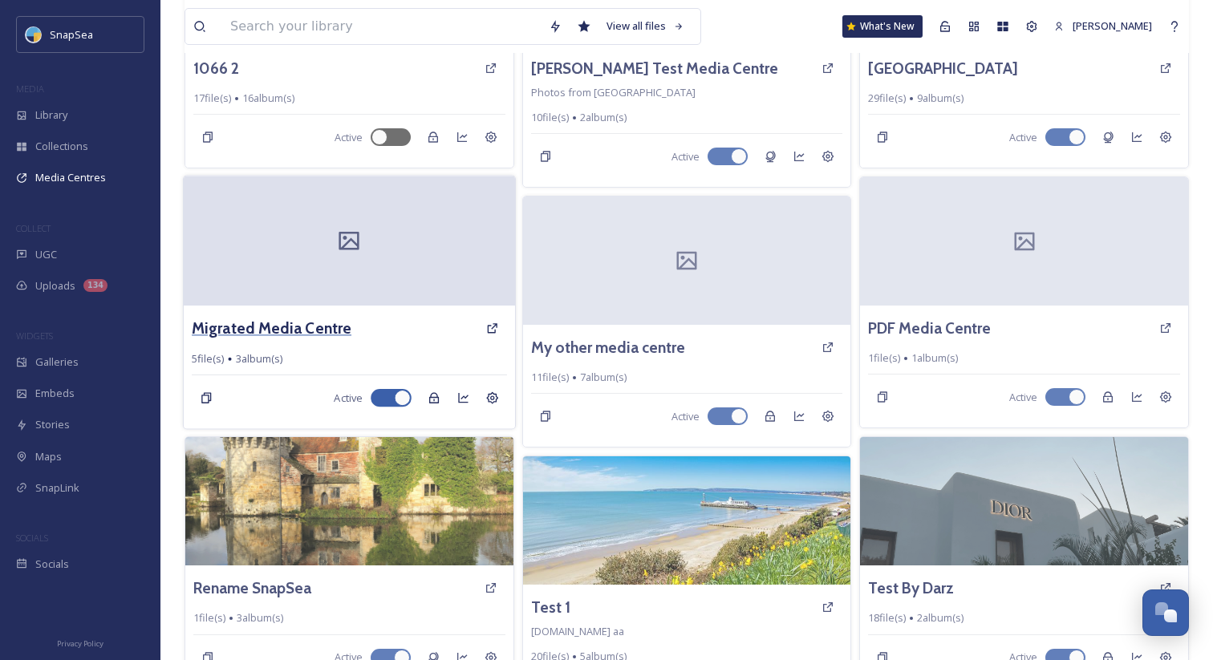
click at [280, 331] on h3 "Migrated Media Centre" at bounding box center [272, 328] width 160 height 23
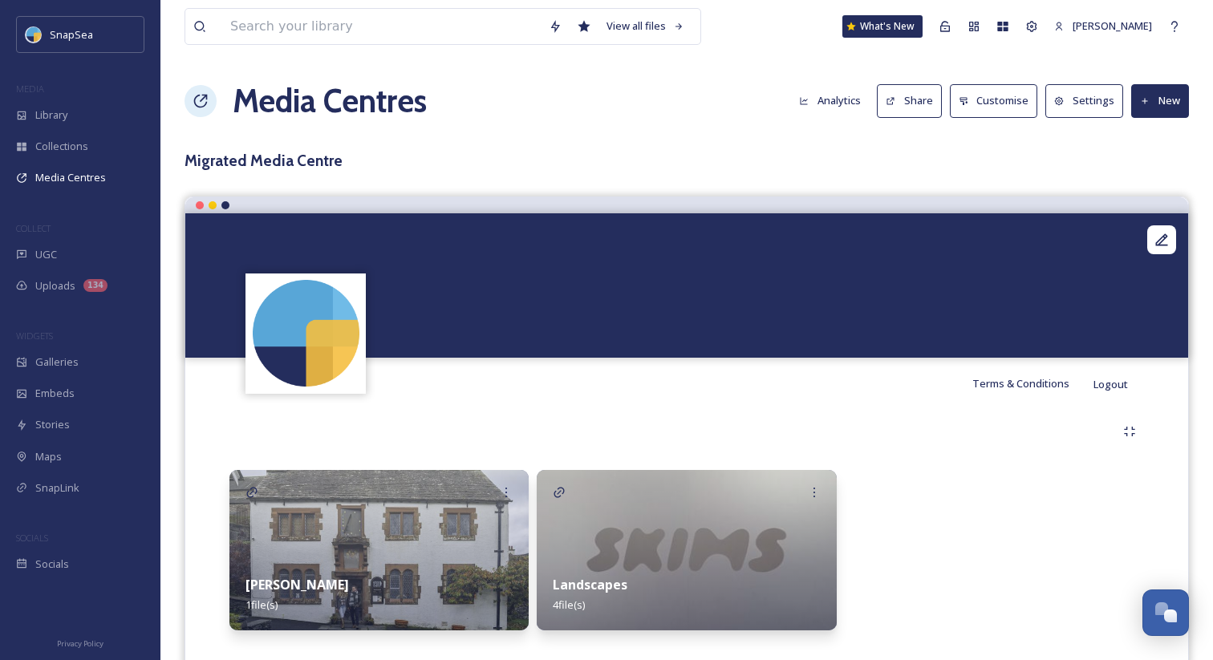
click at [574, 583] on strong "Landscapes" at bounding box center [590, 585] width 75 height 18
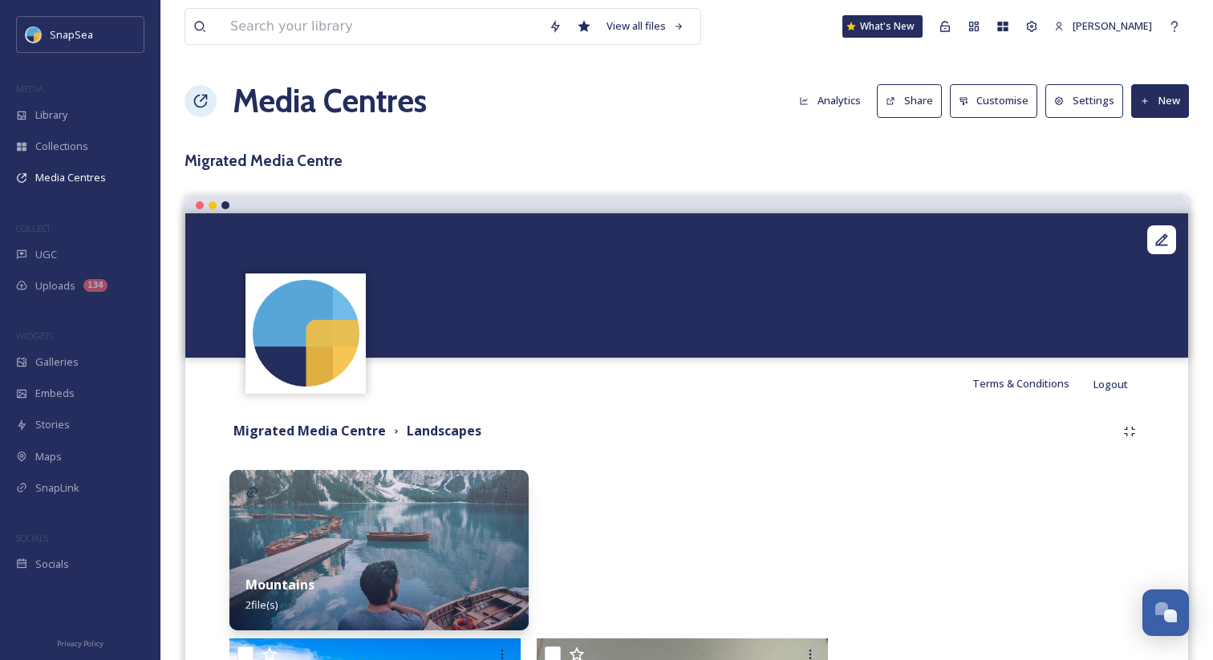
click at [1161, 101] on button "New" at bounding box center [1160, 100] width 58 height 33
click at [1158, 131] on span "Add Files" at bounding box center [1149, 138] width 43 height 15
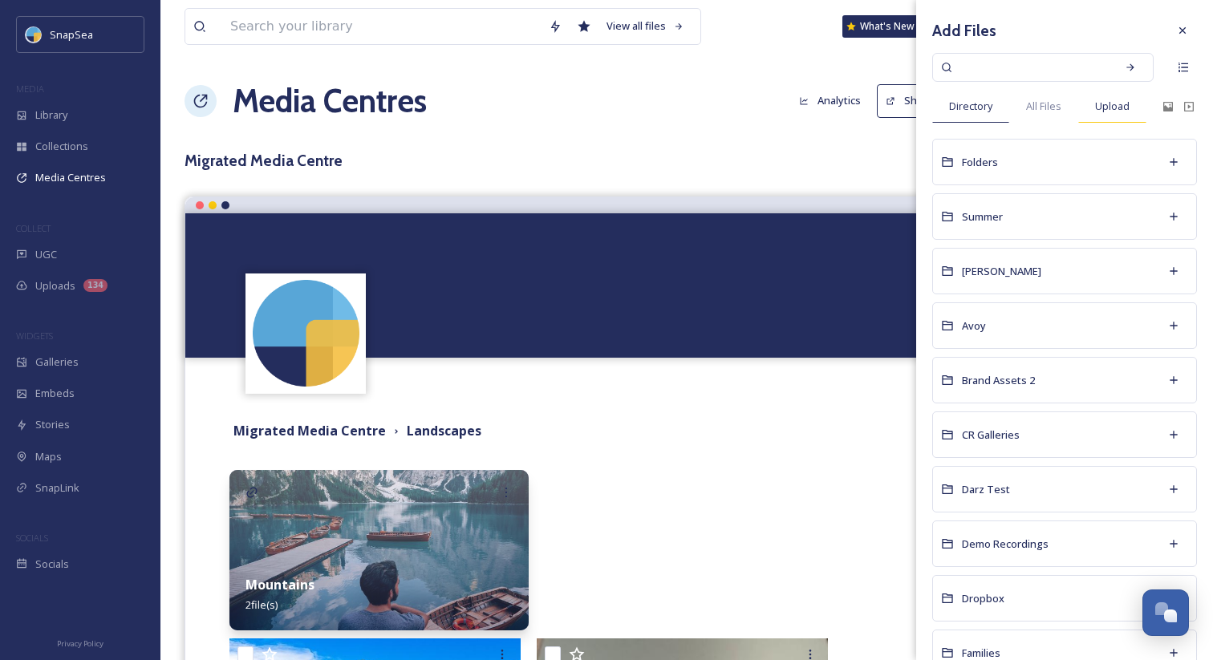
click at [1122, 109] on span "Upload" at bounding box center [1112, 106] width 34 height 15
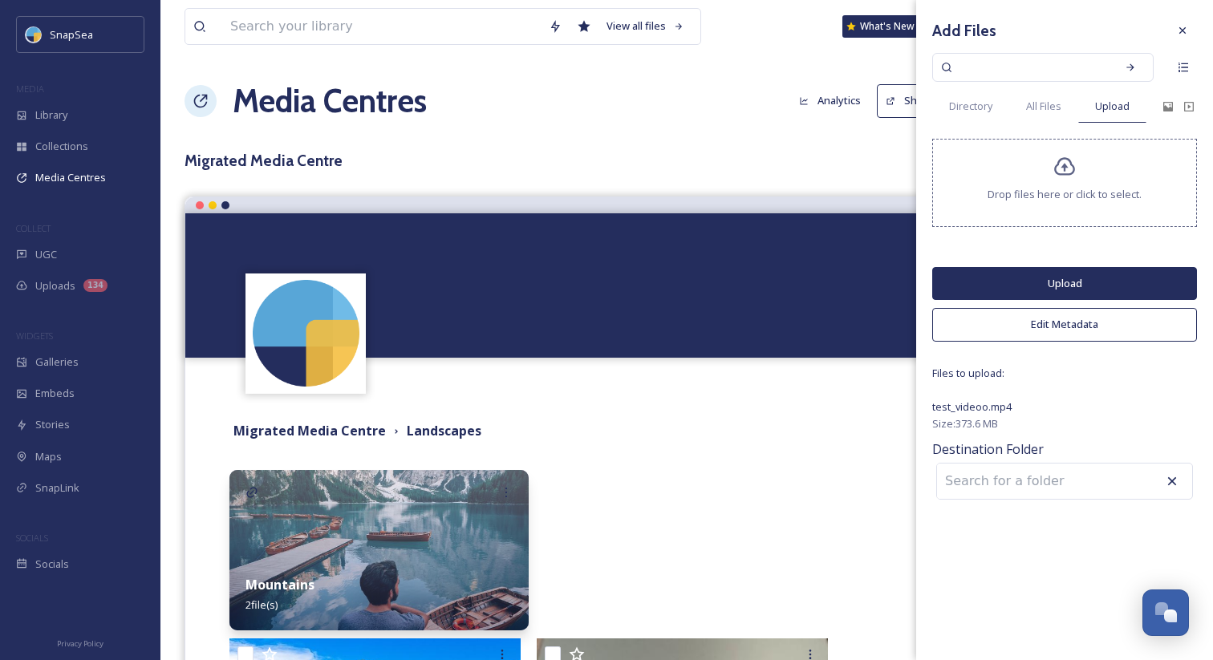
click at [1068, 280] on button "Upload" at bounding box center [1064, 283] width 265 height 33
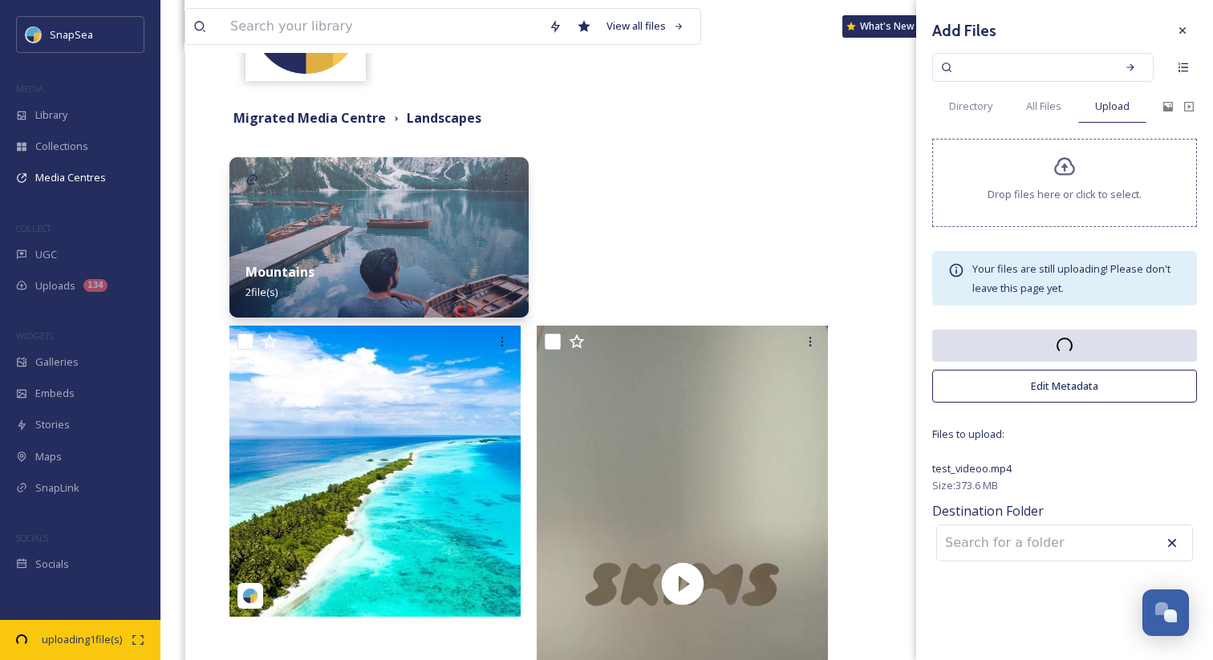
scroll to position [330, 0]
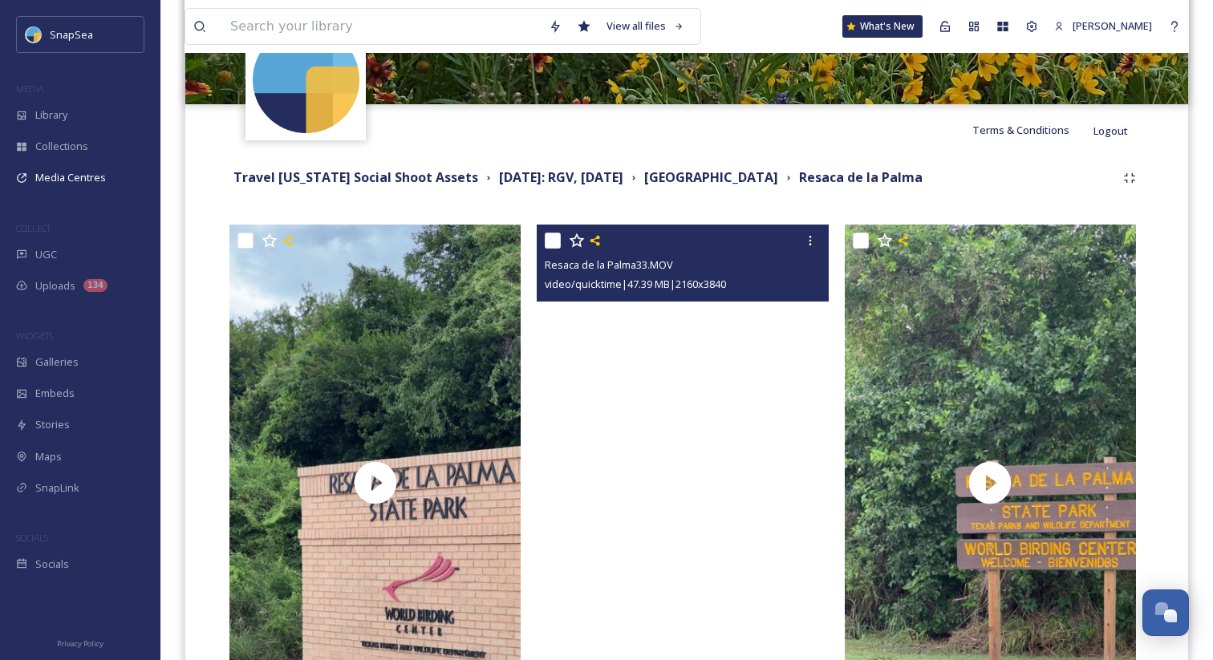
scroll to position [181, 0]
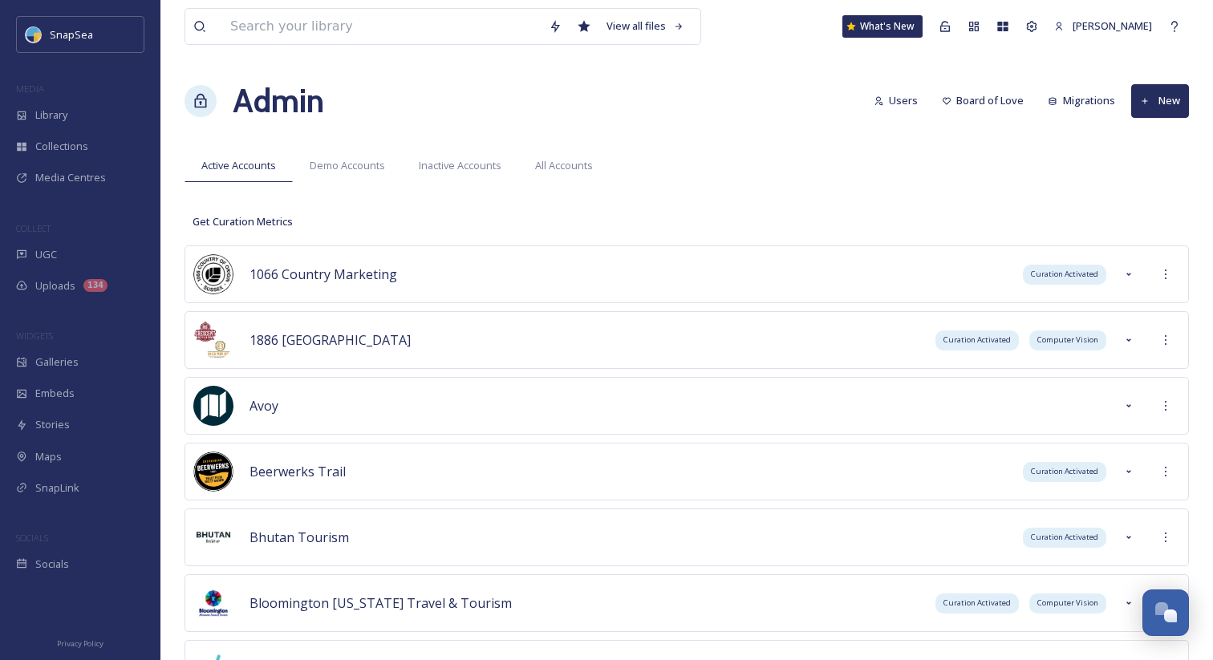
click at [643, 83] on div "Admin Users Board of Love Migrations New" at bounding box center [687, 101] width 1004 height 48
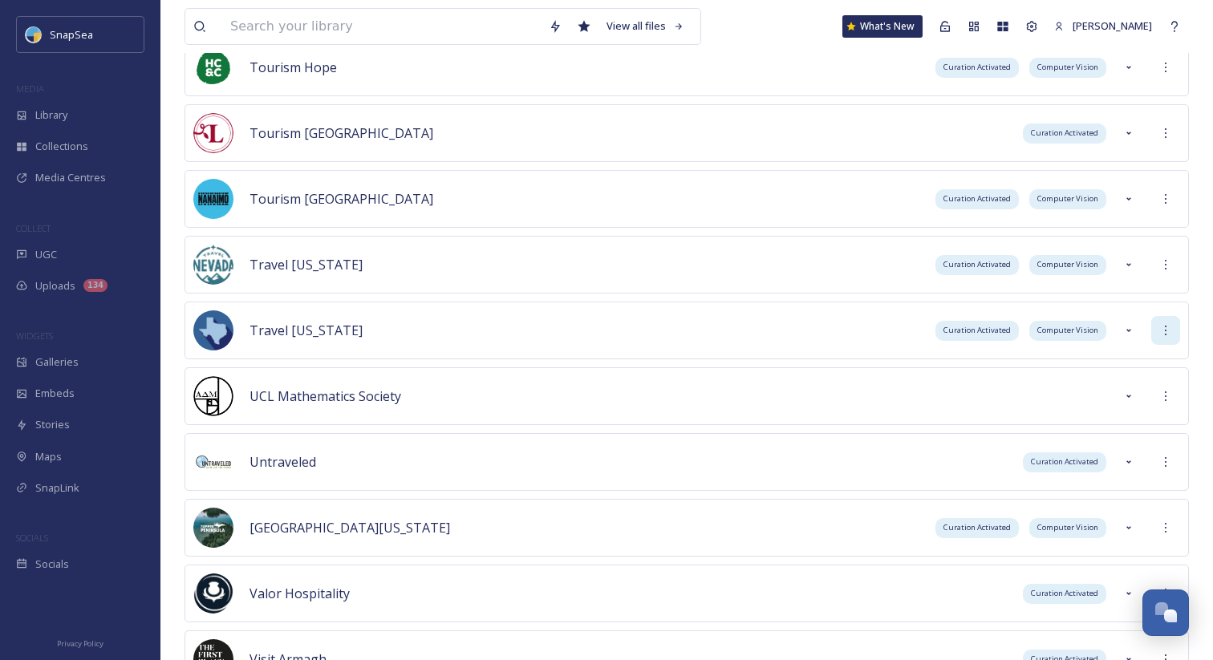
click at [1169, 329] on icon at bounding box center [1165, 330] width 13 height 13
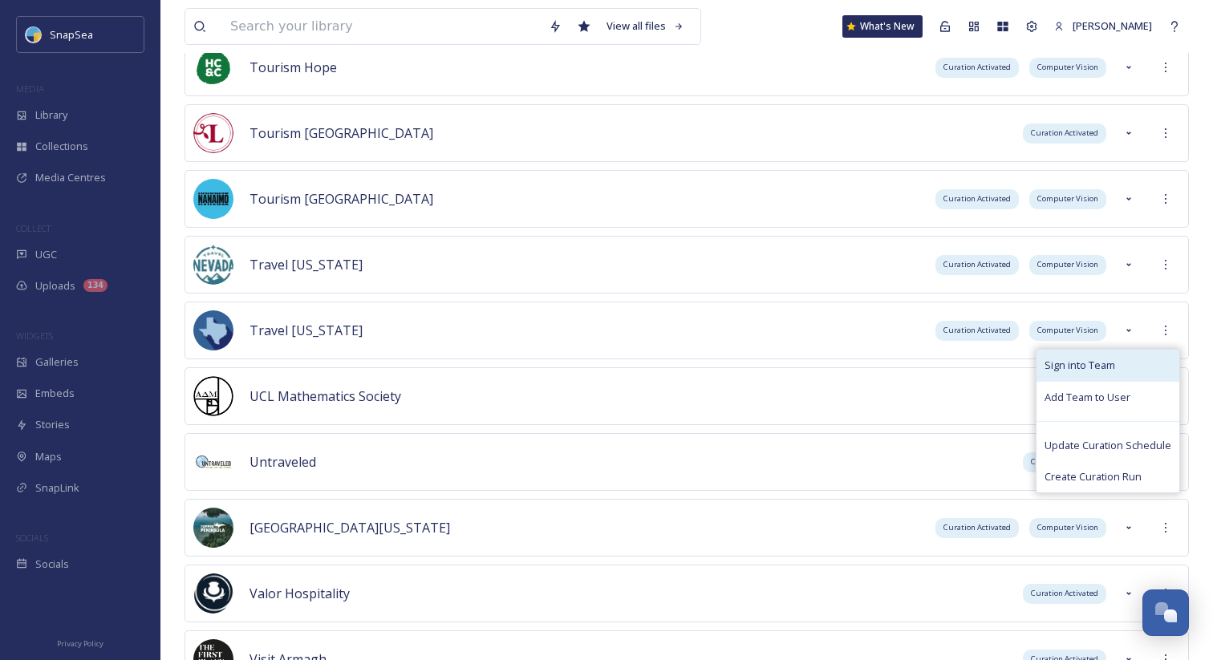
click at [1154, 356] on div "Sign into Team" at bounding box center [1107, 365] width 143 height 31
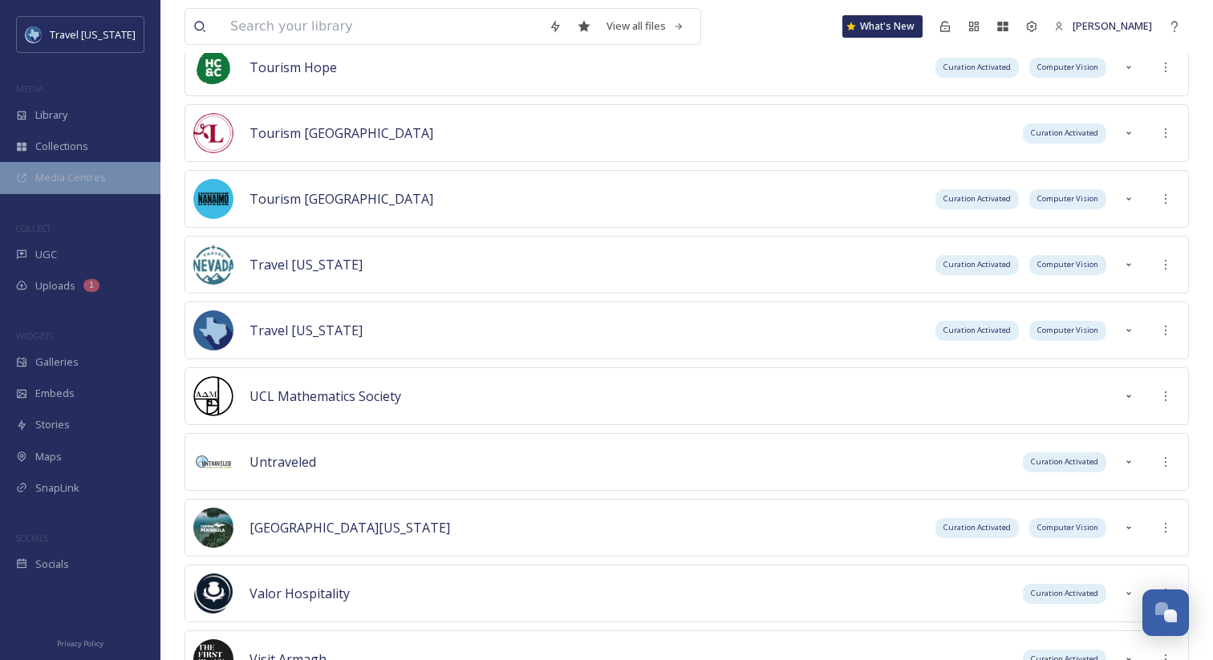
click at [79, 180] on span "Media Centres" at bounding box center [70, 177] width 71 height 15
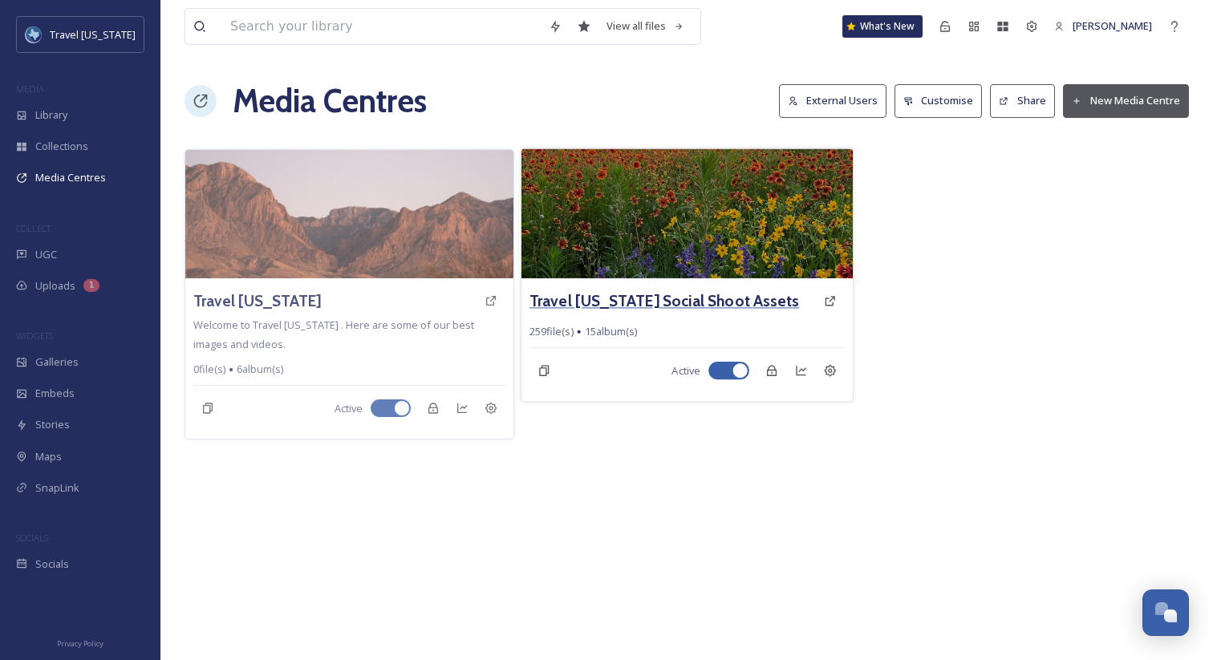
click at [623, 298] on h3 "Travel [US_STATE] Social Shoot Assets" at bounding box center [664, 301] width 270 height 23
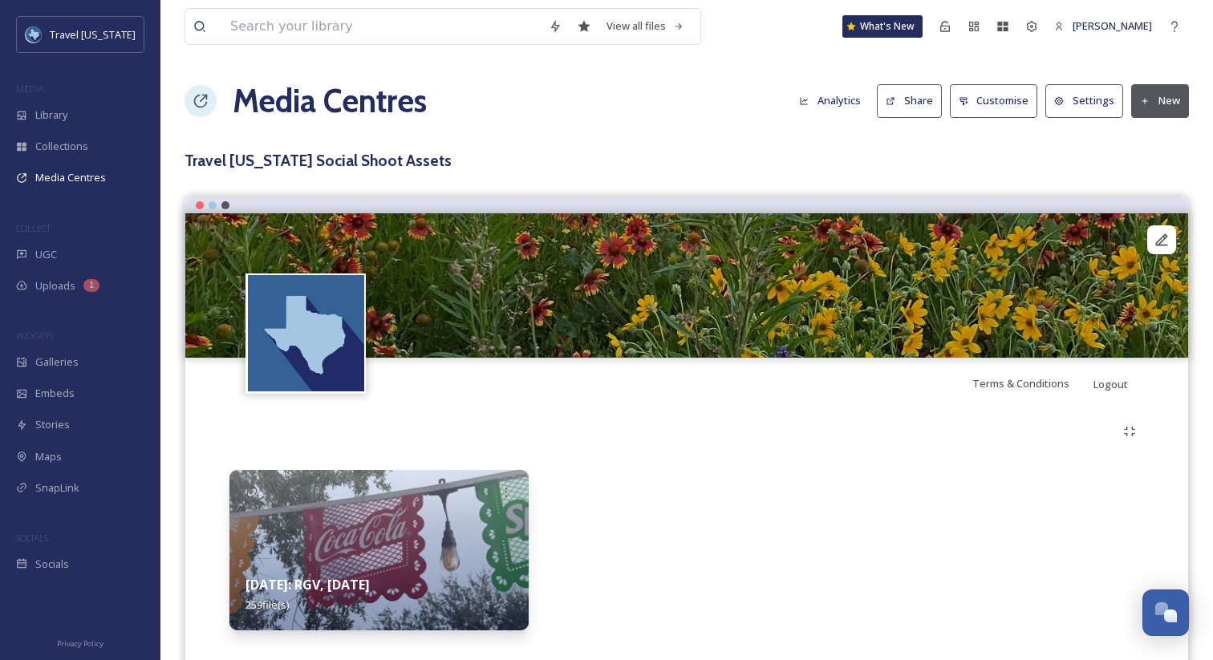
scroll to position [35, 0]
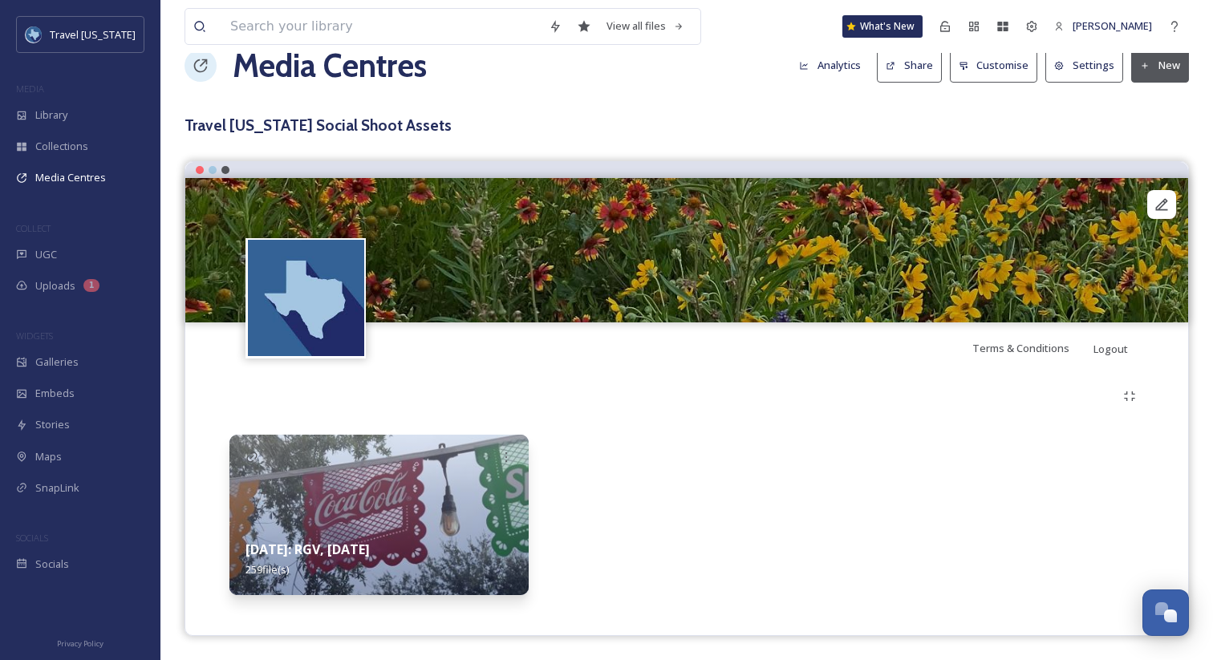
click at [361, 546] on strong "[DATE]: RGV, [DATE]" at bounding box center [307, 550] width 124 height 18
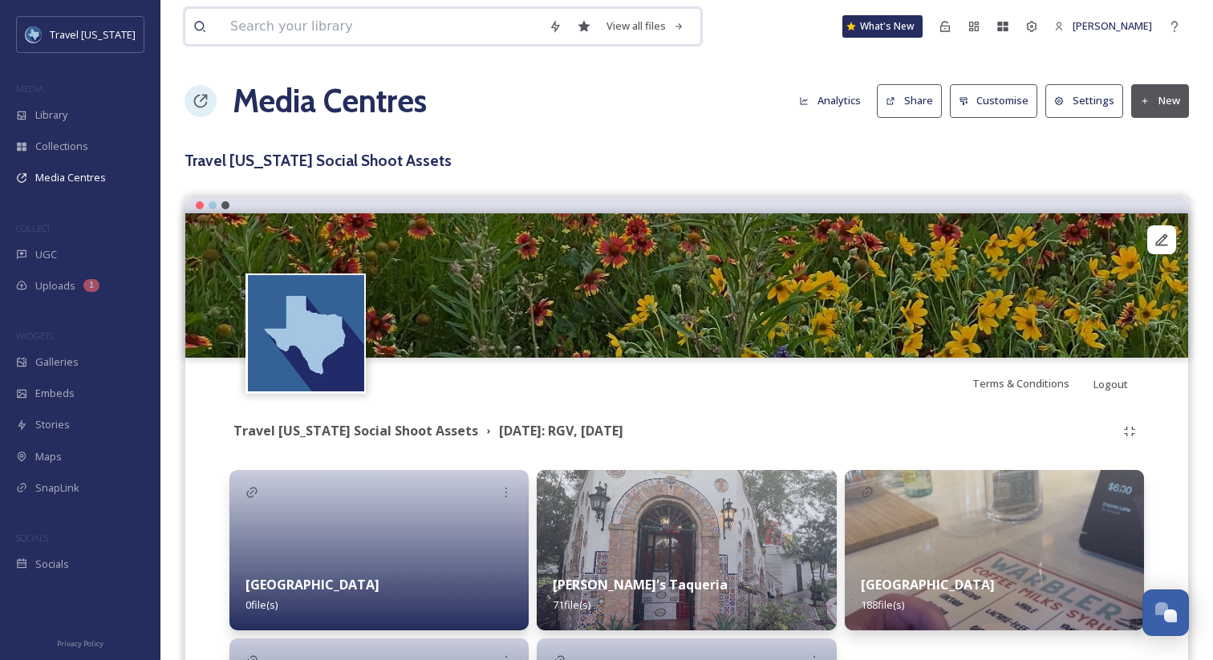
click at [406, 30] on input at bounding box center [381, 26] width 318 height 35
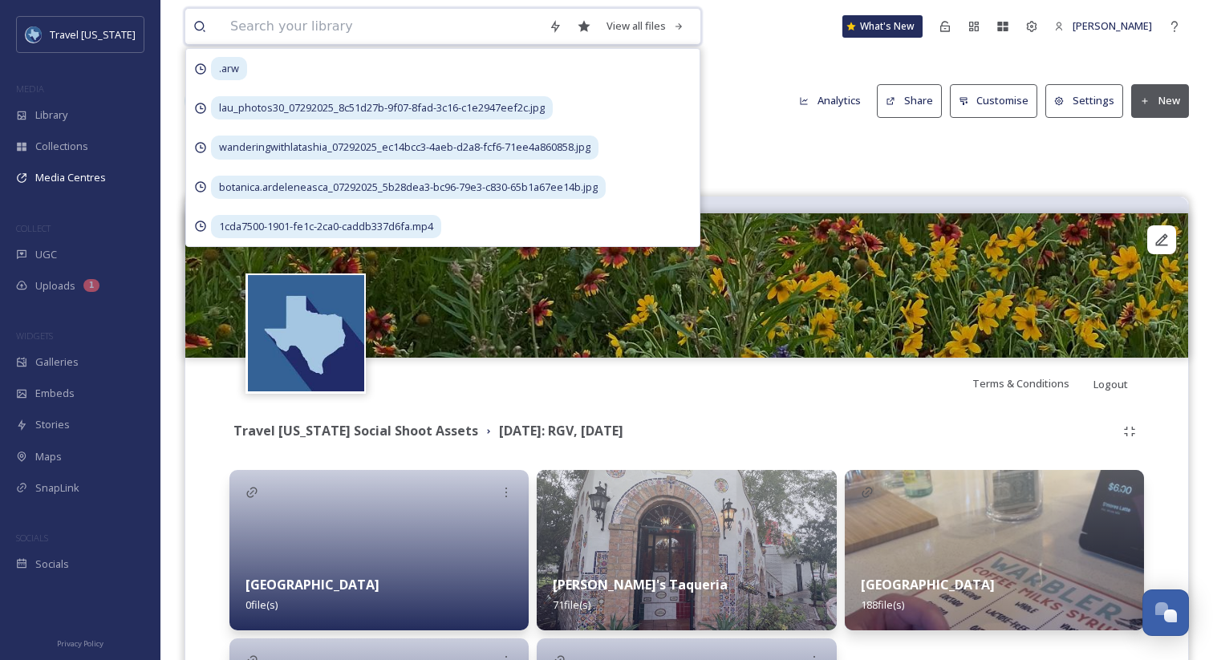
paste input "Resaca de la Palma-Wildlife18.MOV"
type input "Resaca de la Palma-Wildlife18.MOV"
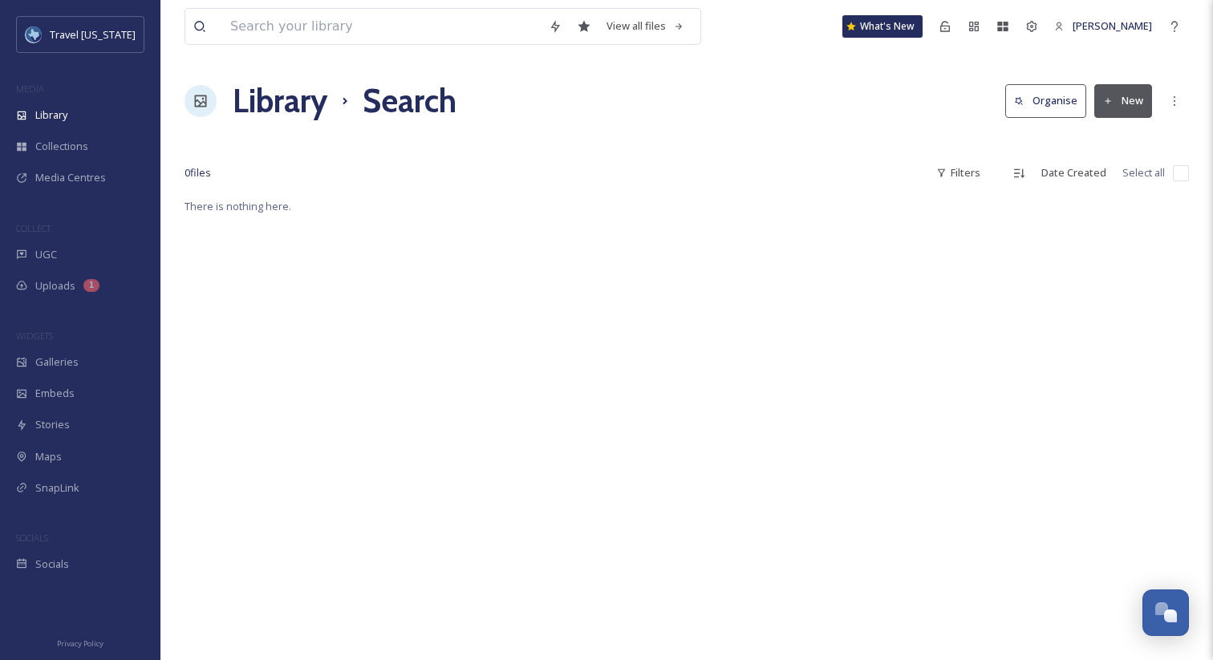
click at [736, 122] on div "Library Search Organise New" at bounding box center [687, 101] width 1004 height 48
click at [389, 22] on input at bounding box center [381, 26] width 318 height 35
paste input "Resaca de la Palma-Wildlife18.MOV"
type input "Resaca de la Palma-Wildlife18.MOV"
click at [481, 307] on div "There is nothing here." at bounding box center [687, 527] width 1004 height 660
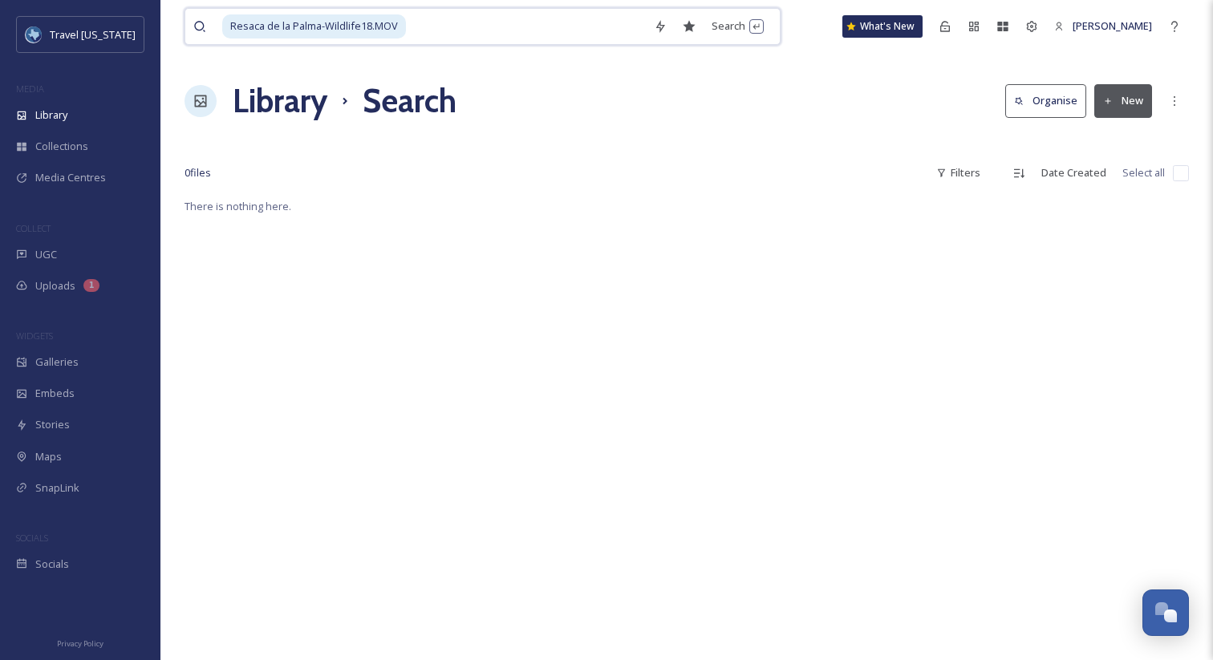
click at [492, 22] on input at bounding box center [527, 26] width 238 height 35
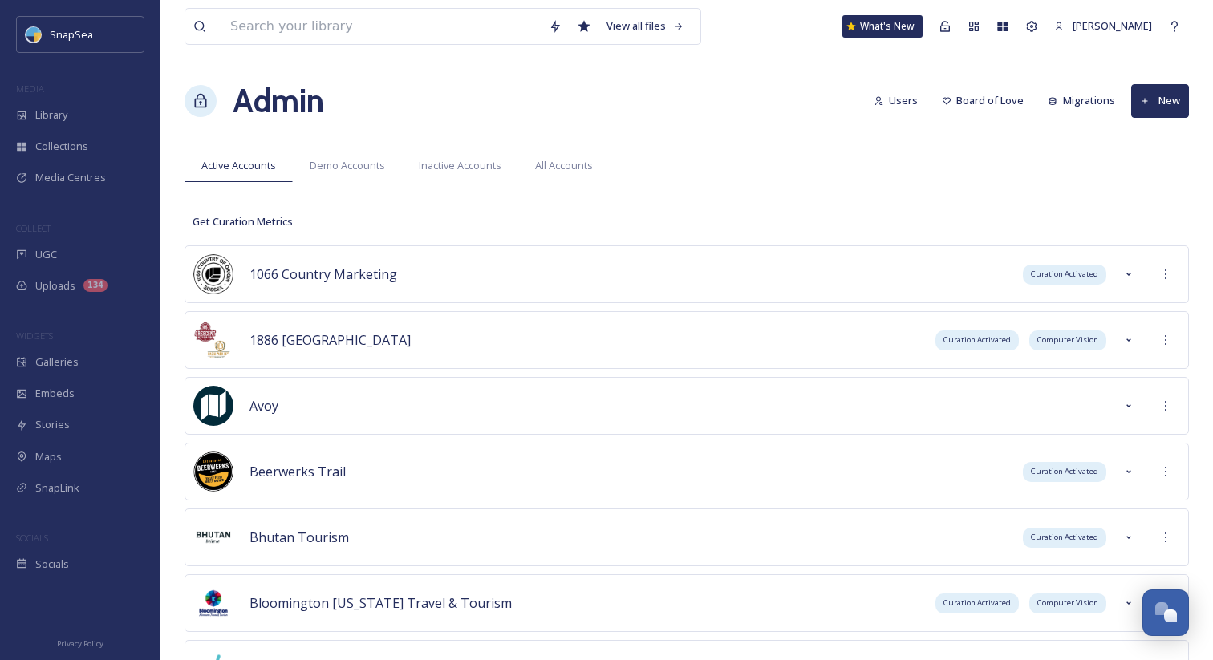
click at [683, 81] on div "Admin Users Board of Love Migrations New" at bounding box center [687, 101] width 1004 height 48
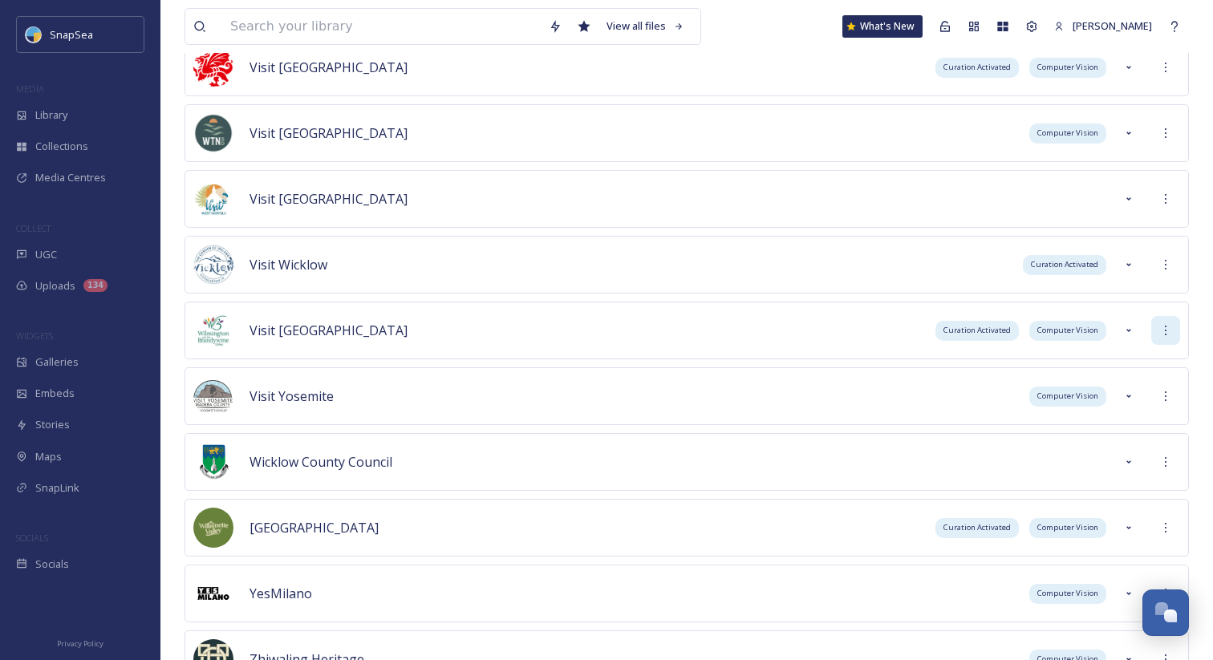
click at [1156, 333] on div at bounding box center [1165, 330] width 29 height 29
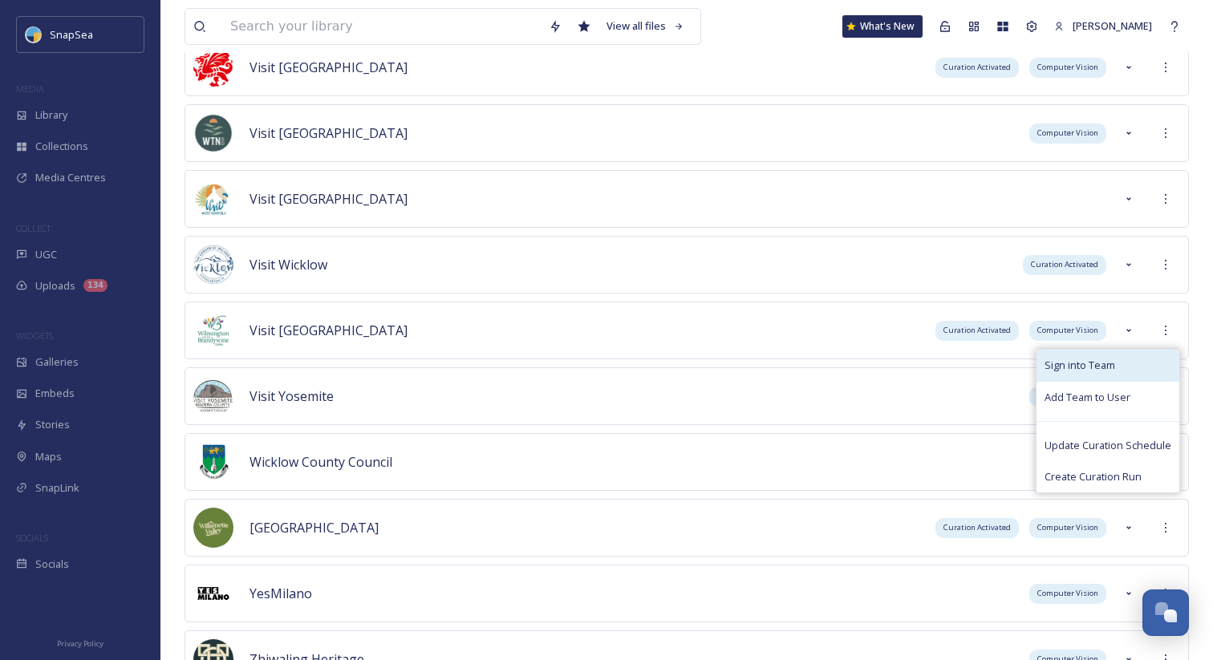
click at [1159, 358] on div "Sign into Team" at bounding box center [1107, 365] width 143 height 31
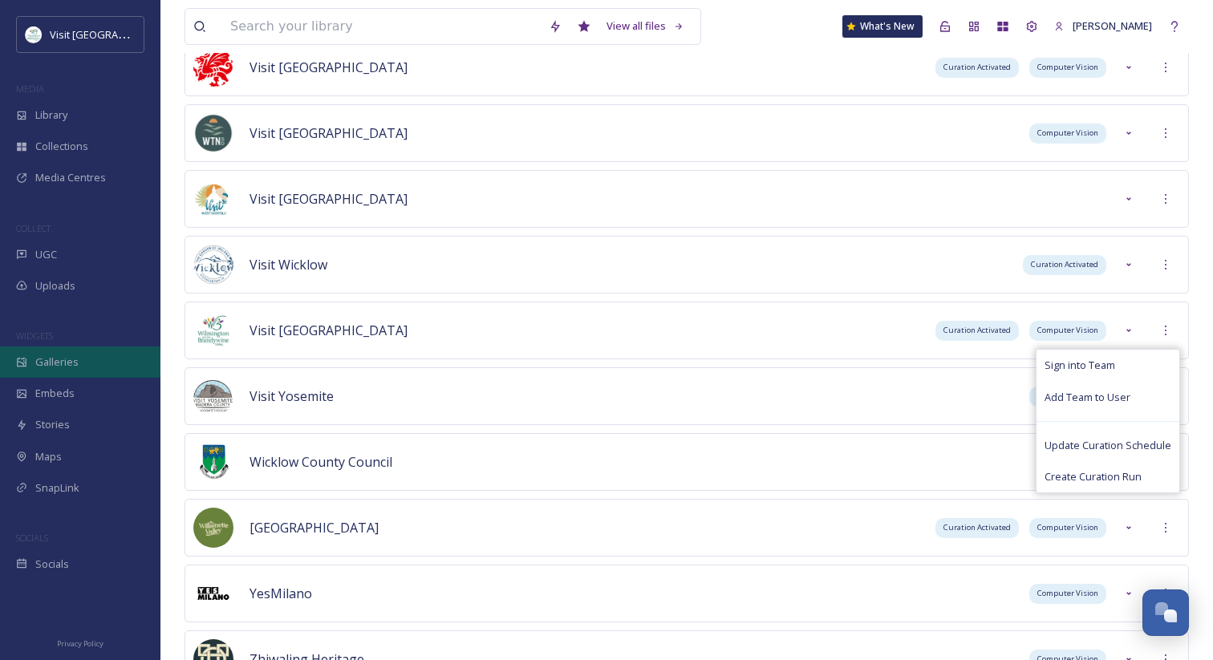
click at [95, 367] on div "Galleries" at bounding box center [80, 362] width 160 height 31
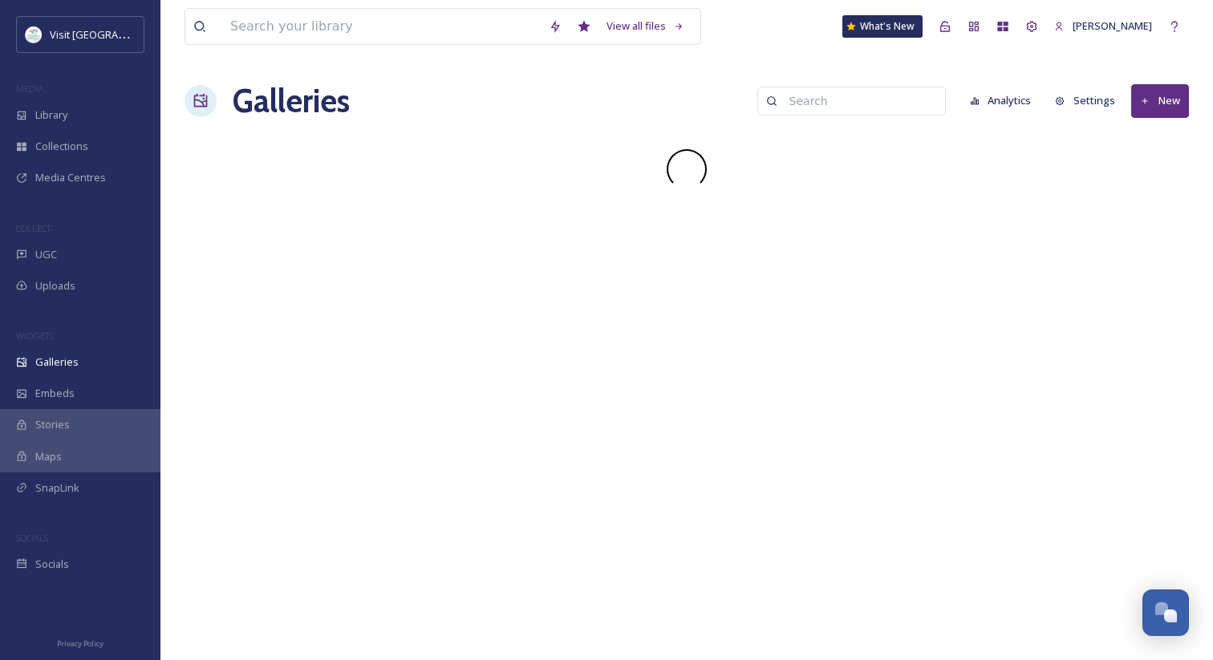
click at [825, 112] on input at bounding box center [859, 101] width 156 height 32
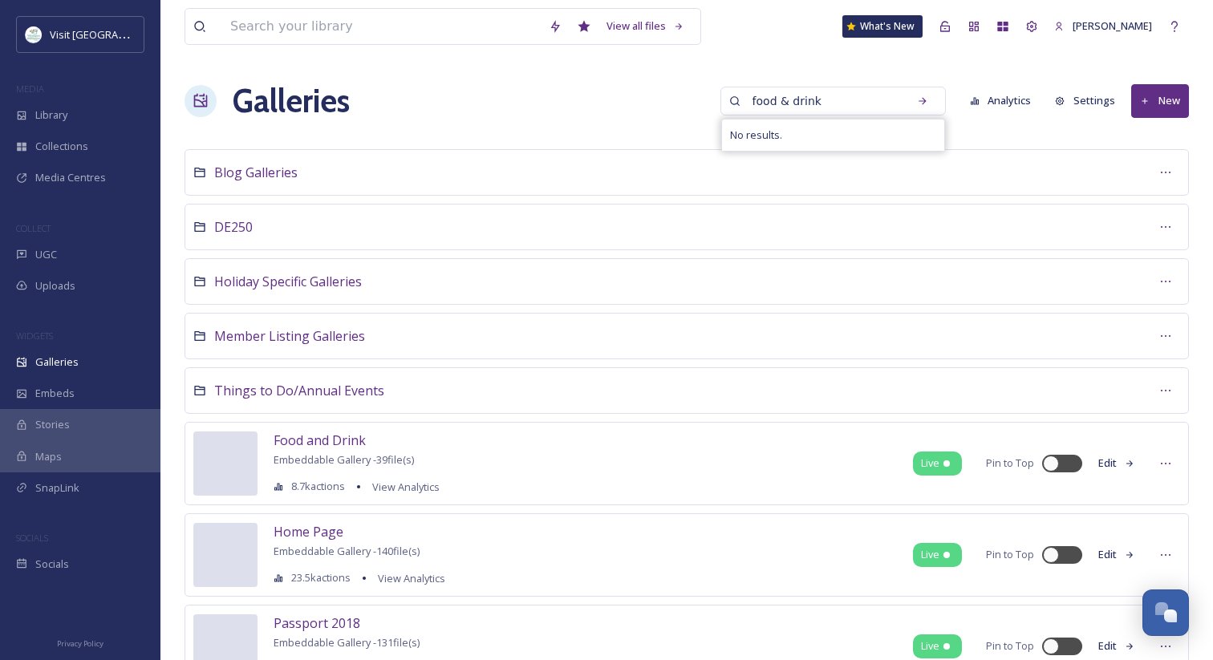
type input "food & drink"
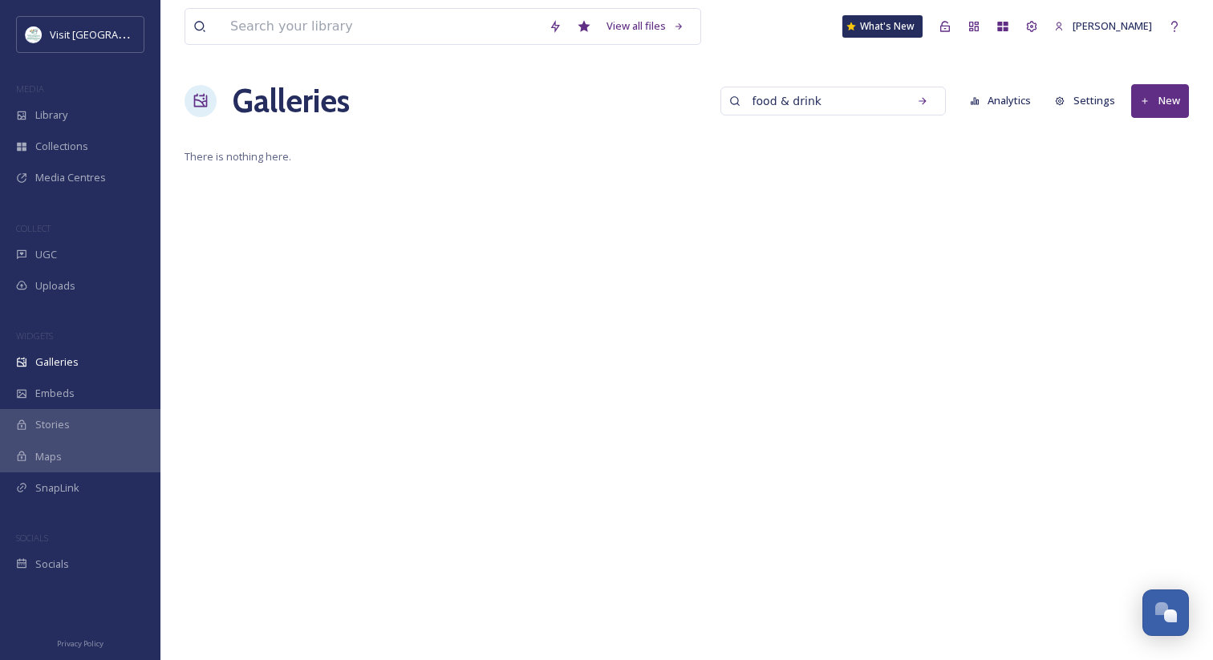
click at [880, 107] on input "food & drink" at bounding box center [822, 101] width 156 height 32
click at [864, 103] on input at bounding box center [859, 101] width 156 height 32
type input "food"
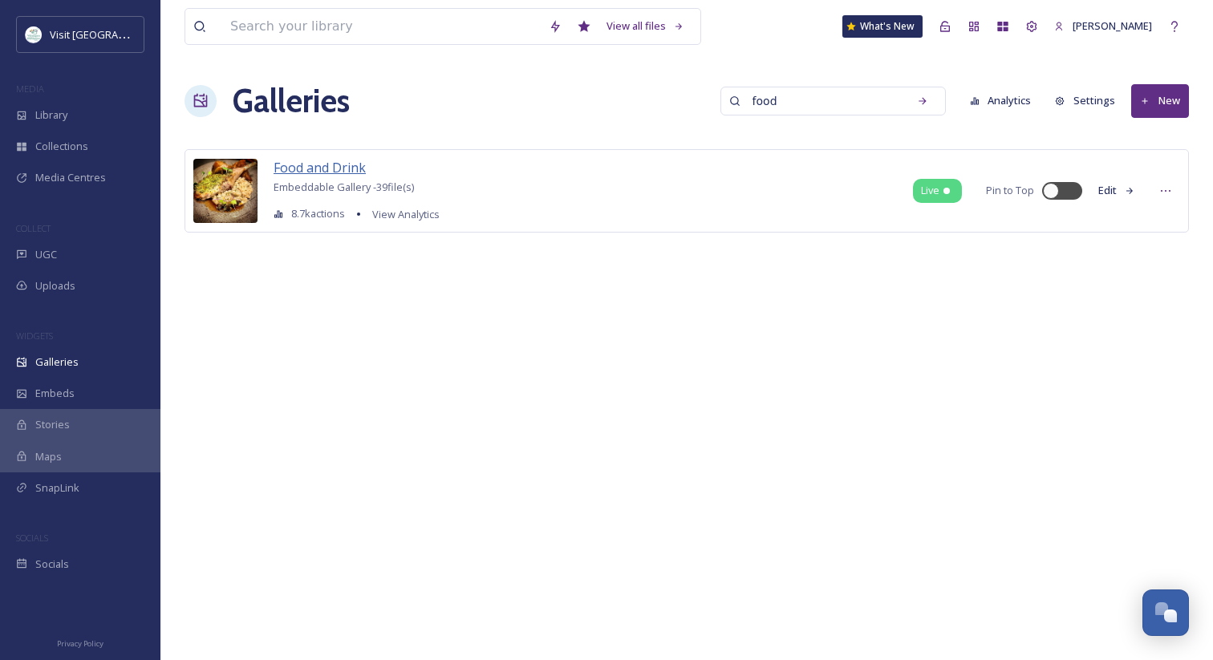
click at [348, 172] on span "Food and Drink" at bounding box center [320, 168] width 92 height 18
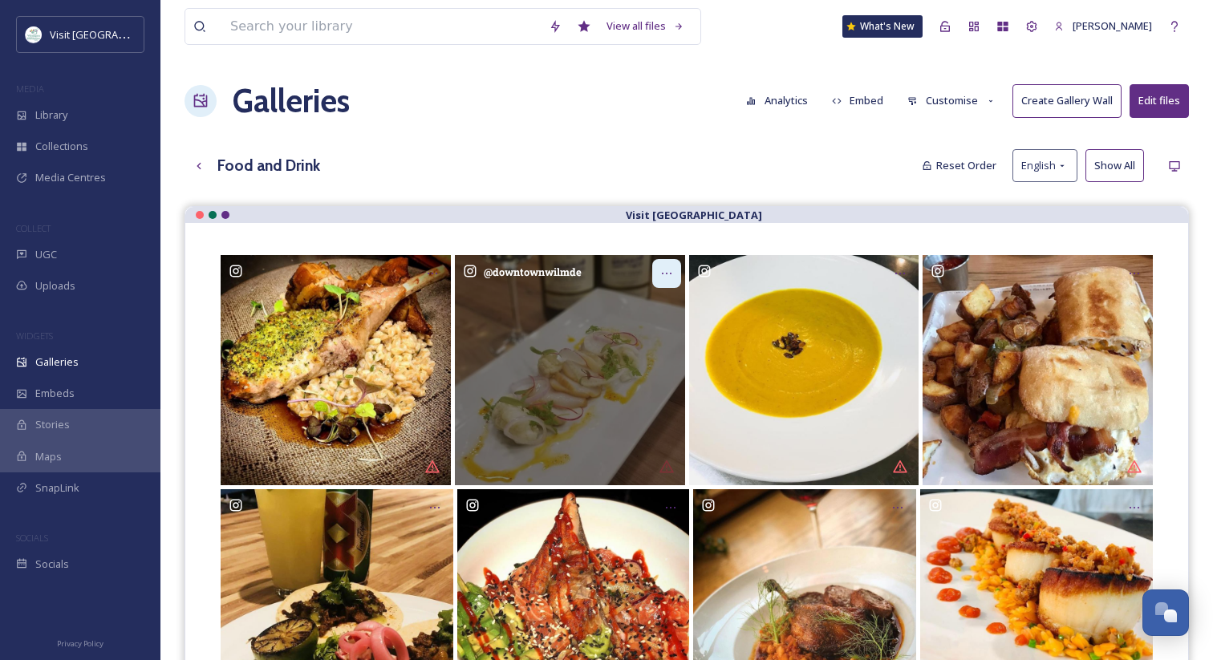
click at [662, 275] on icon at bounding box center [666, 273] width 13 height 13
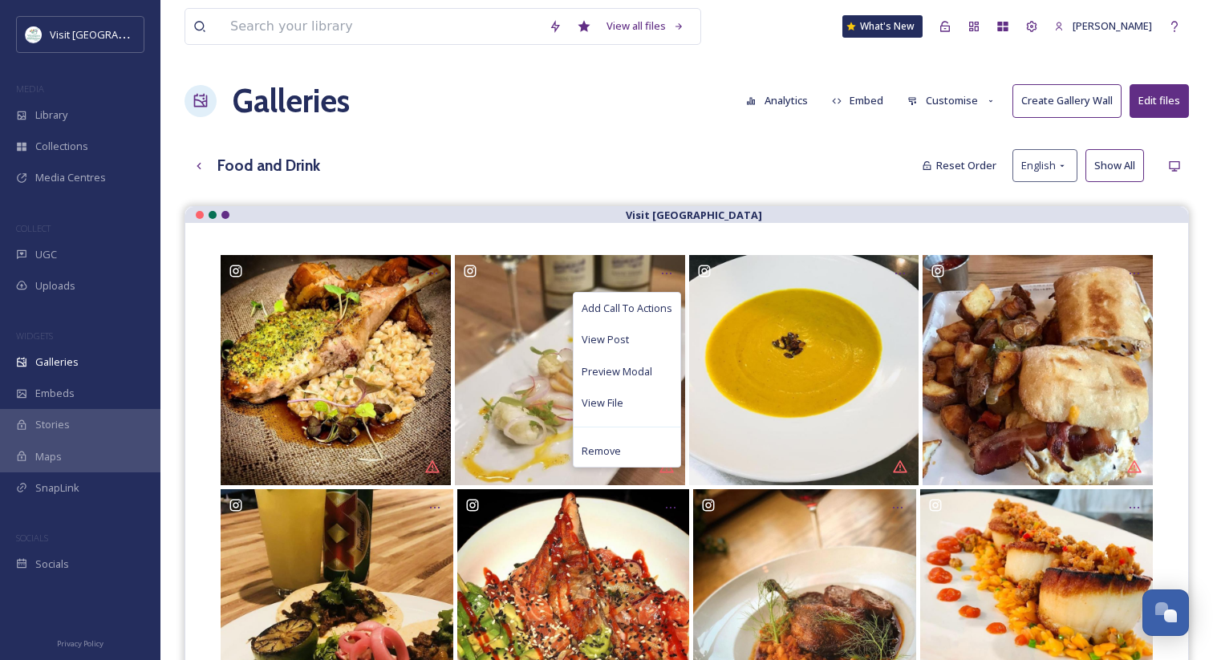
click at [574, 192] on div "View all files What's New Adham Elsawaf Galleries Analytics Embed Customise Cre…" at bounding box center [686, 445] width 1053 height 890
